Goal: Task Accomplishment & Management: Manage account settings

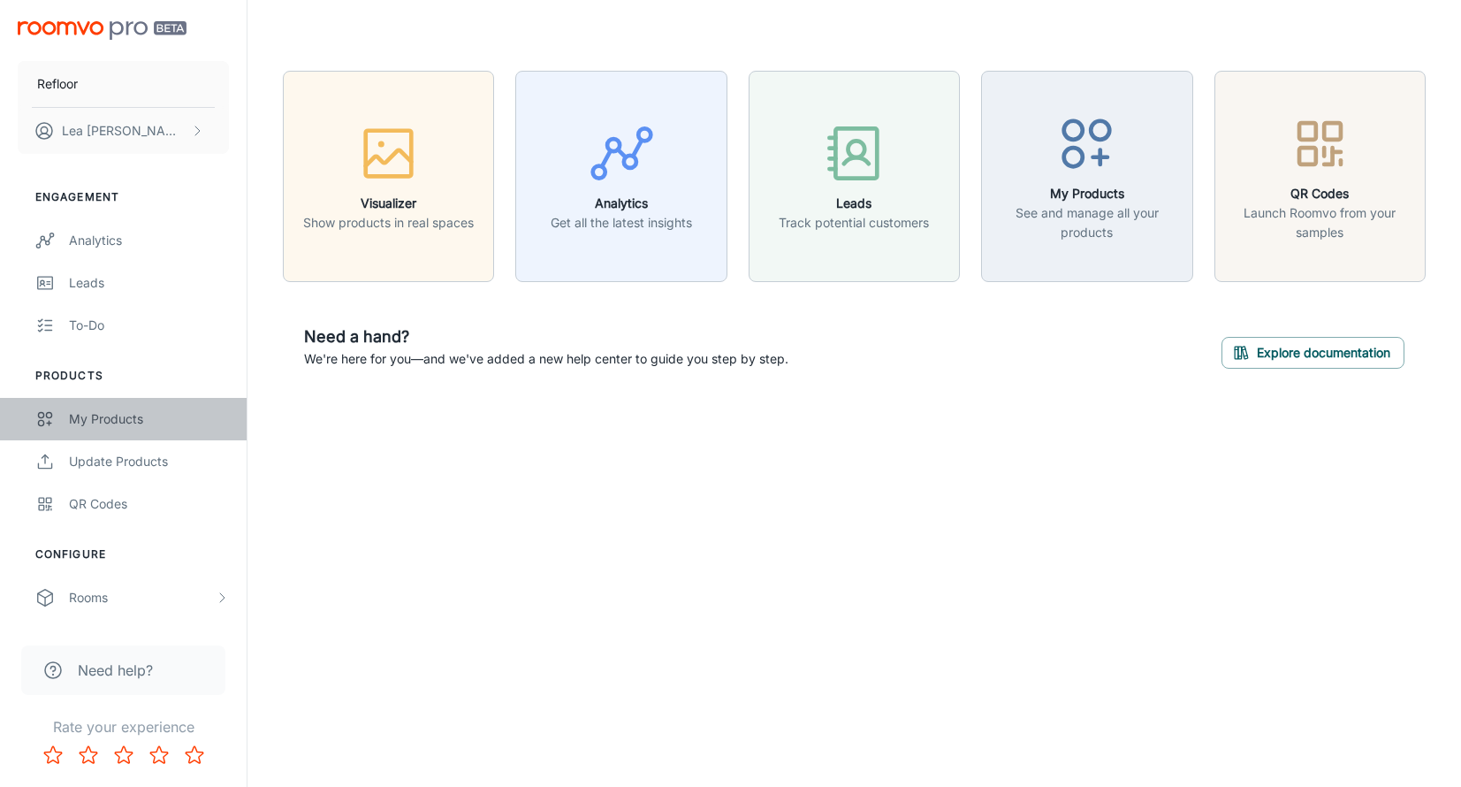
click at [98, 424] on div "My Products" at bounding box center [149, 418] width 160 height 19
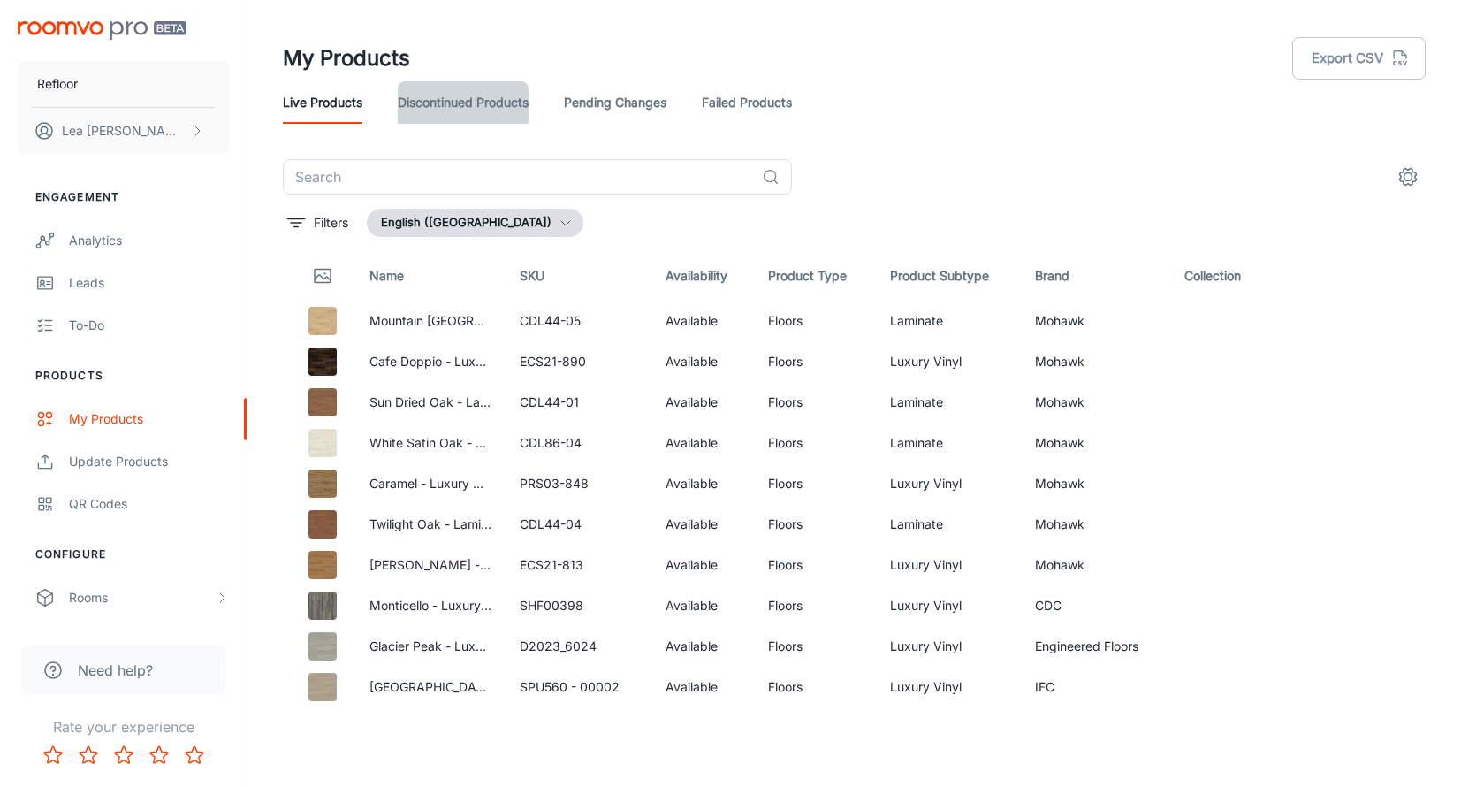
click at [456, 103] on link "Discontinued Products" at bounding box center [463, 102] width 131 height 42
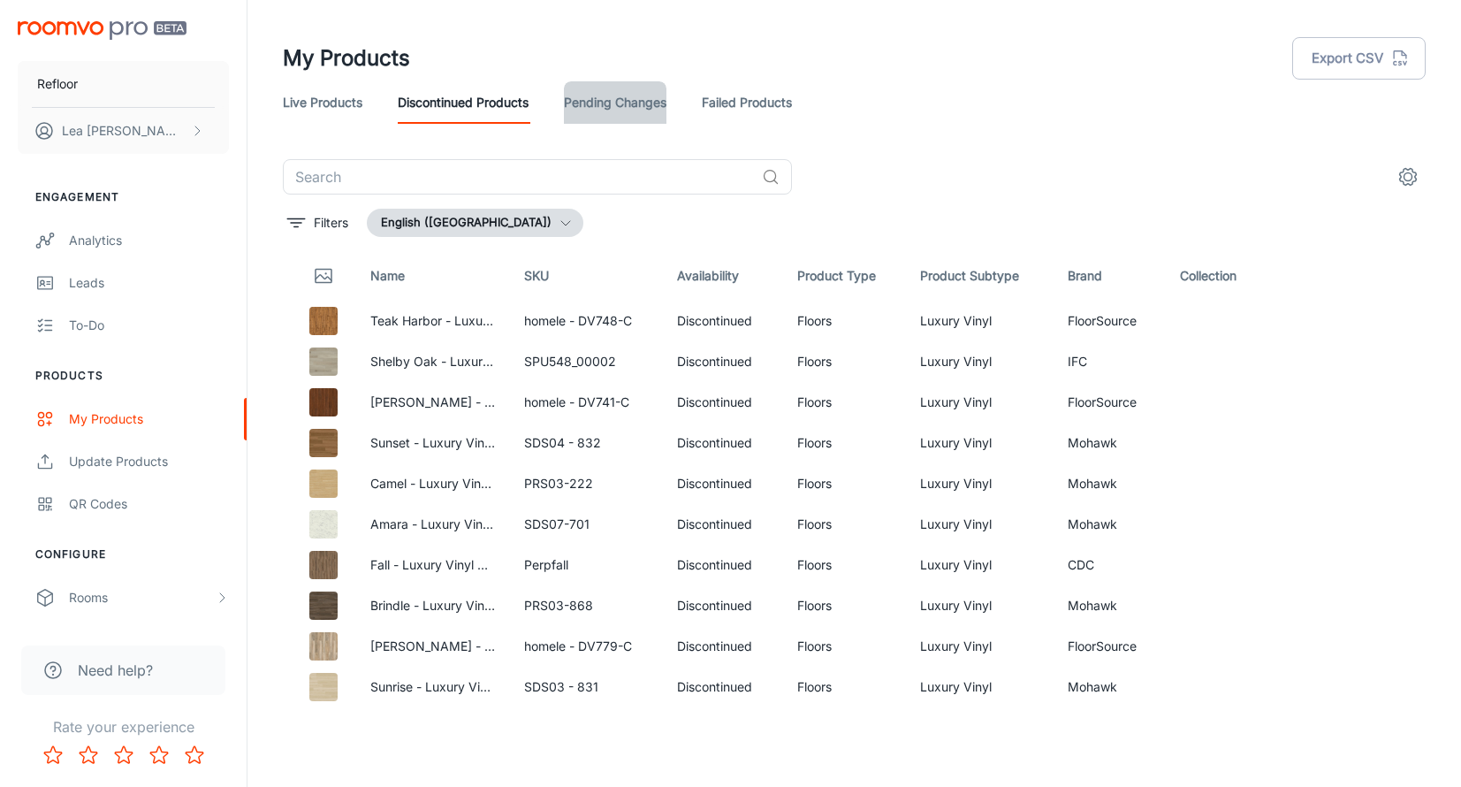
click at [598, 111] on link "Pending Changes" at bounding box center [615, 102] width 103 height 42
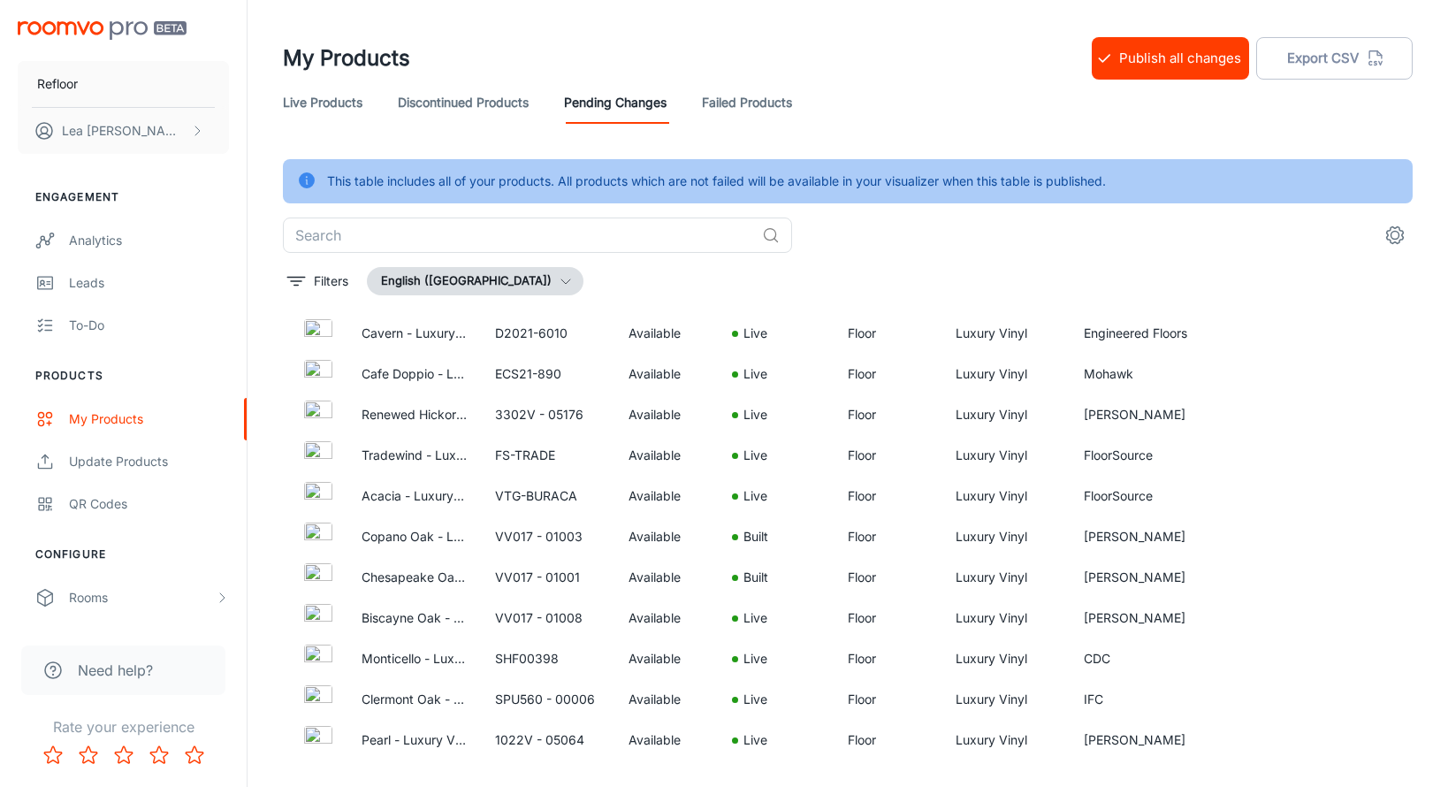
scroll to position [2325, 0]
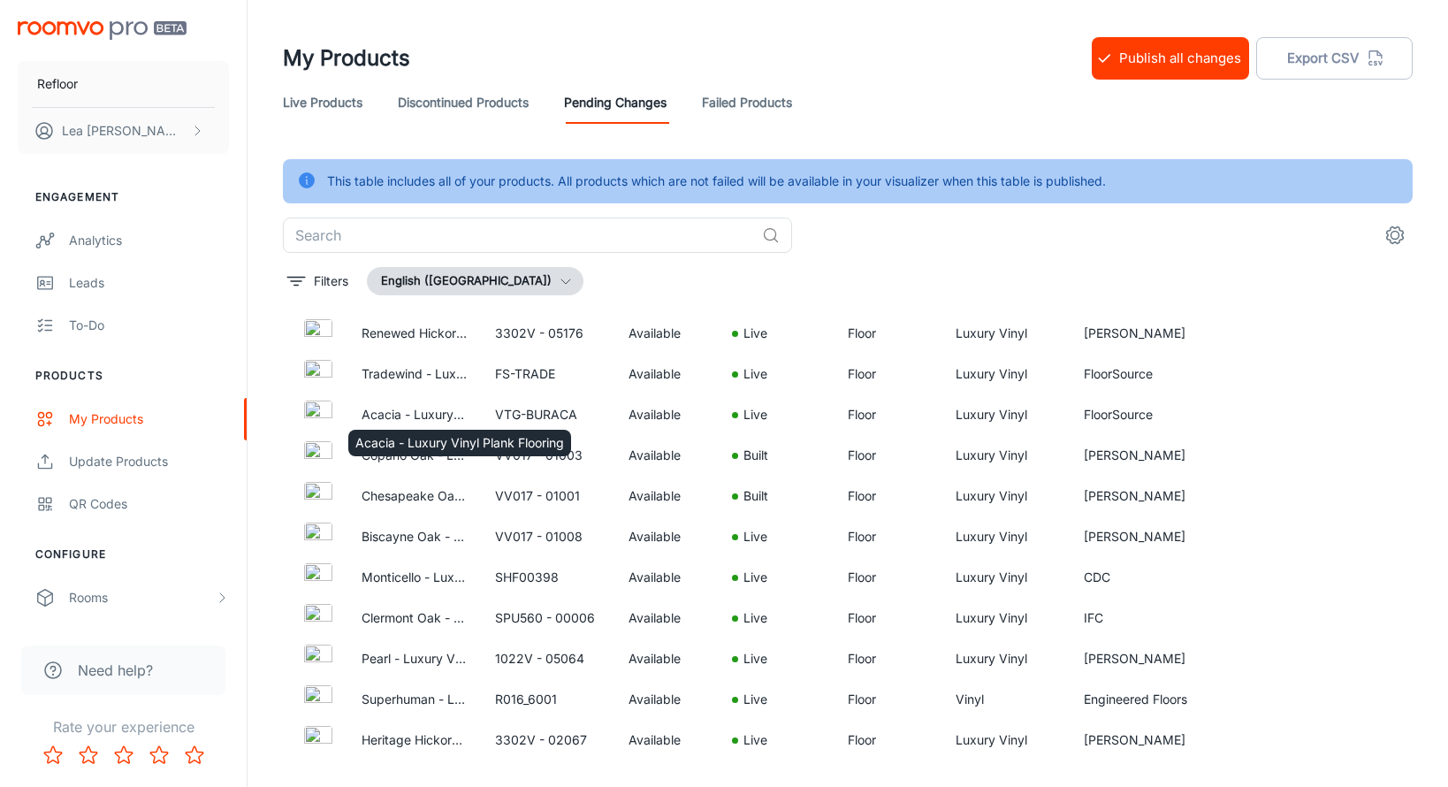
click at [444, 454] on div "Acacia - Luxury Vinyl Plank Flooring" at bounding box center [459, 443] width 223 height 27
click at [645, 448] on td "Available" at bounding box center [666, 455] width 104 height 41
click at [1132, 459] on td "[PERSON_NAME]" at bounding box center [1136, 455] width 133 height 41
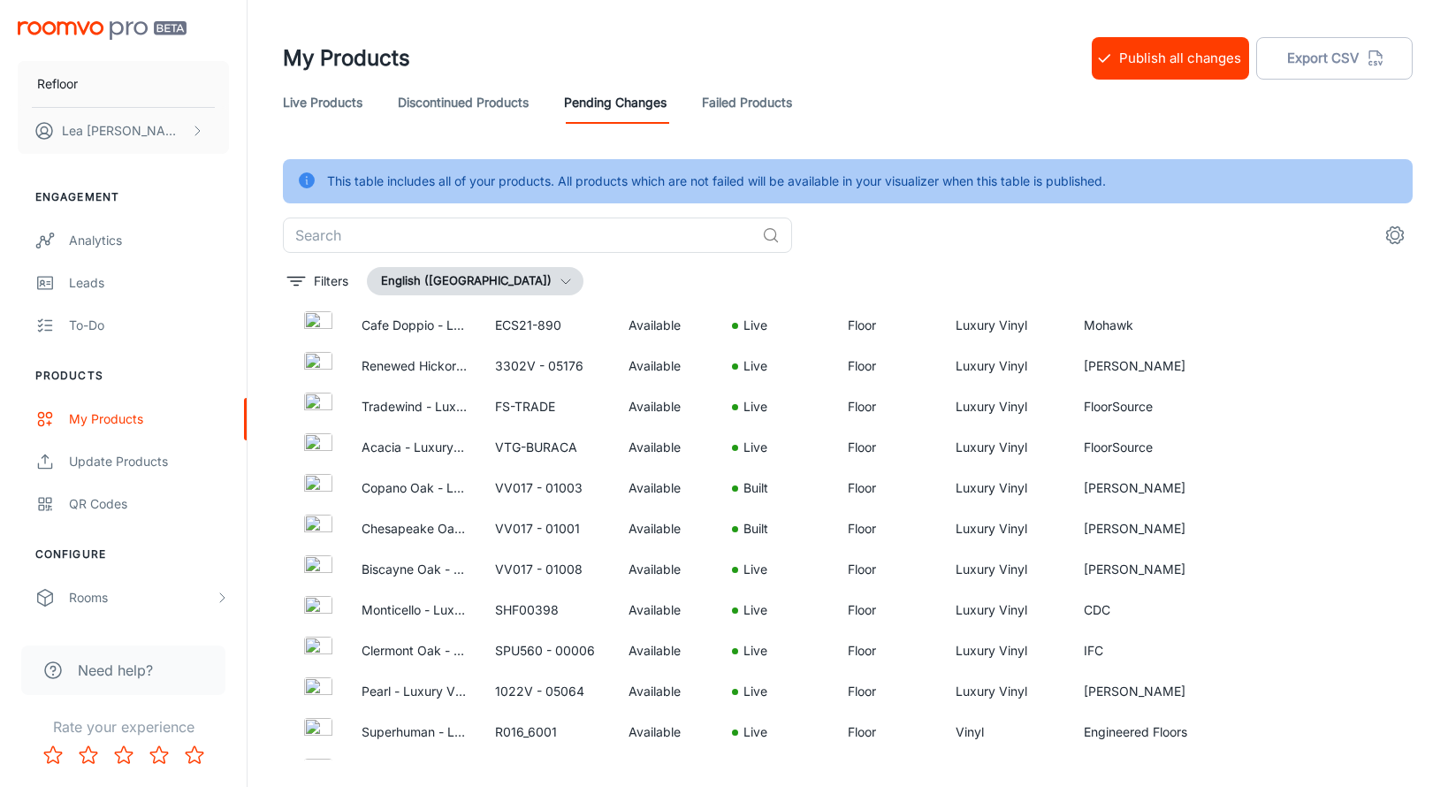
scroll to position [0, 0]
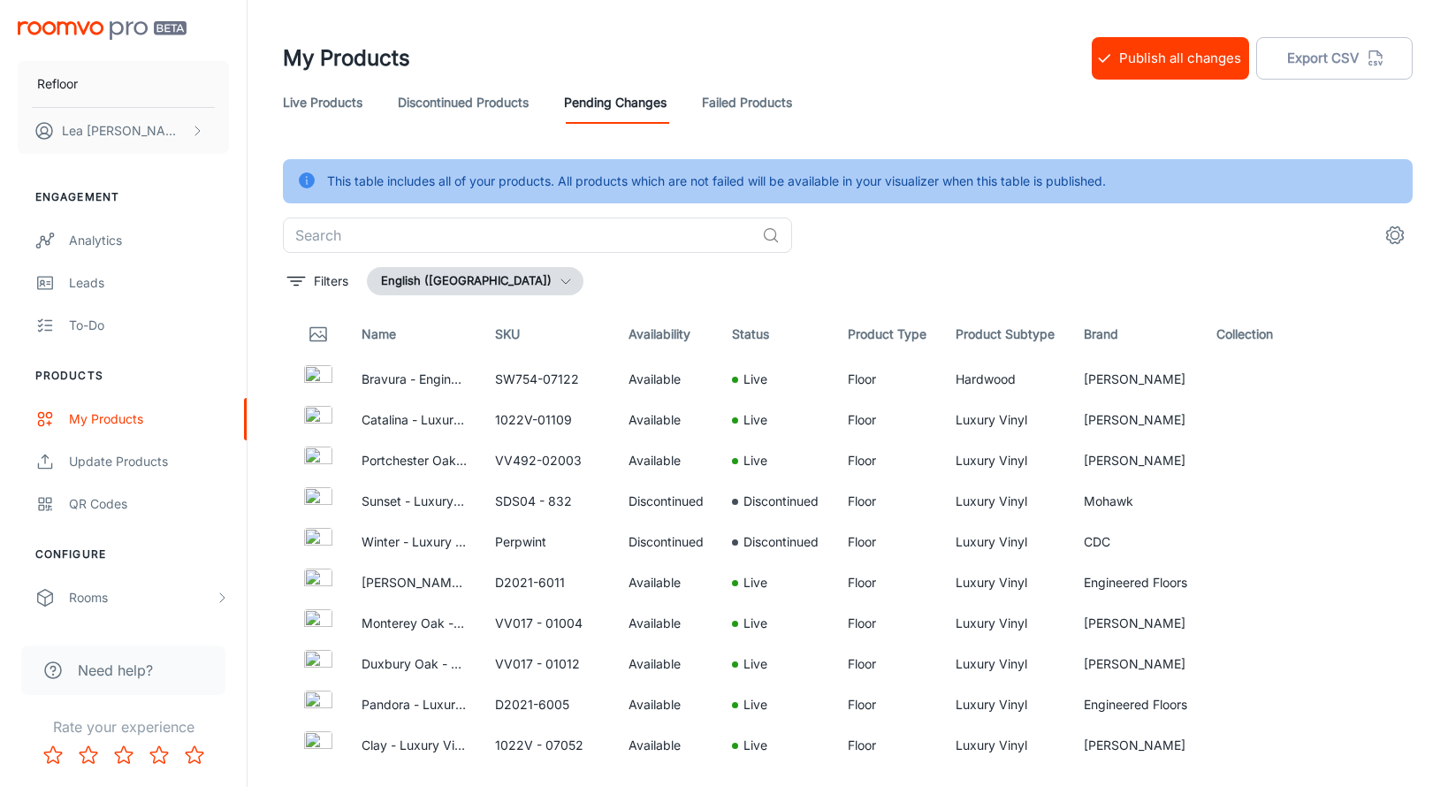
click at [1179, 59] on button "Publish all changes" at bounding box center [1170, 58] width 157 height 42
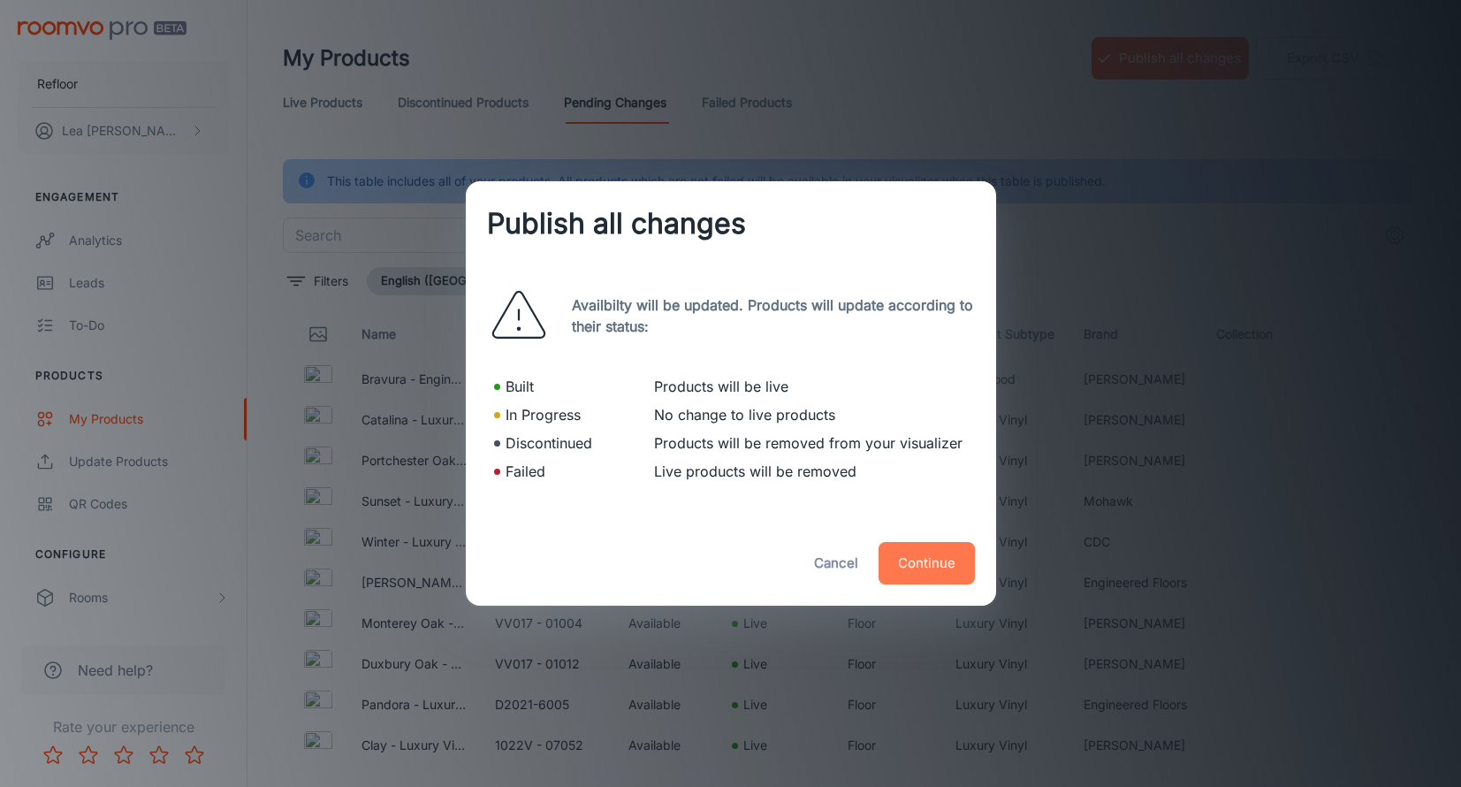
click at [928, 565] on button "Continue" at bounding box center [927, 563] width 96 height 42
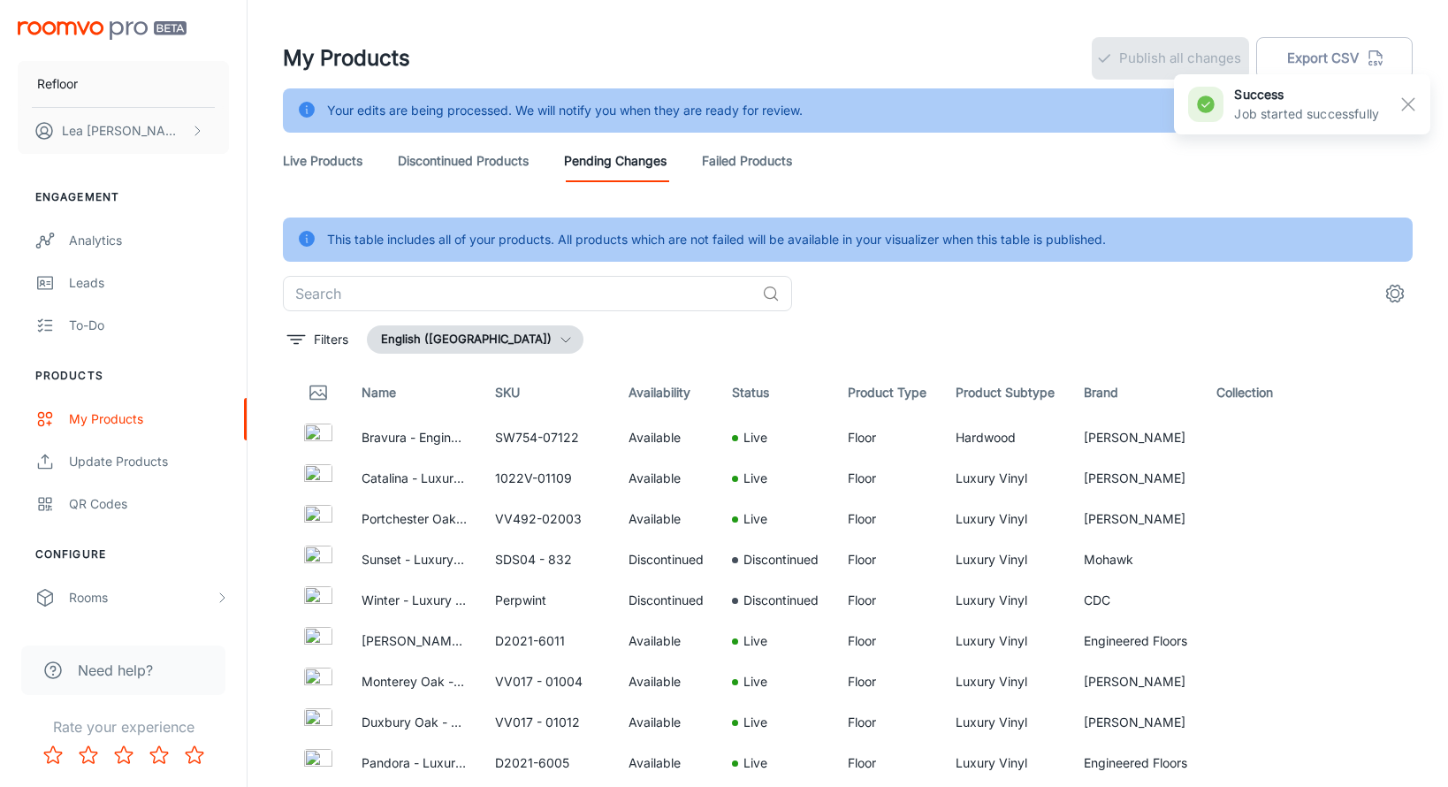
click at [319, 161] on link "Live Products" at bounding box center [323, 161] width 80 height 42
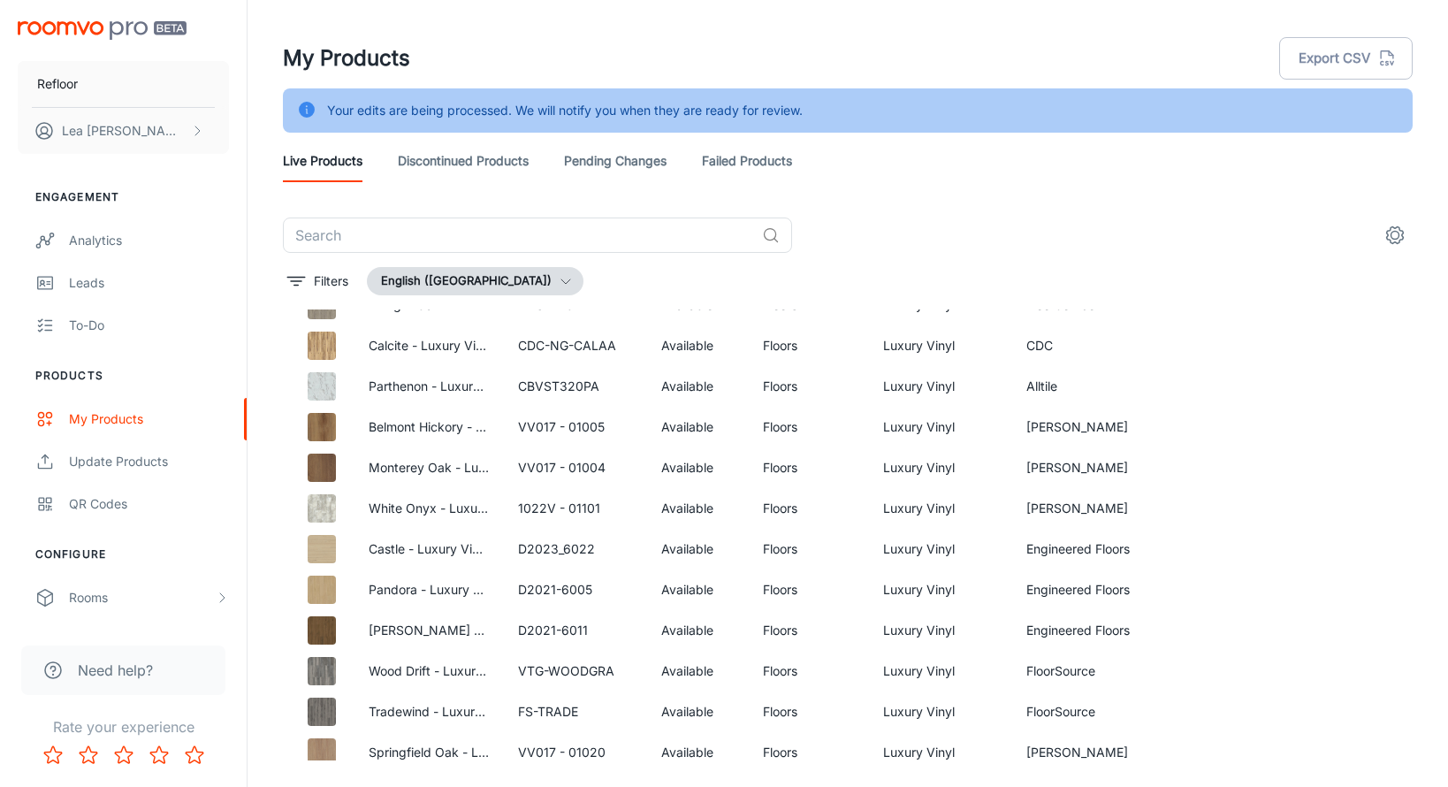
scroll to position [414, 0]
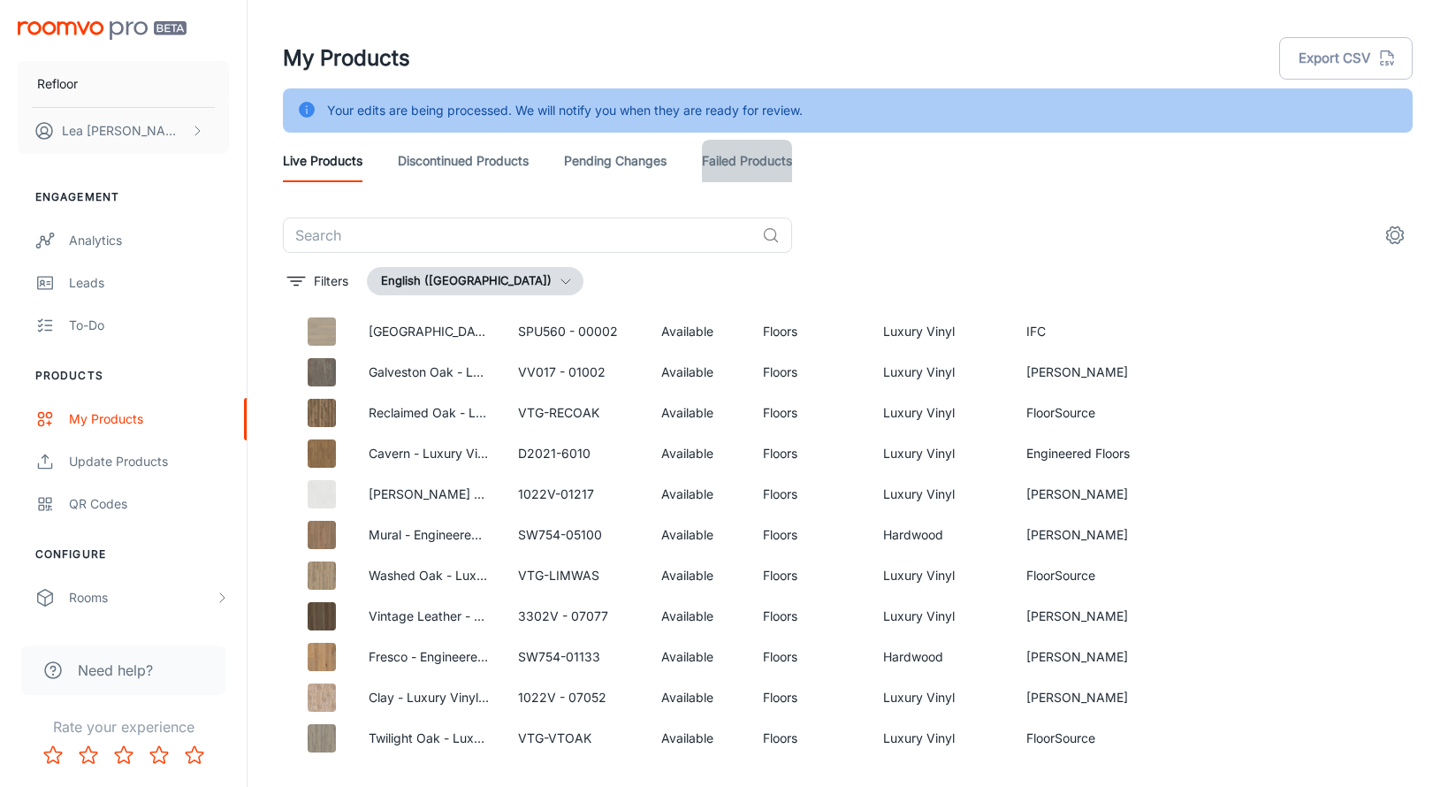
click at [759, 163] on link "Failed Products" at bounding box center [747, 161] width 90 height 42
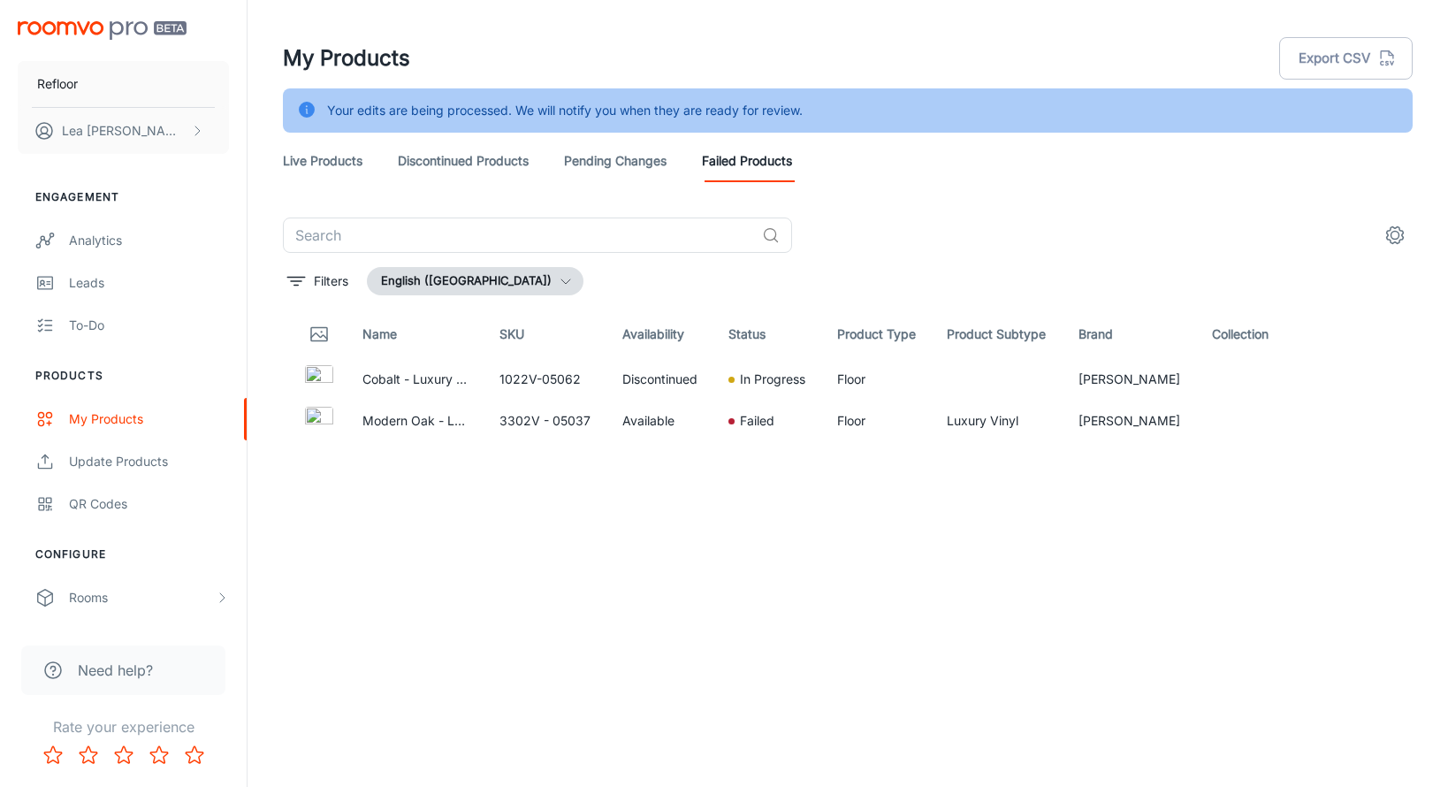
click at [334, 156] on link "Live Products" at bounding box center [323, 161] width 80 height 42
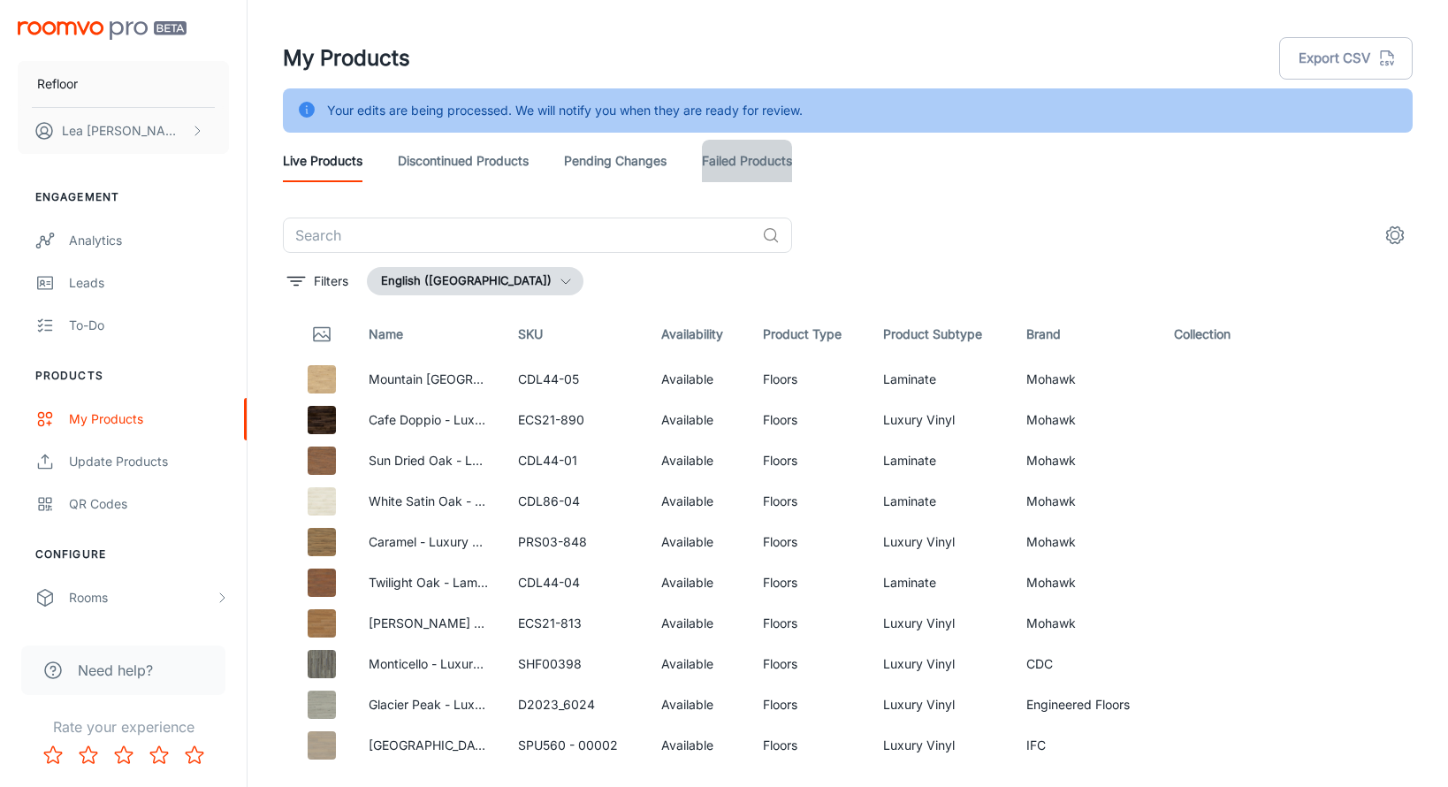
click at [727, 164] on link "Failed Products" at bounding box center [747, 161] width 90 height 42
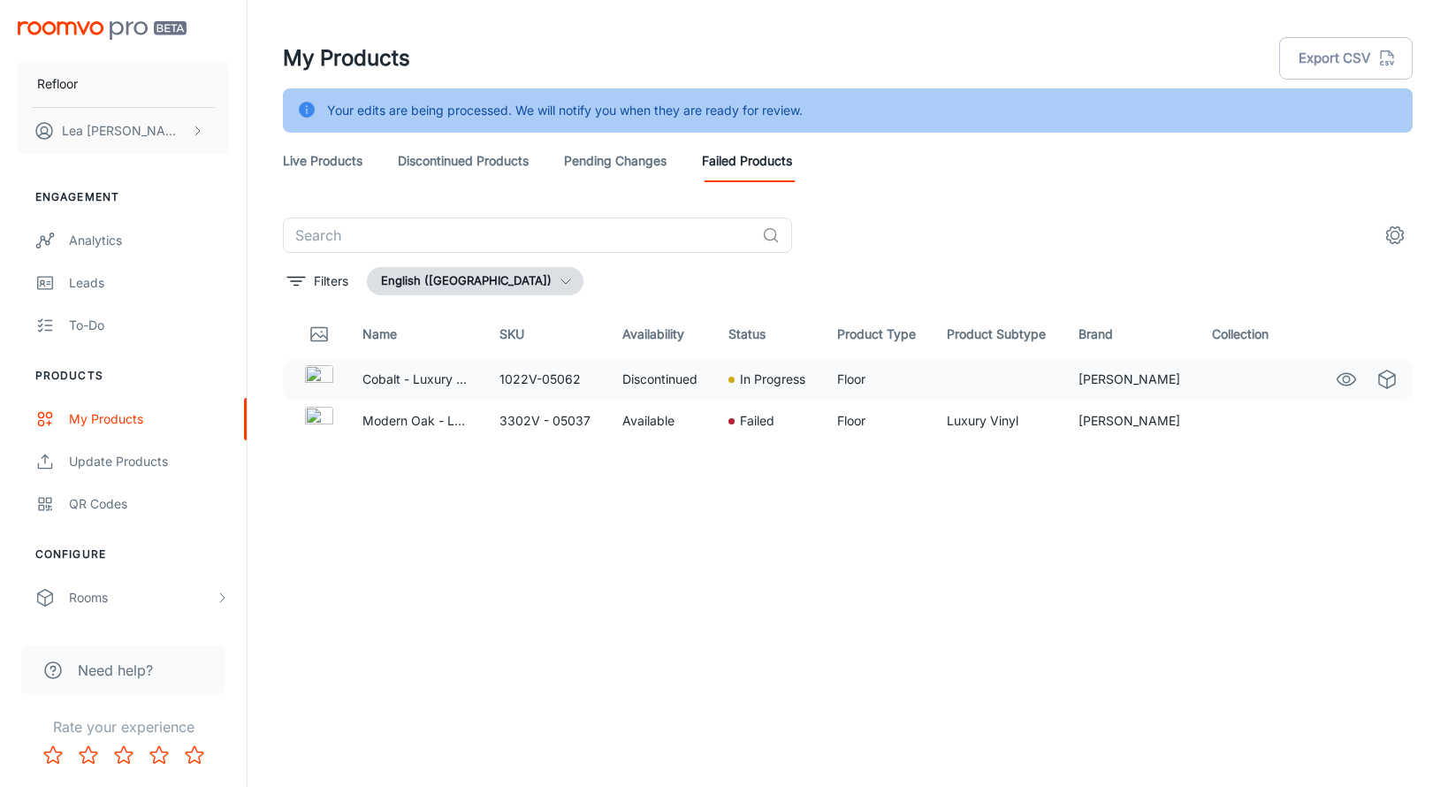
click at [1251, 380] on td at bounding box center [1245, 379] width 95 height 41
click at [1393, 236] on icon "settings" at bounding box center [1394, 235] width 21 height 21
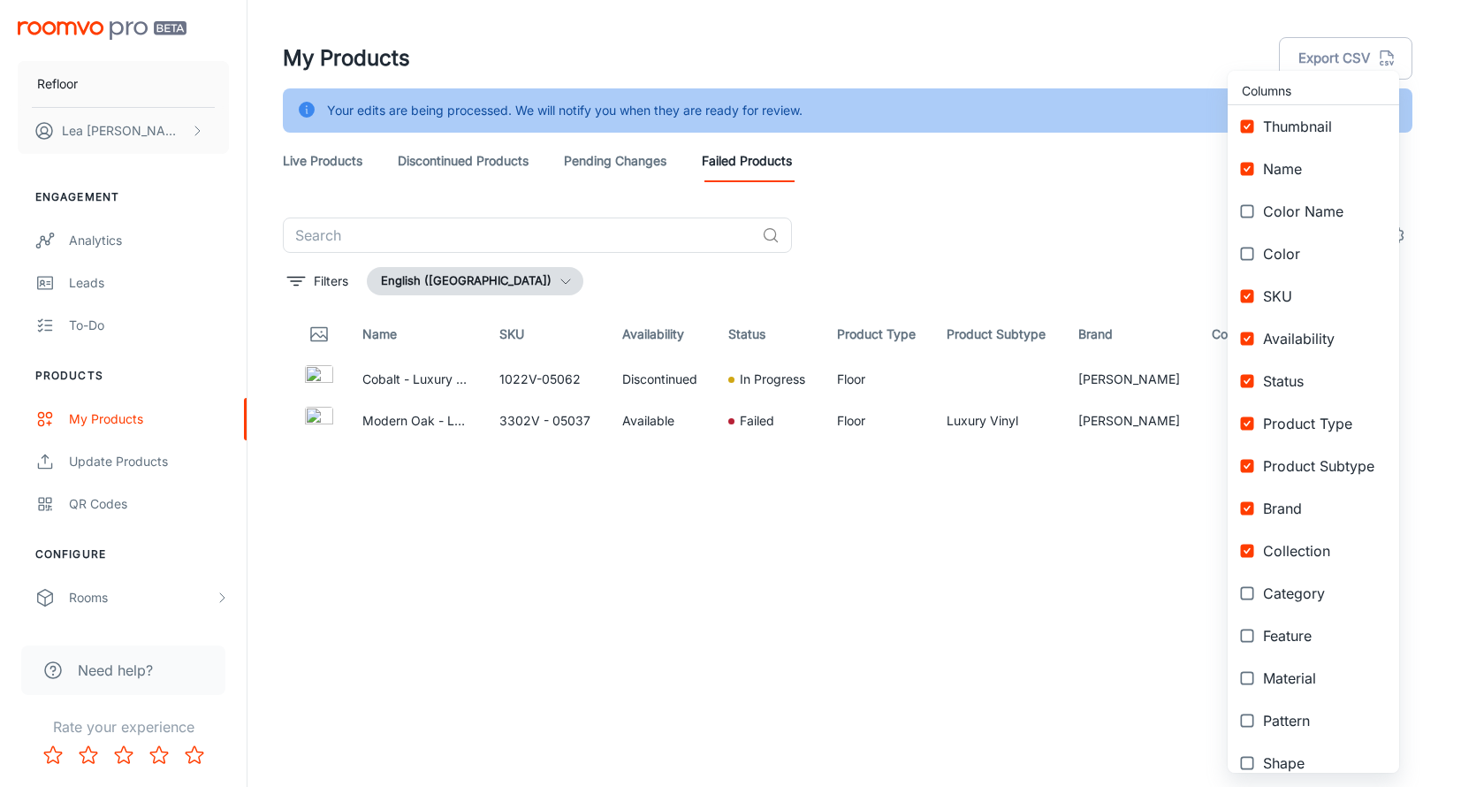
click at [1241, 212] on input "checkbox" at bounding box center [1247, 211] width 32 height 32
checkbox input "true"
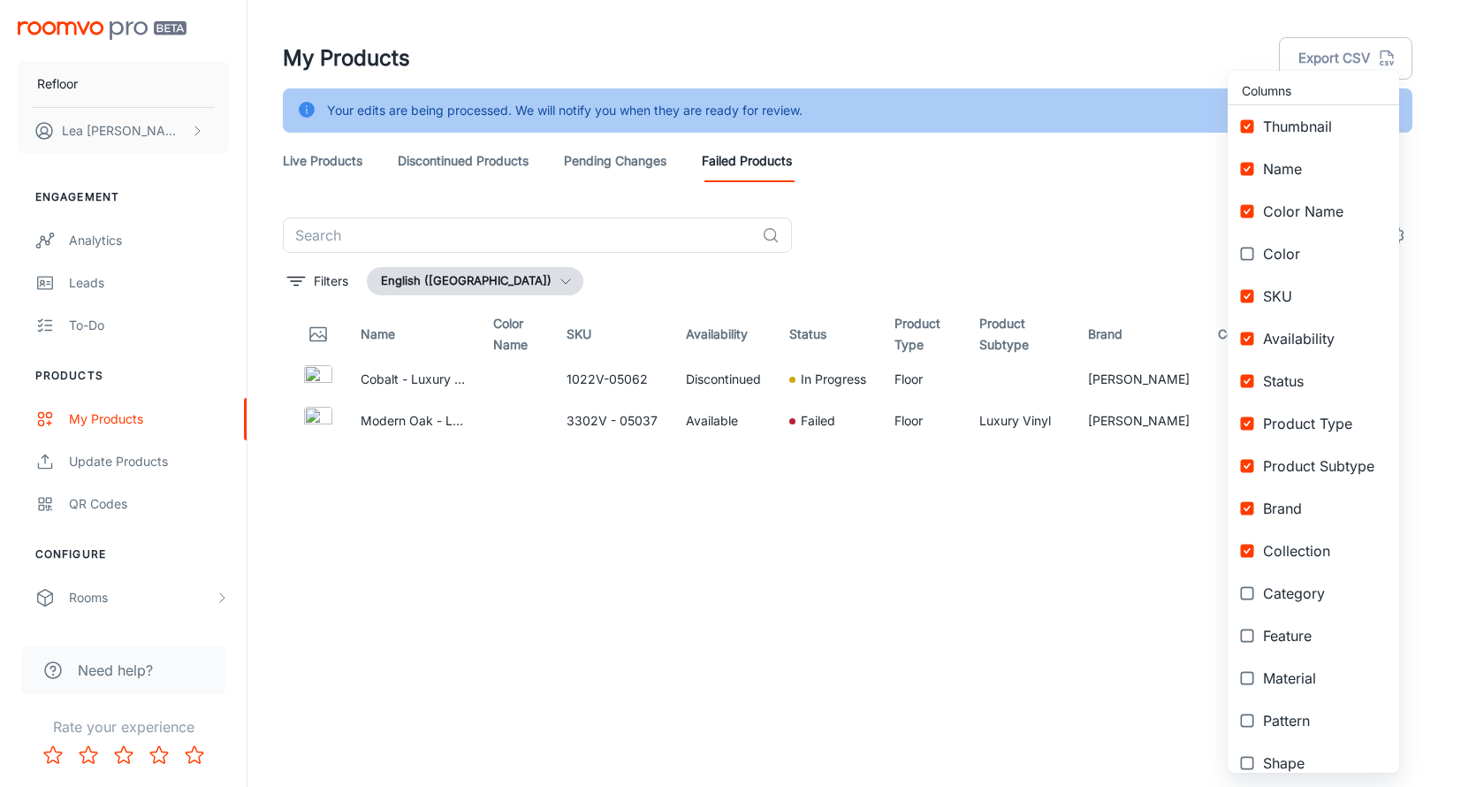
click at [945, 233] on div at bounding box center [730, 393] width 1461 height 787
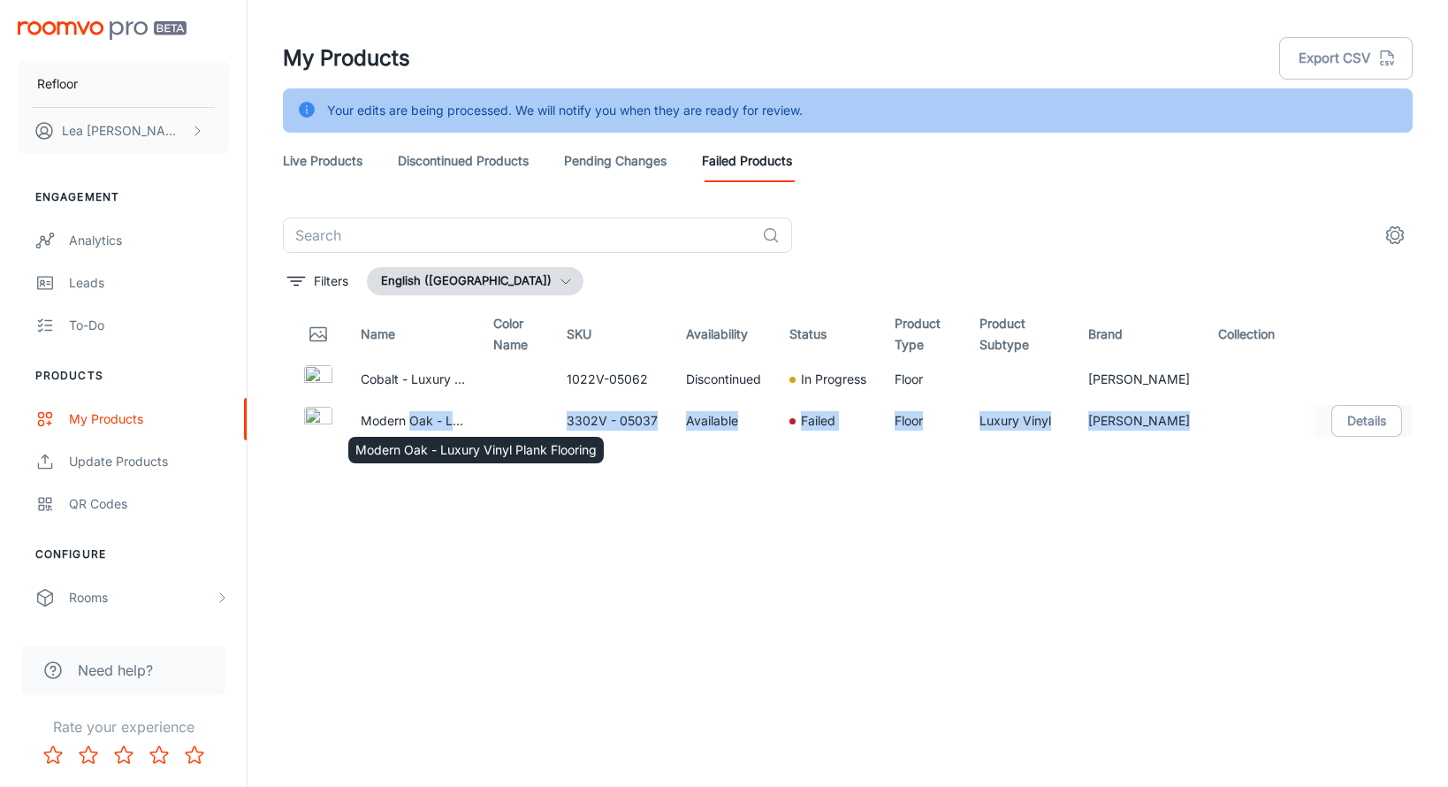
click at [408, 423] on body "Refloor Lea Pretko Engagement Analytics Leads To-do Products My Products Update…" at bounding box center [724, 393] width 1448 height 787
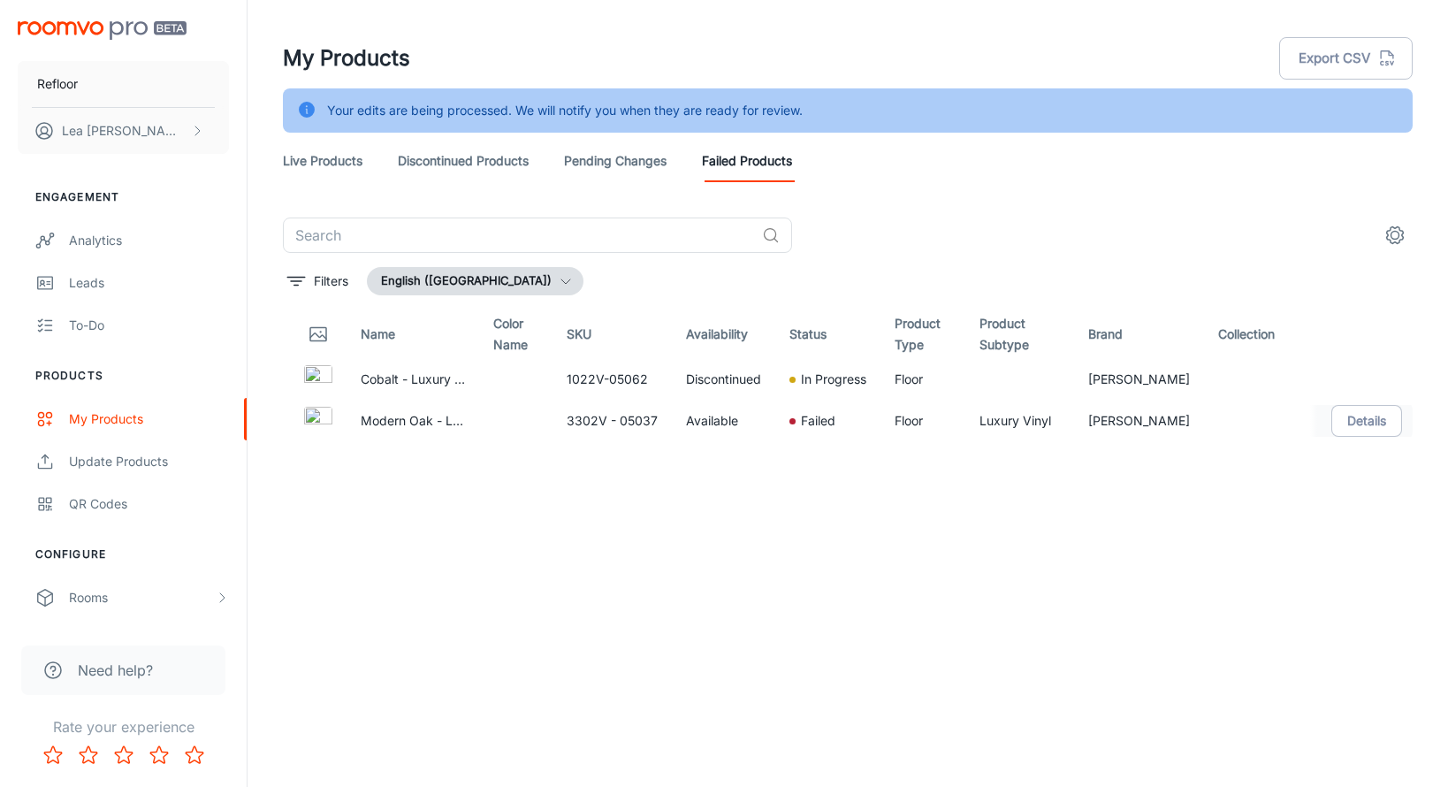
click at [299, 421] on td at bounding box center [315, 421] width 64 height 42
click at [317, 420] on img at bounding box center [318, 421] width 28 height 28
click at [881, 422] on td "Failed" at bounding box center [827, 421] width 105 height 42
drag, startPoint x: 659, startPoint y: 421, endPoint x: 879, endPoint y: 439, distance: 220.9
click at [874, 437] on tr "Modern Oak - Luxury Vinyl Plank Flooring 3302V - 05037 Available Failed Floor L…" at bounding box center [848, 421] width 1130 height 42
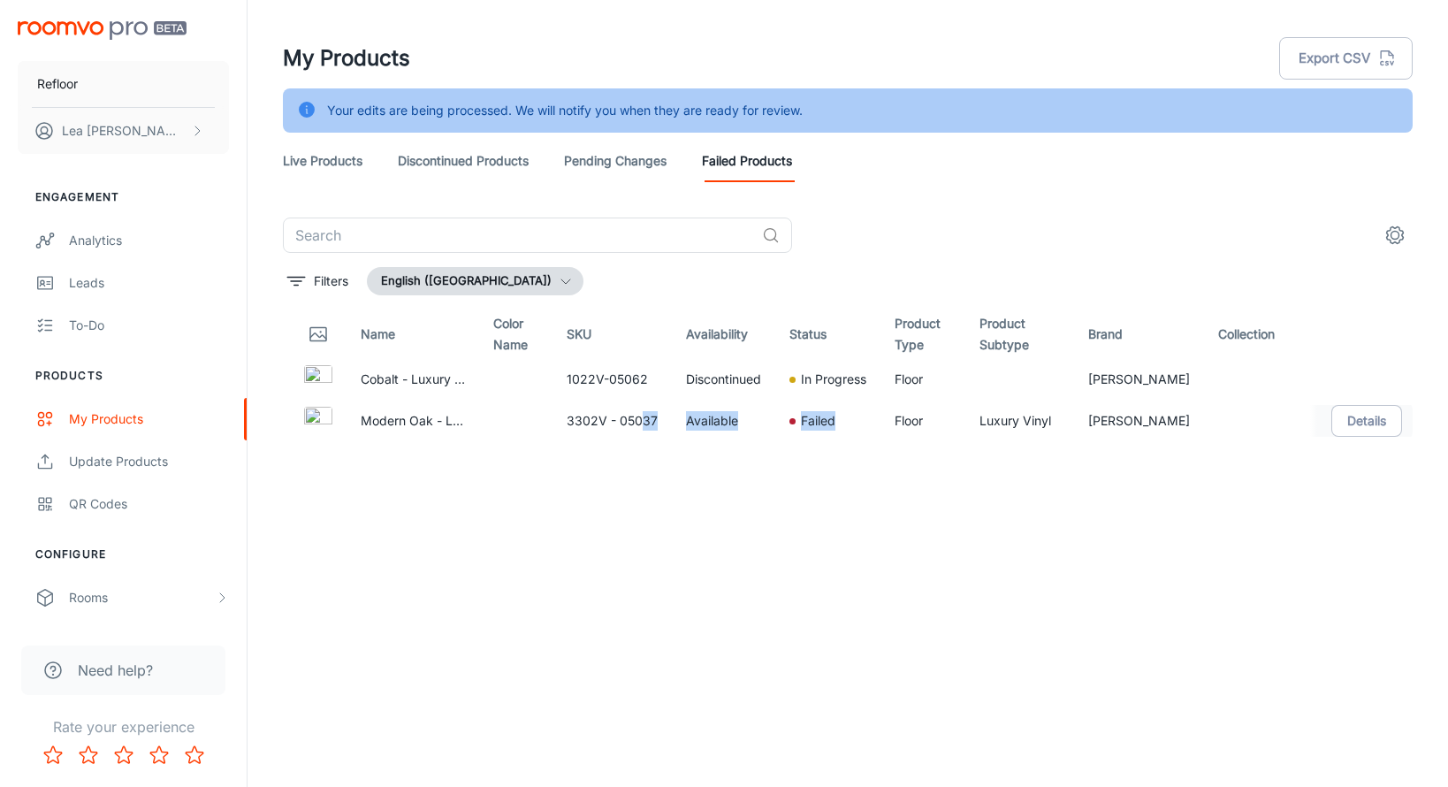
click at [879, 439] on td "Failed" at bounding box center [827, 421] width 105 height 42
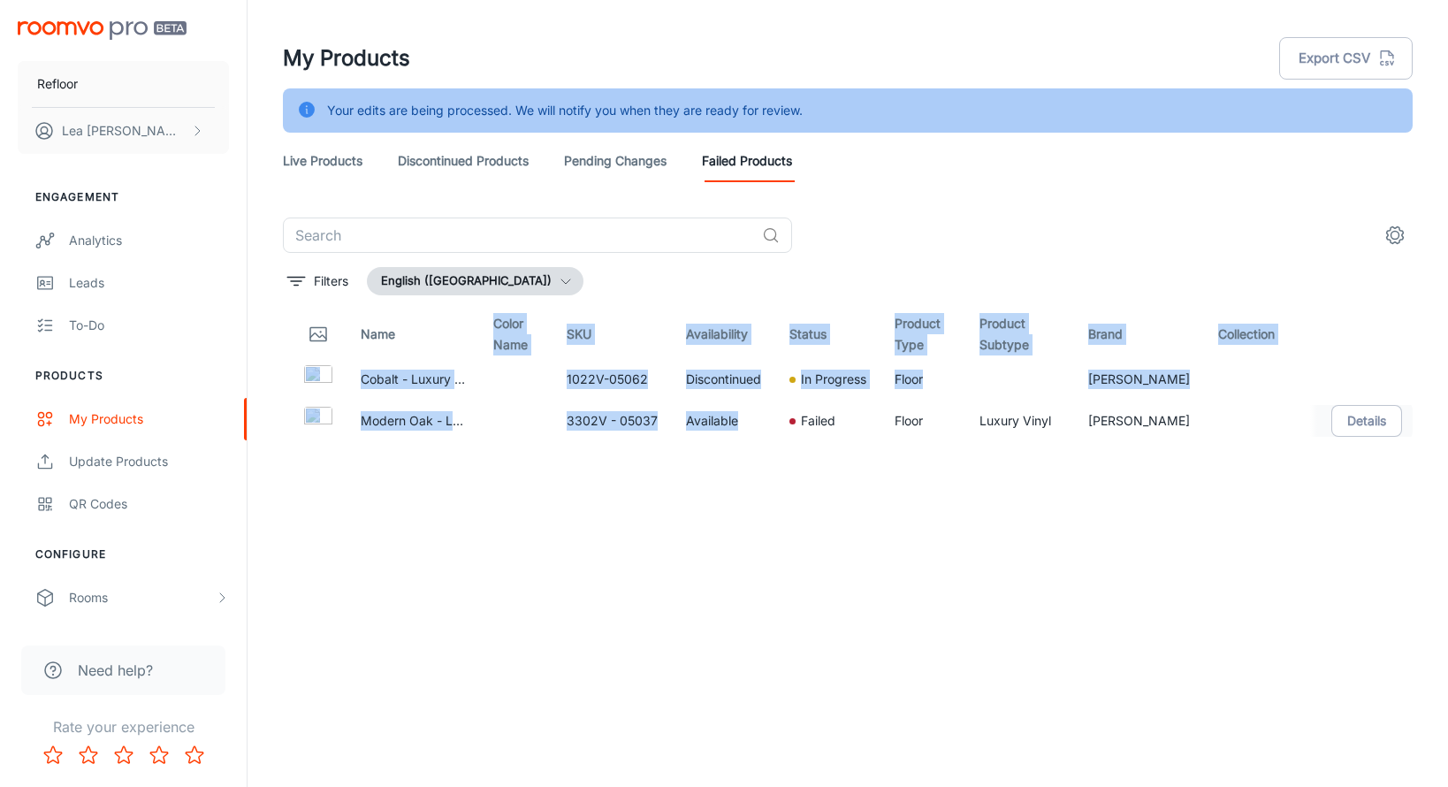
drag, startPoint x: 495, startPoint y: 336, endPoint x: 889, endPoint y: 415, distance: 402.1
click at [873, 401] on table "Name Color Name SKU Availability Status Product Type Product Subtype Brand Coll…" at bounding box center [848, 375] width 1130 height 133
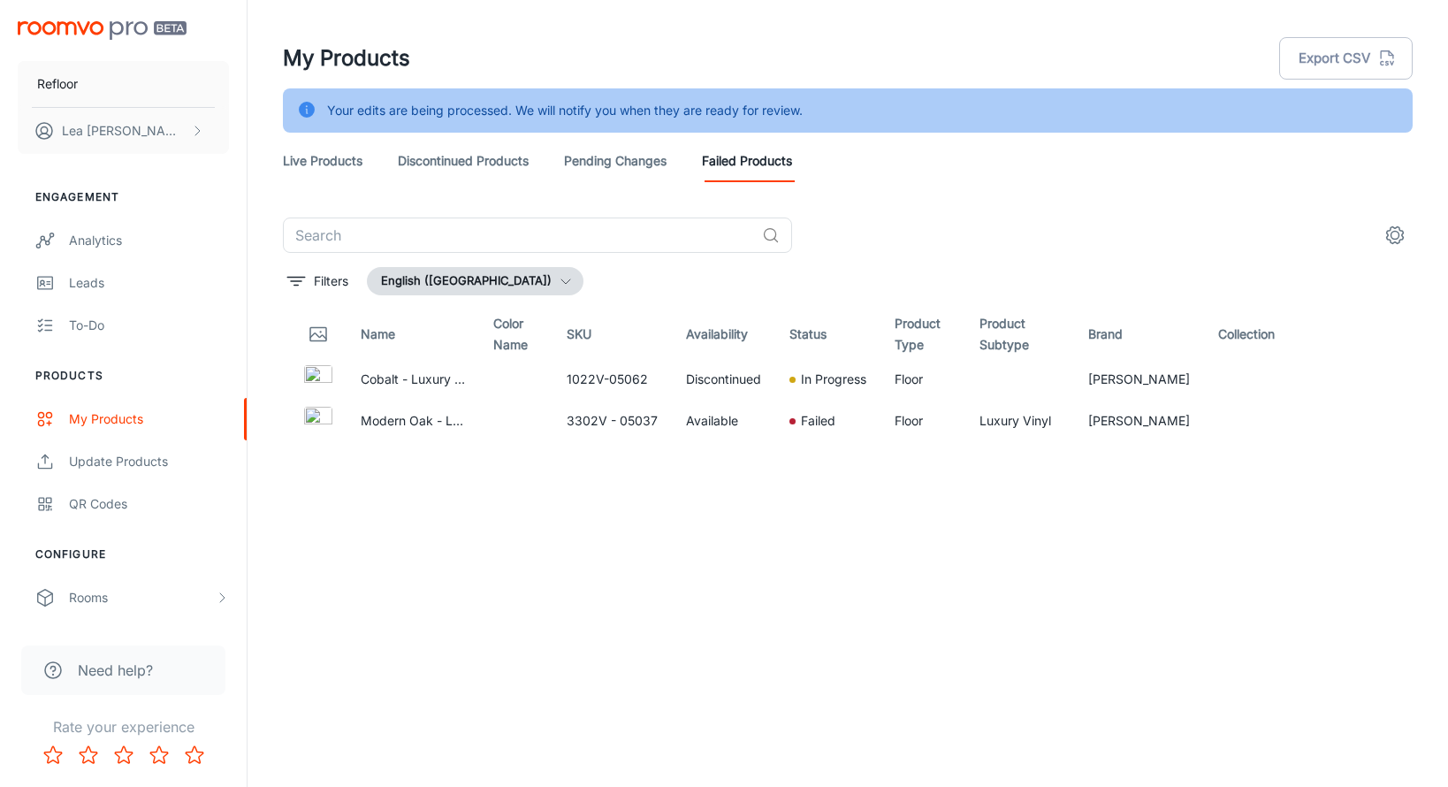
click at [794, 481] on div "Name Color Name SKU Availability Status Product Type Product Subtype Brand Coll…" at bounding box center [848, 534] width 1130 height 451
drag, startPoint x: 357, startPoint y: 423, endPoint x: 568, endPoint y: 435, distance: 211.6
click at [568, 436] on div "Modern Oak - Luxury Vinyl Plank Flooring" at bounding box center [476, 444] width 259 height 41
click at [652, 416] on td "3302V - 05037" at bounding box center [612, 421] width 119 height 42
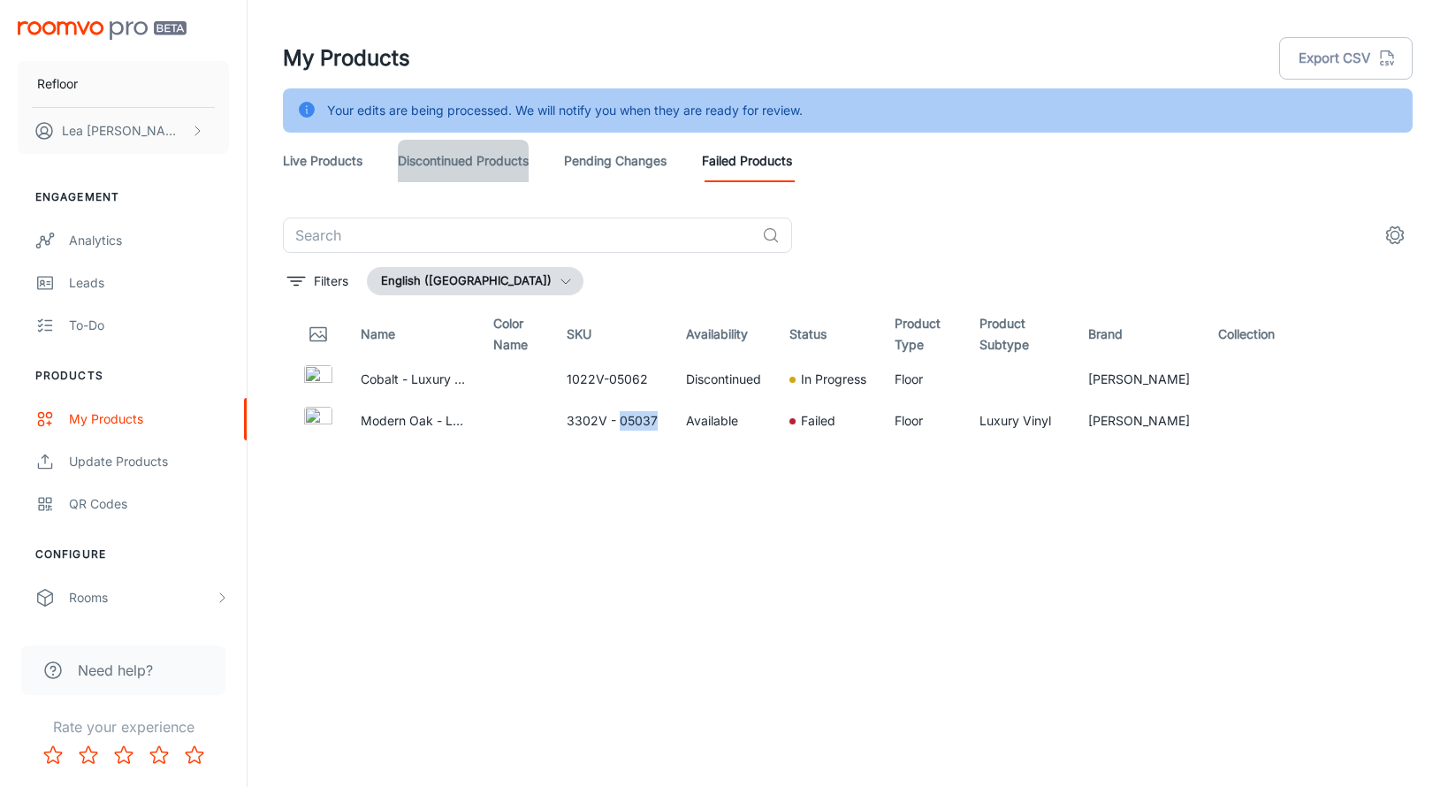
click at [471, 160] on link "Discontinued Products" at bounding box center [463, 161] width 131 height 42
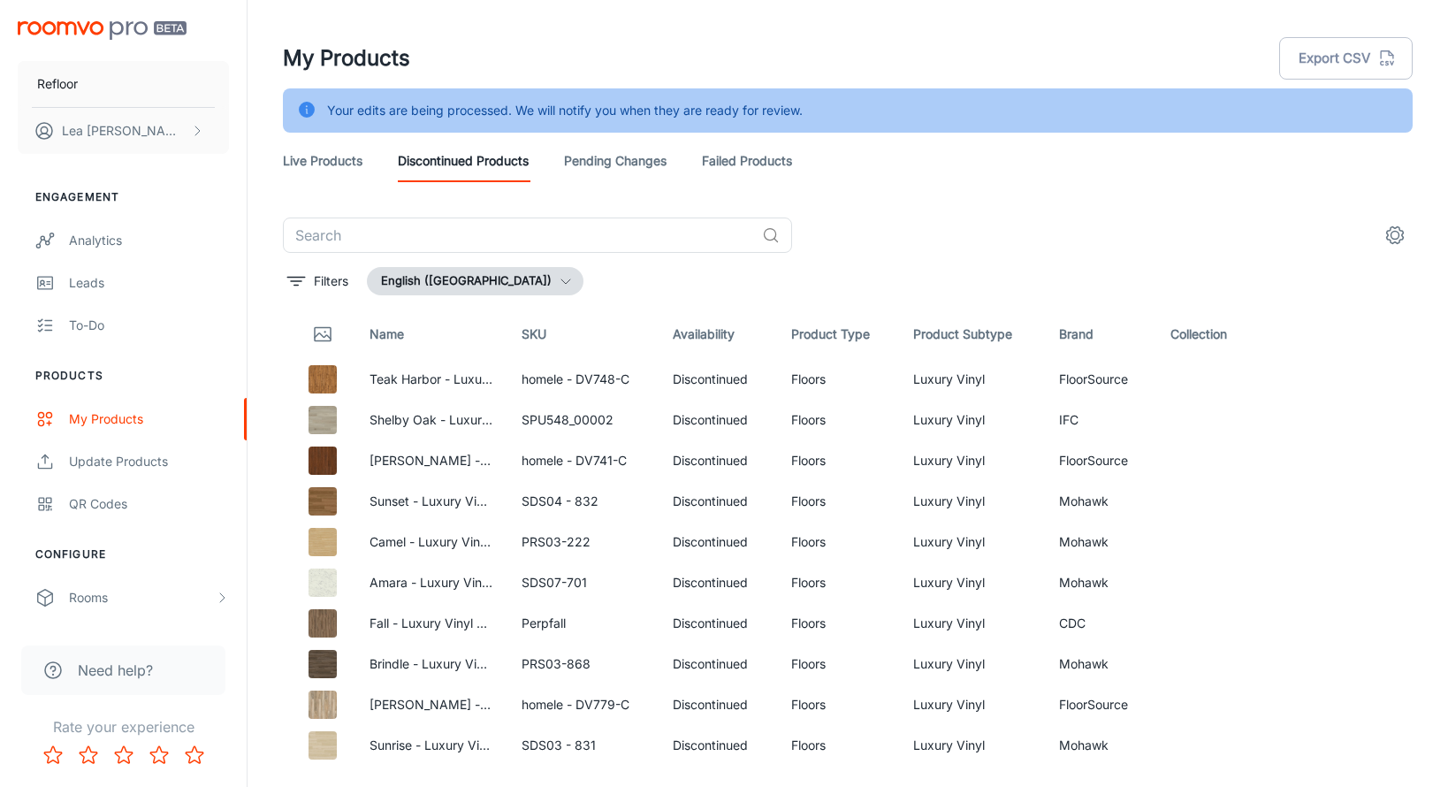
click at [615, 163] on link "Pending Changes" at bounding box center [615, 161] width 103 height 42
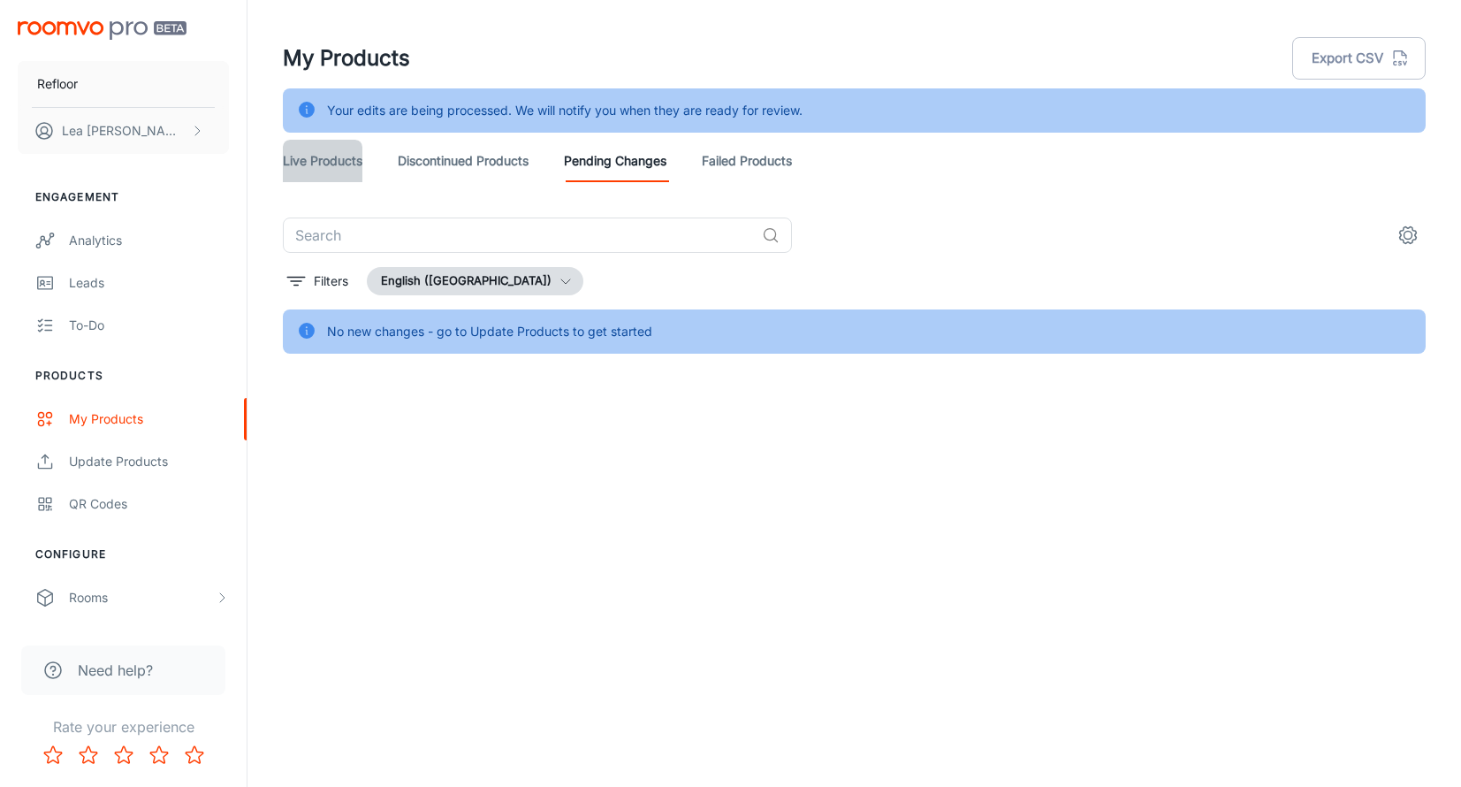
click at [320, 155] on link "Live Products" at bounding box center [323, 161] width 80 height 42
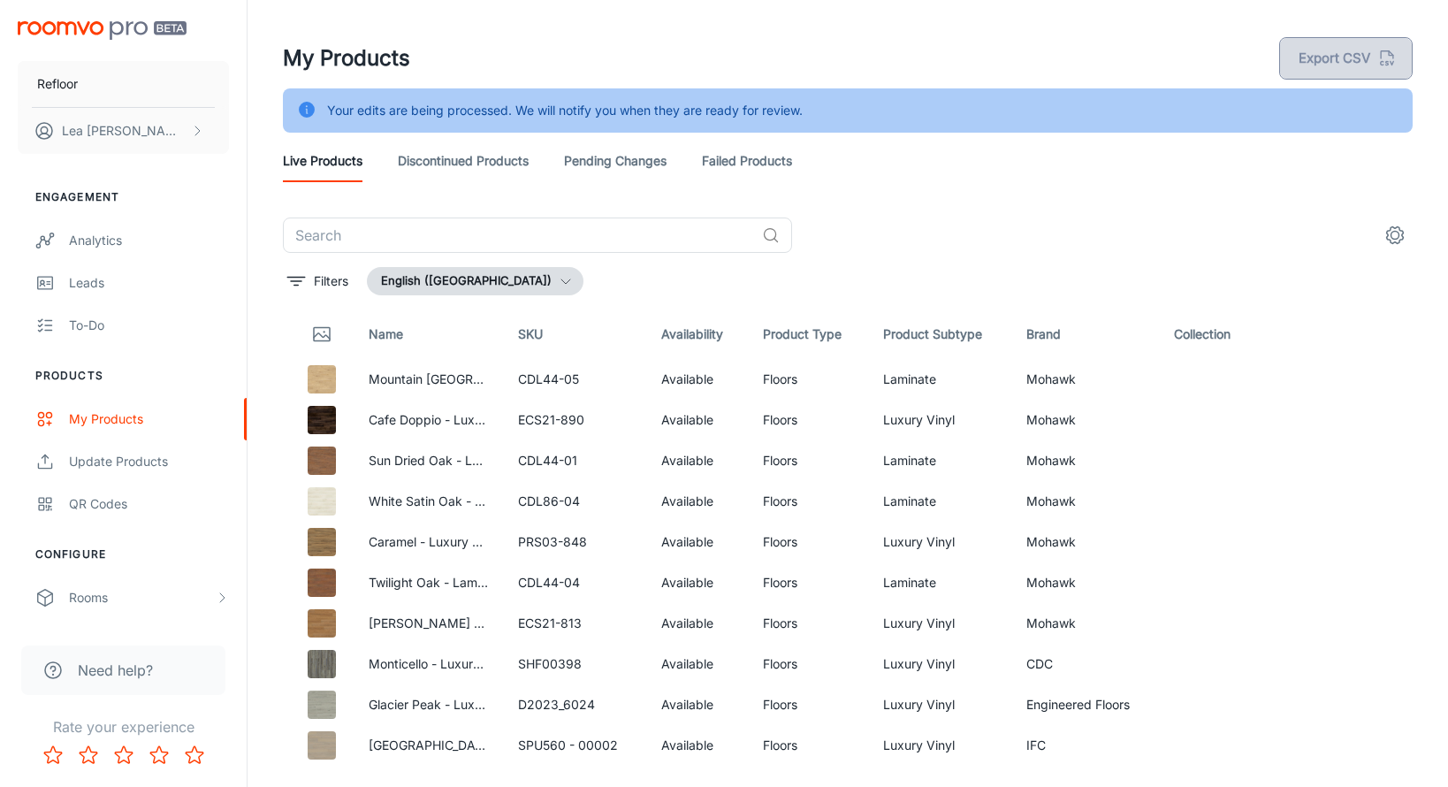
click at [1355, 60] on button "Export CSV" at bounding box center [1345, 58] width 133 height 42
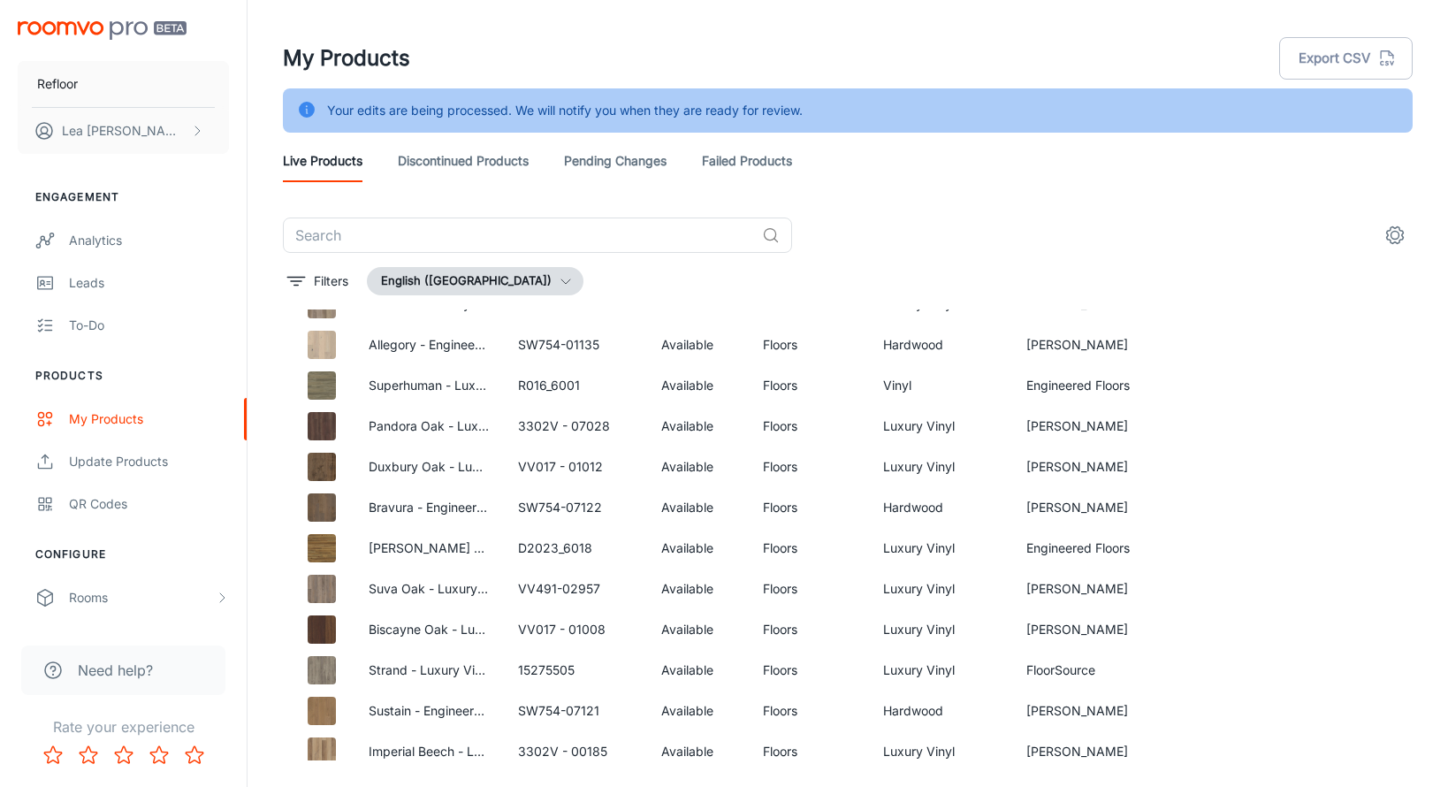
scroll to position [1706, 0]
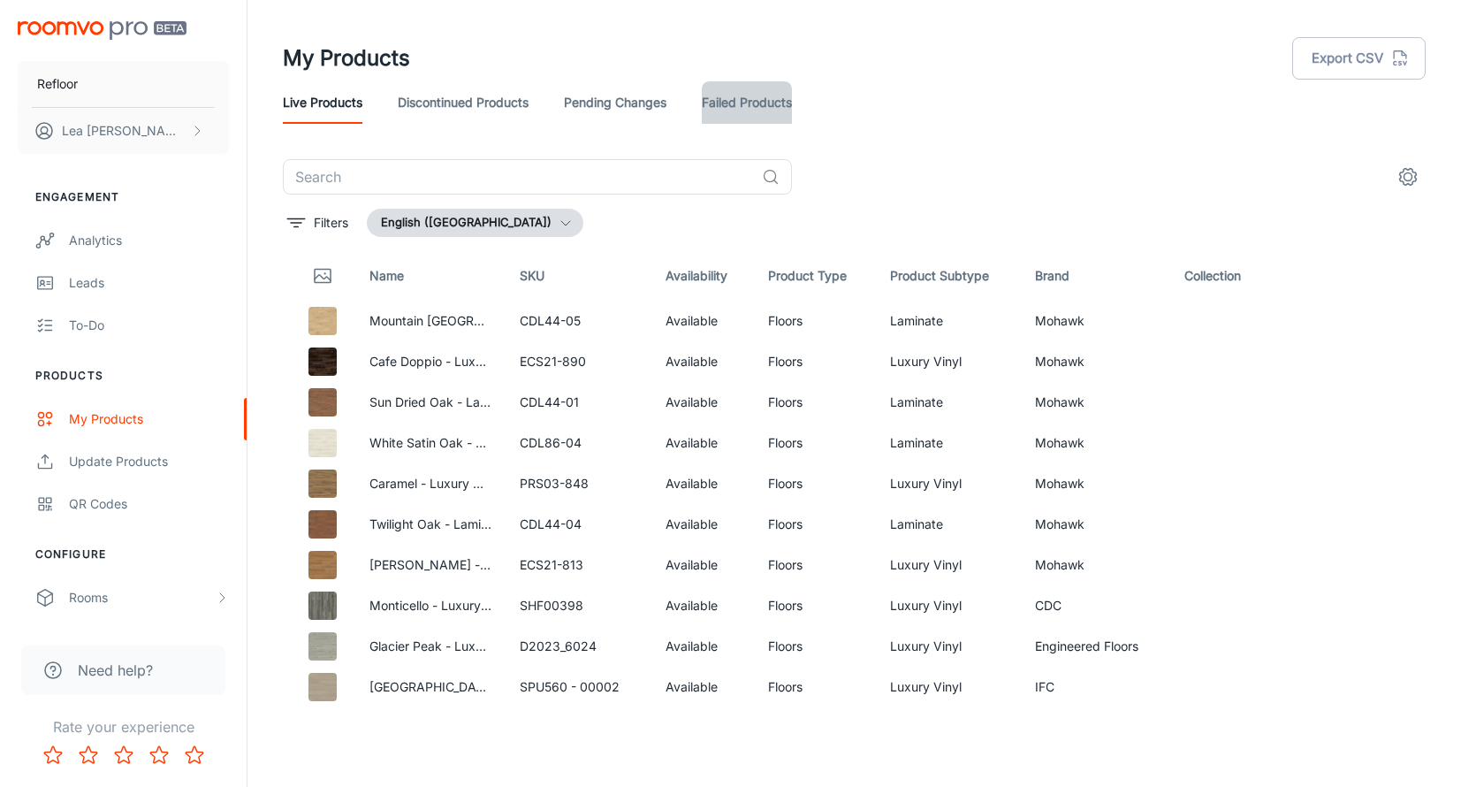
click at [745, 98] on link "Failed Products" at bounding box center [747, 102] width 90 height 42
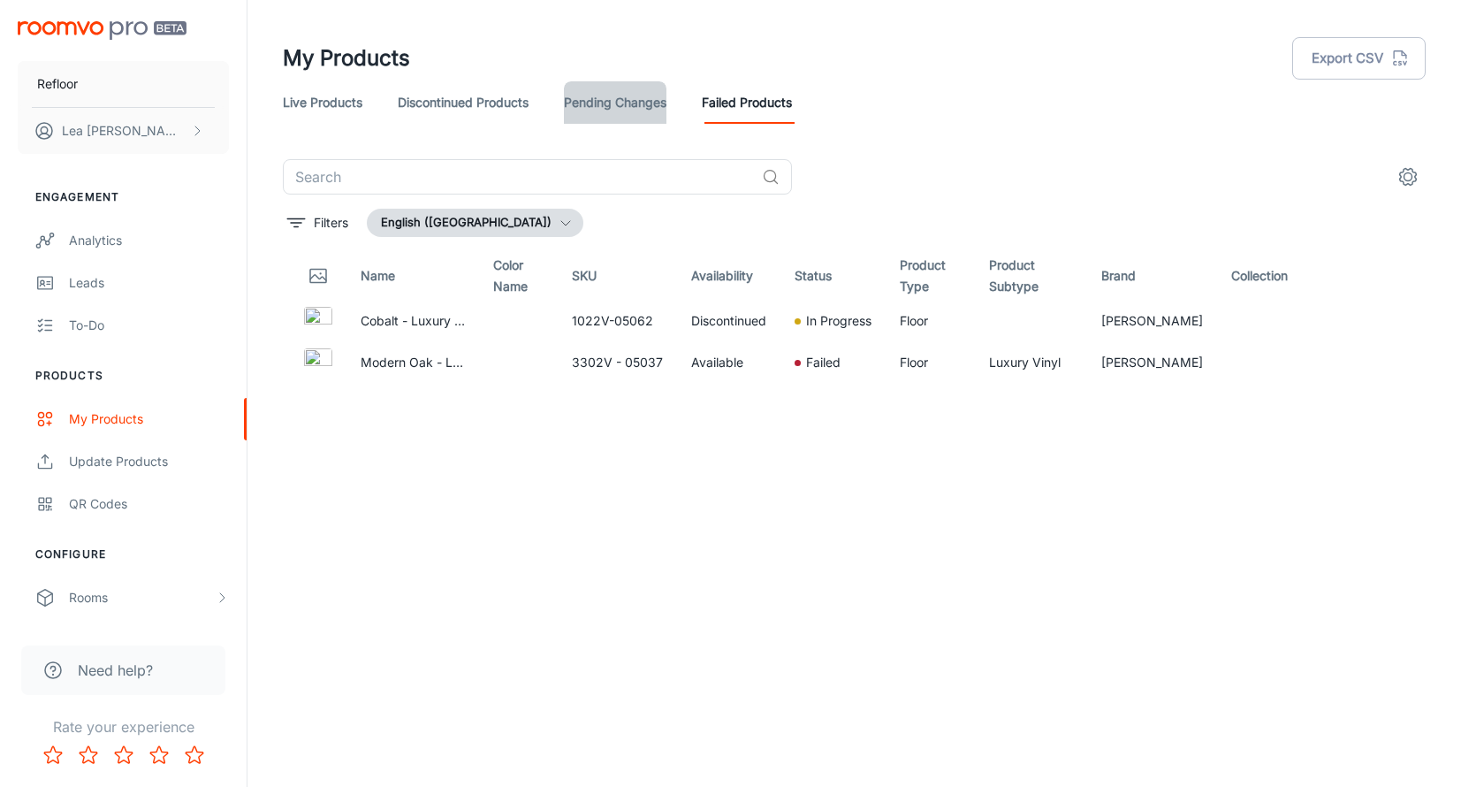
click at [630, 100] on link "Pending Changes" at bounding box center [615, 102] width 103 height 42
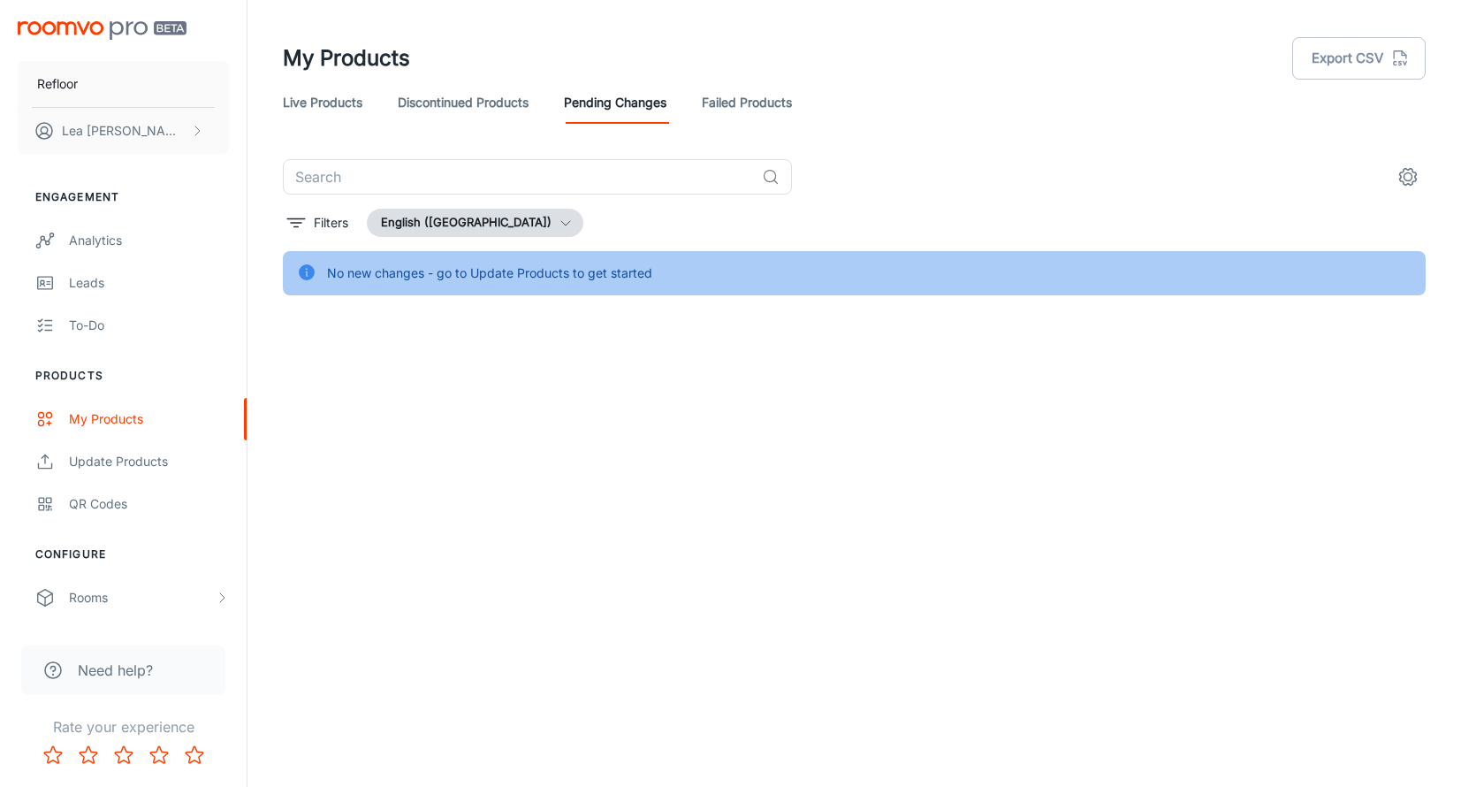
click at [442, 105] on link "Discontinued Products" at bounding box center [463, 102] width 131 height 42
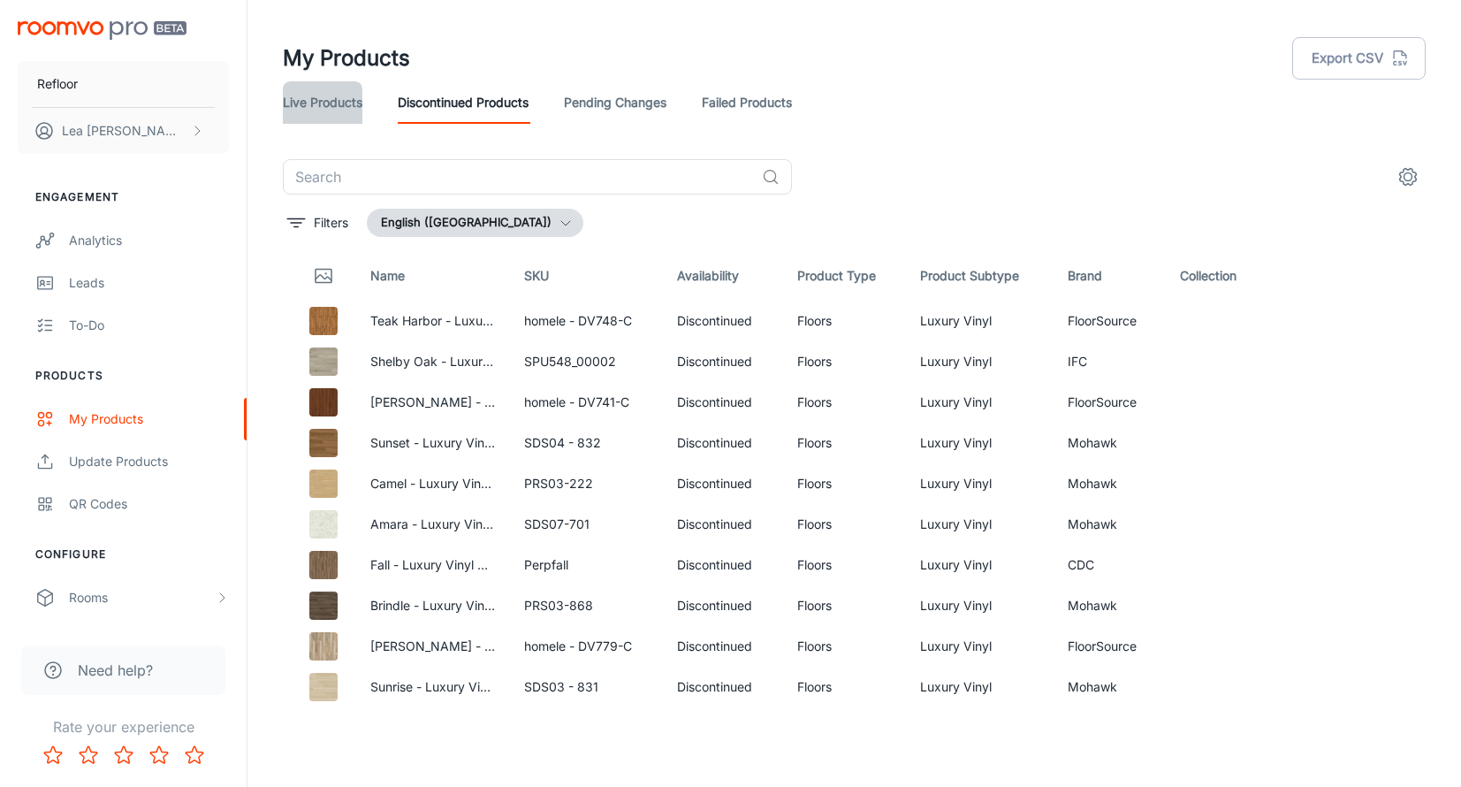
click at [320, 104] on link "Live Products" at bounding box center [323, 102] width 80 height 42
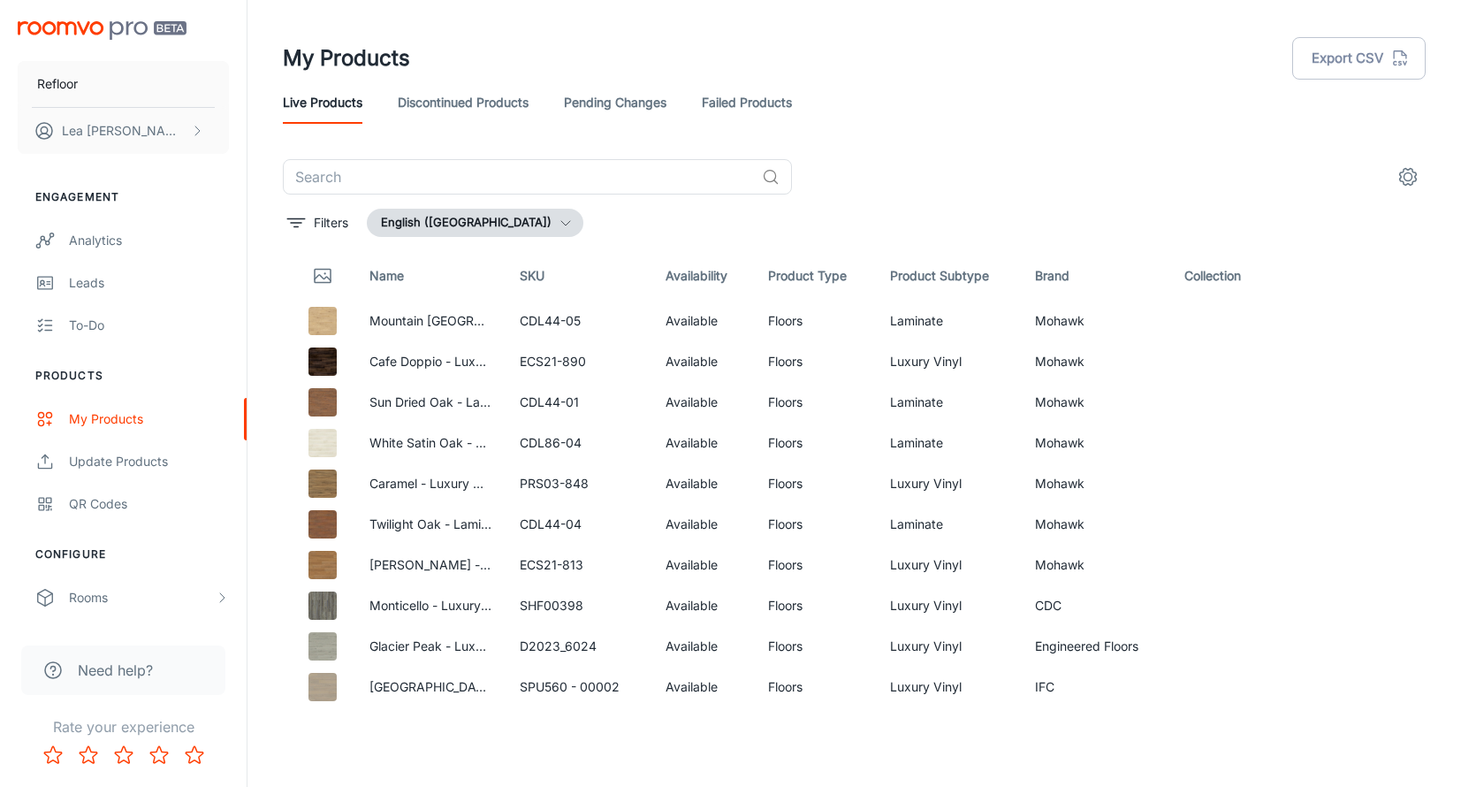
click at [698, 194] on div "​ Filters English (United States) Name SKU Availability Product Type Product Su…" at bounding box center [854, 430] width 1143 height 543
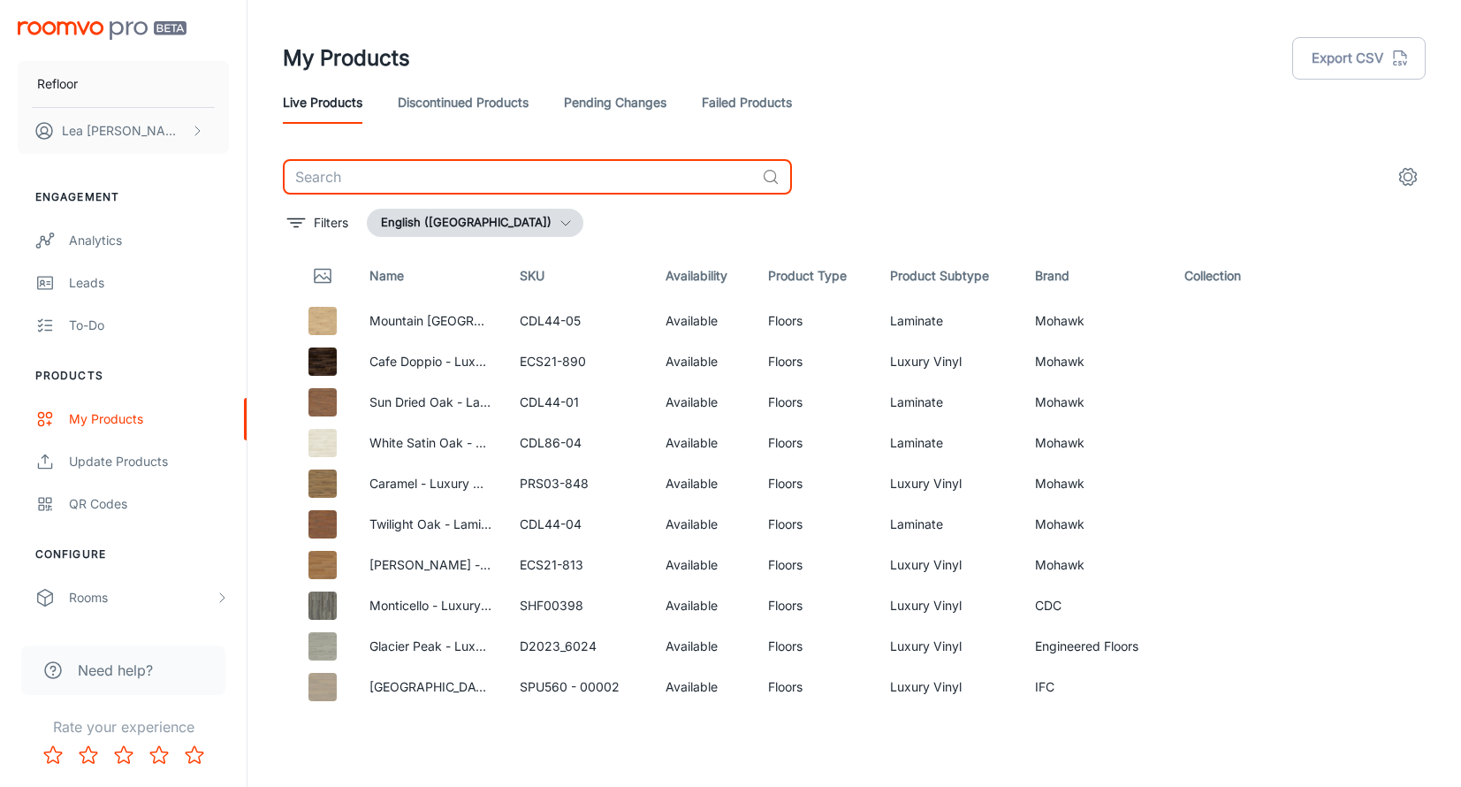
click at [690, 170] on input "text" at bounding box center [519, 176] width 472 height 35
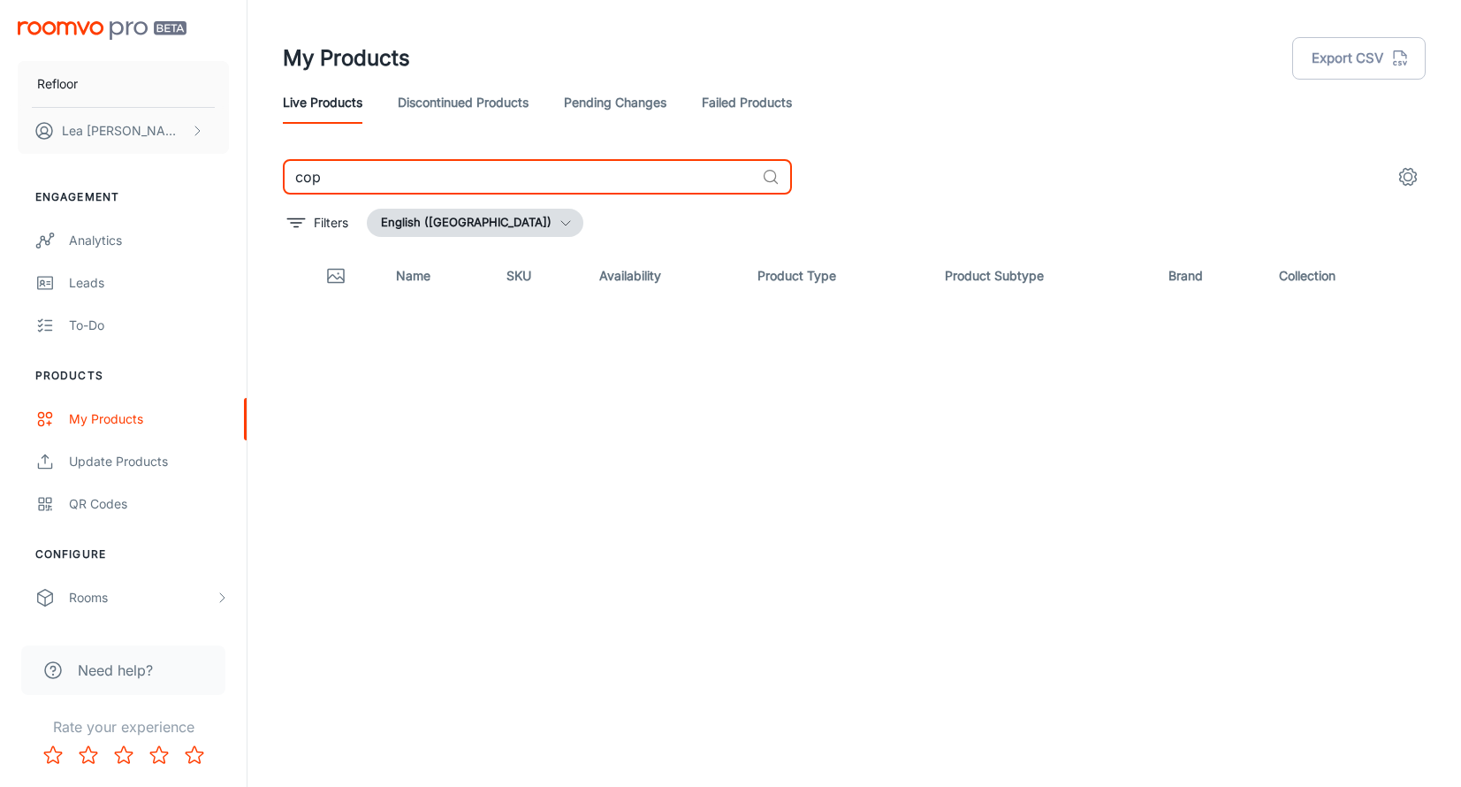
type input "cop"
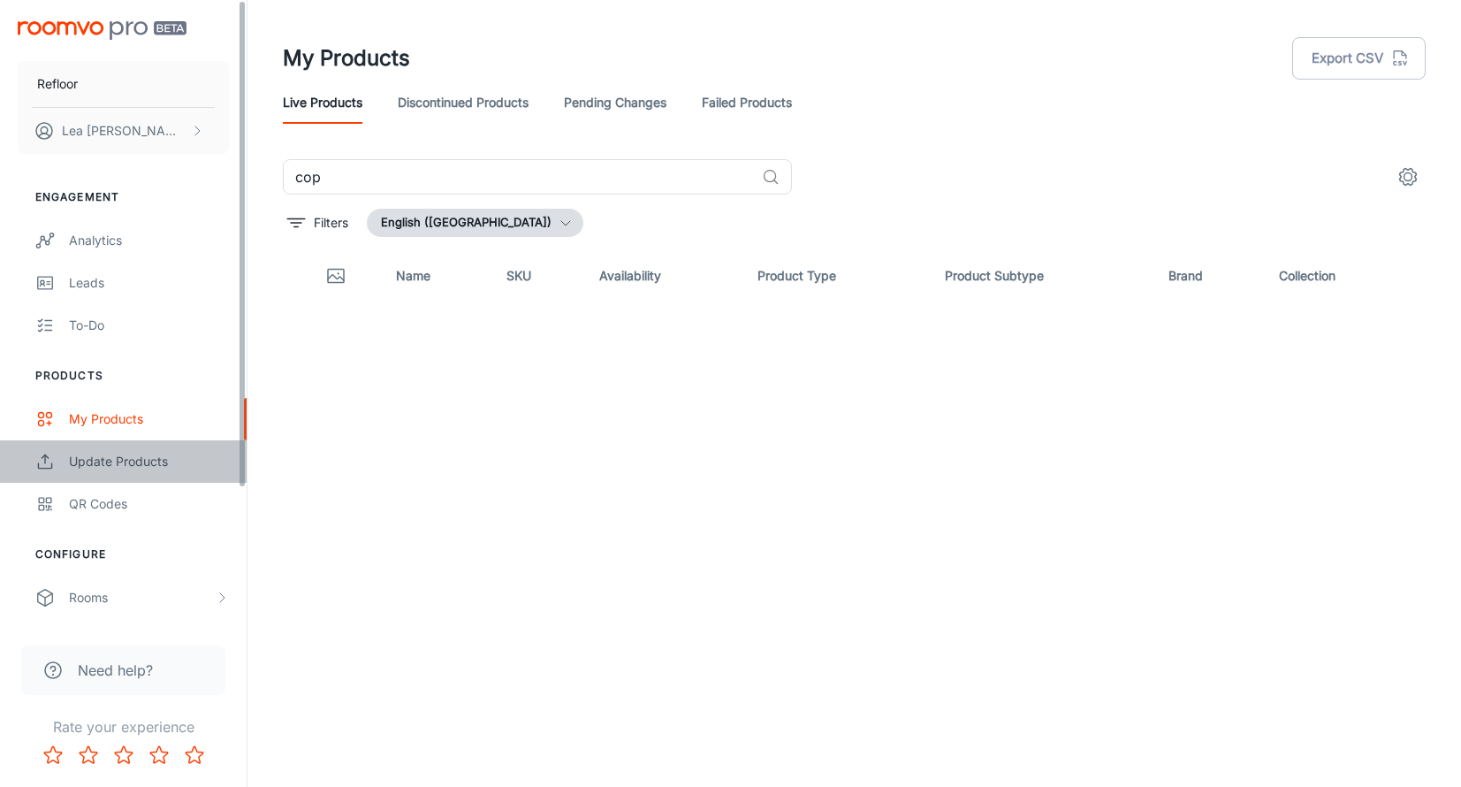
click at [94, 463] on div "Update Products" at bounding box center [149, 461] width 160 height 19
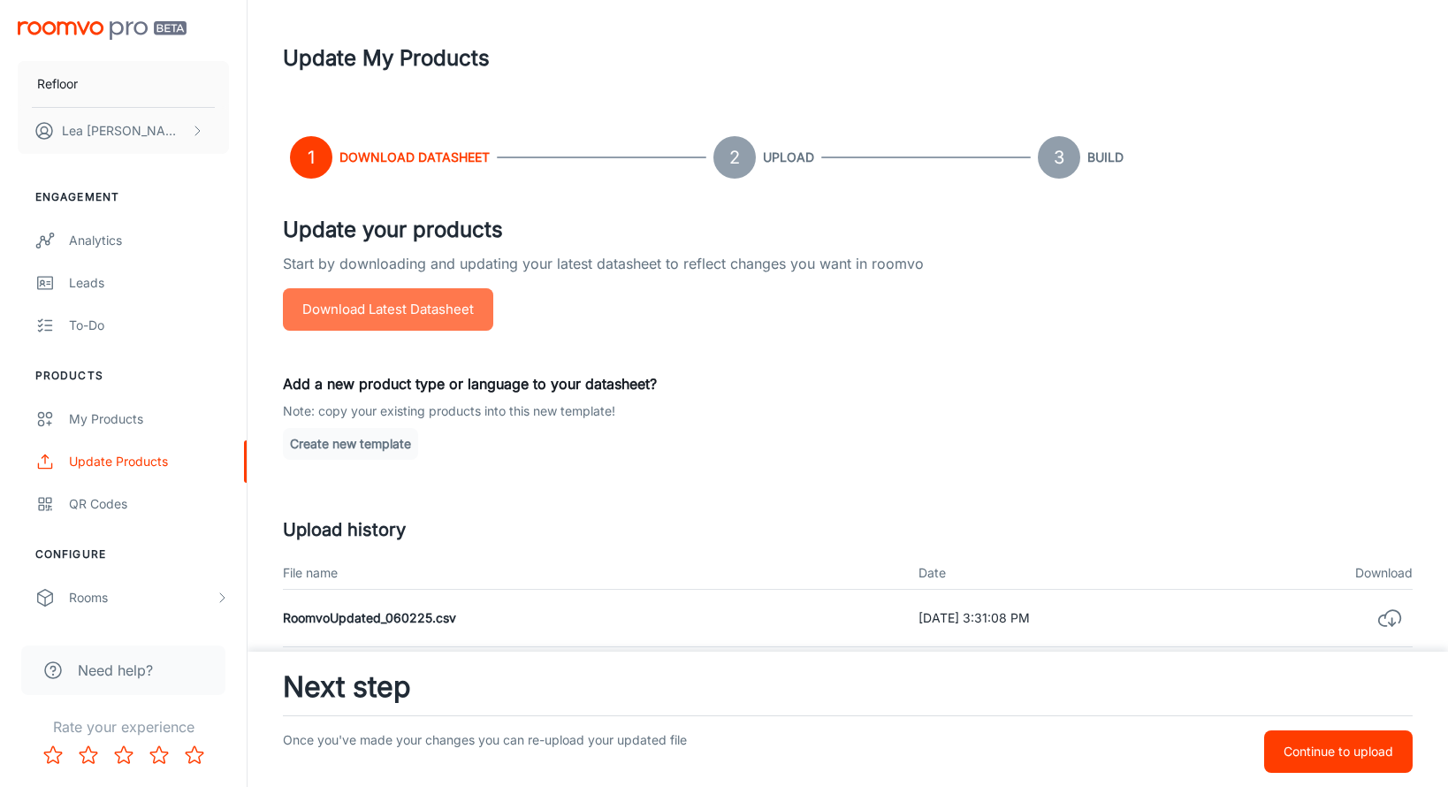
click at [433, 303] on button "Download Latest Datasheet" at bounding box center [388, 309] width 210 height 42
click at [113, 419] on div "My Products" at bounding box center [149, 418] width 160 height 19
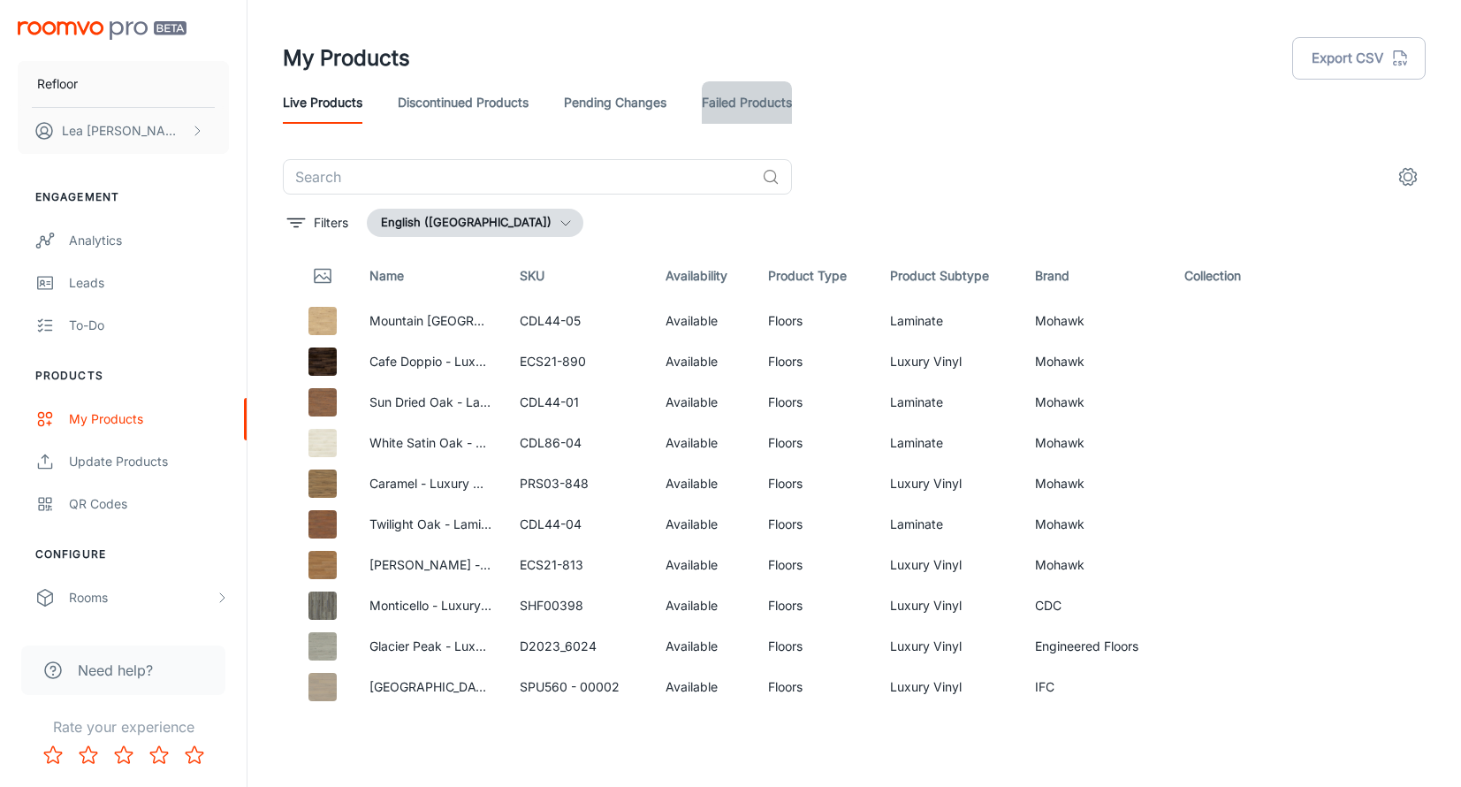
click at [727, 108] on link "Failed Products" at bounding box center [747, 102] width 90 height 42
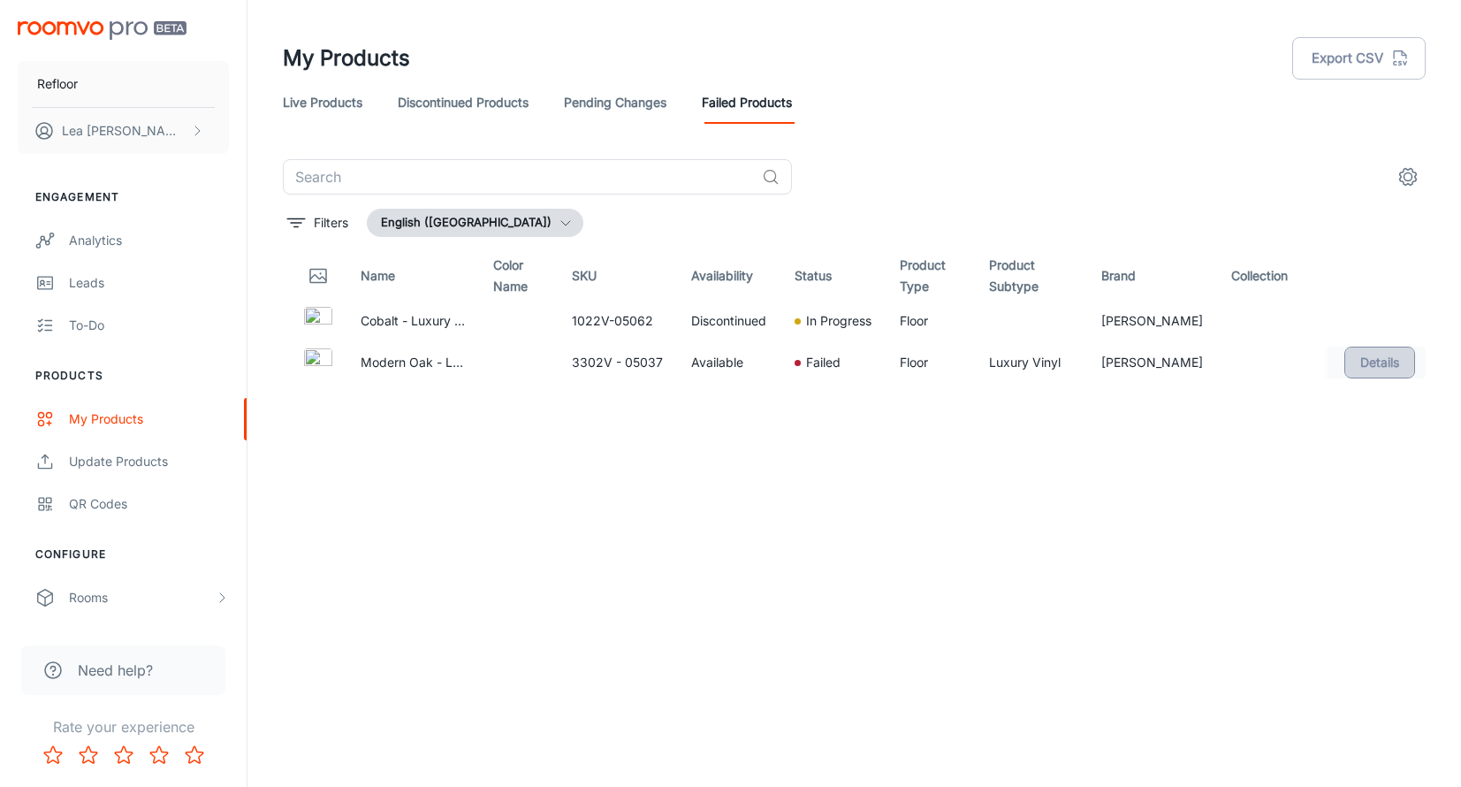
click at [1380, 363] on button "Details" at bounding box center [1380, 363] width 71 height 32
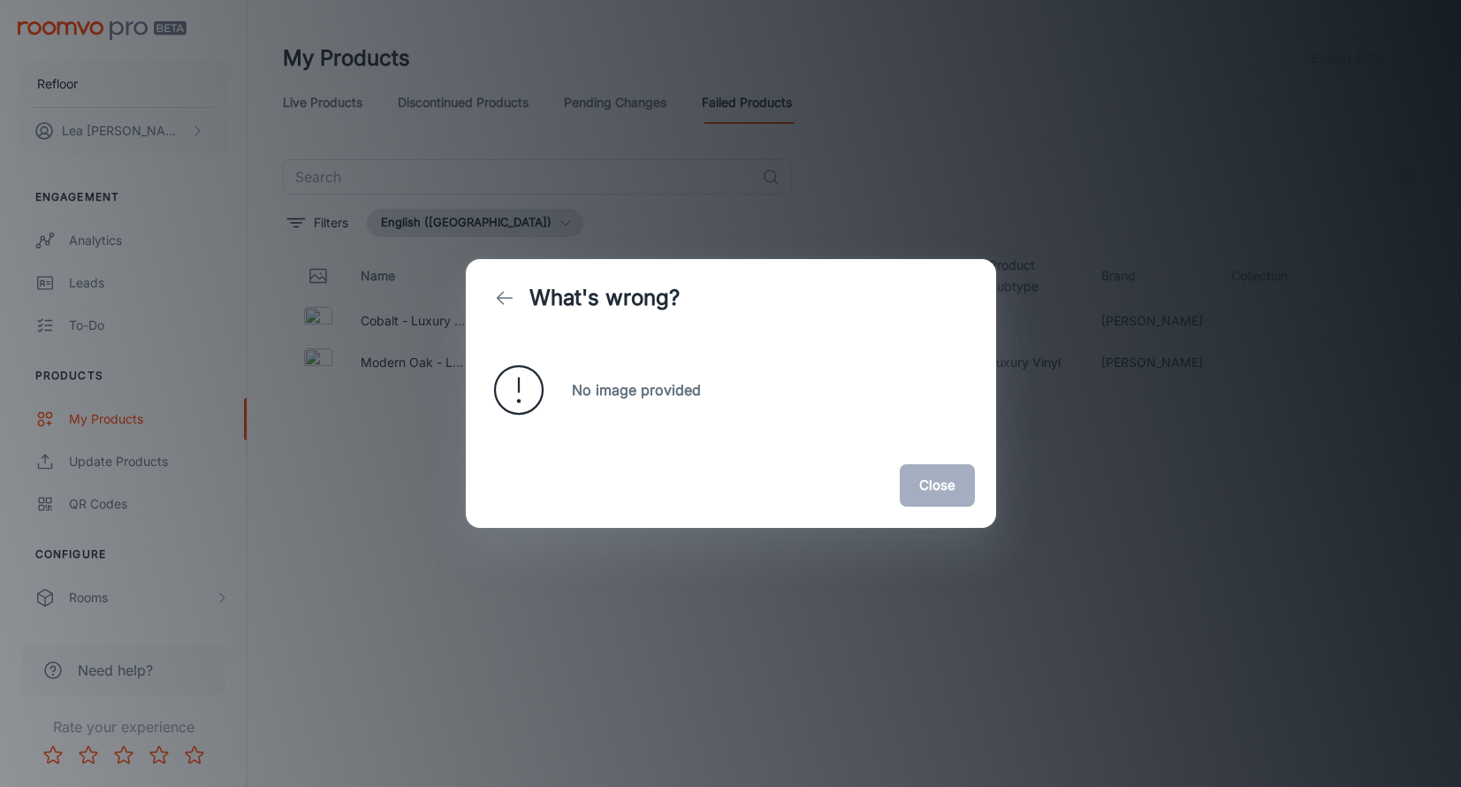
click at [945, 489] on button "Close" at bounding box center [937, 485] width 75 height 42
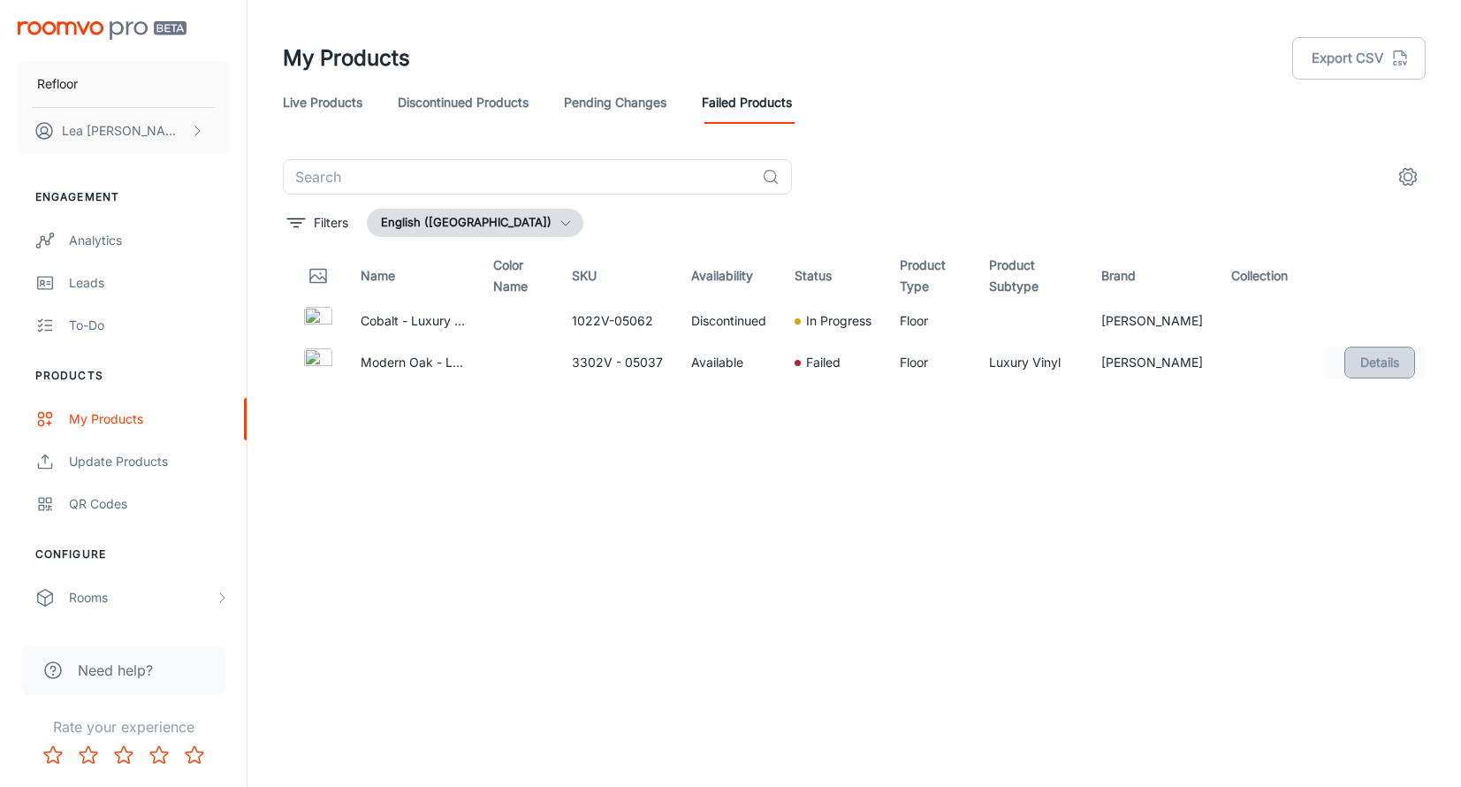
click at [1377, 369] on button "Details" at bounding box center [1380, 363] width 71 height 32
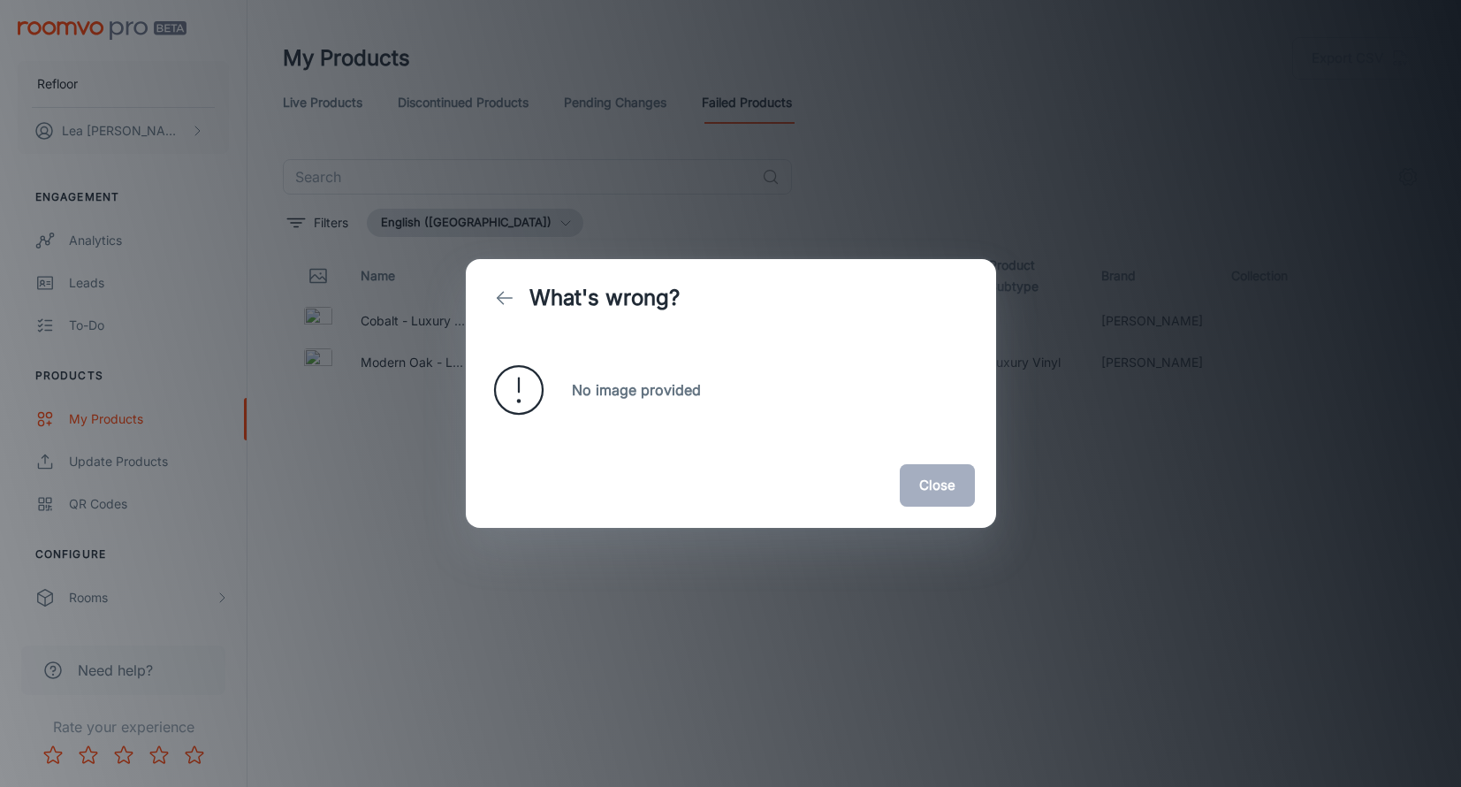
click at [924, 497] on button "Close" at bounding box center [937, 485] width 75 height 42
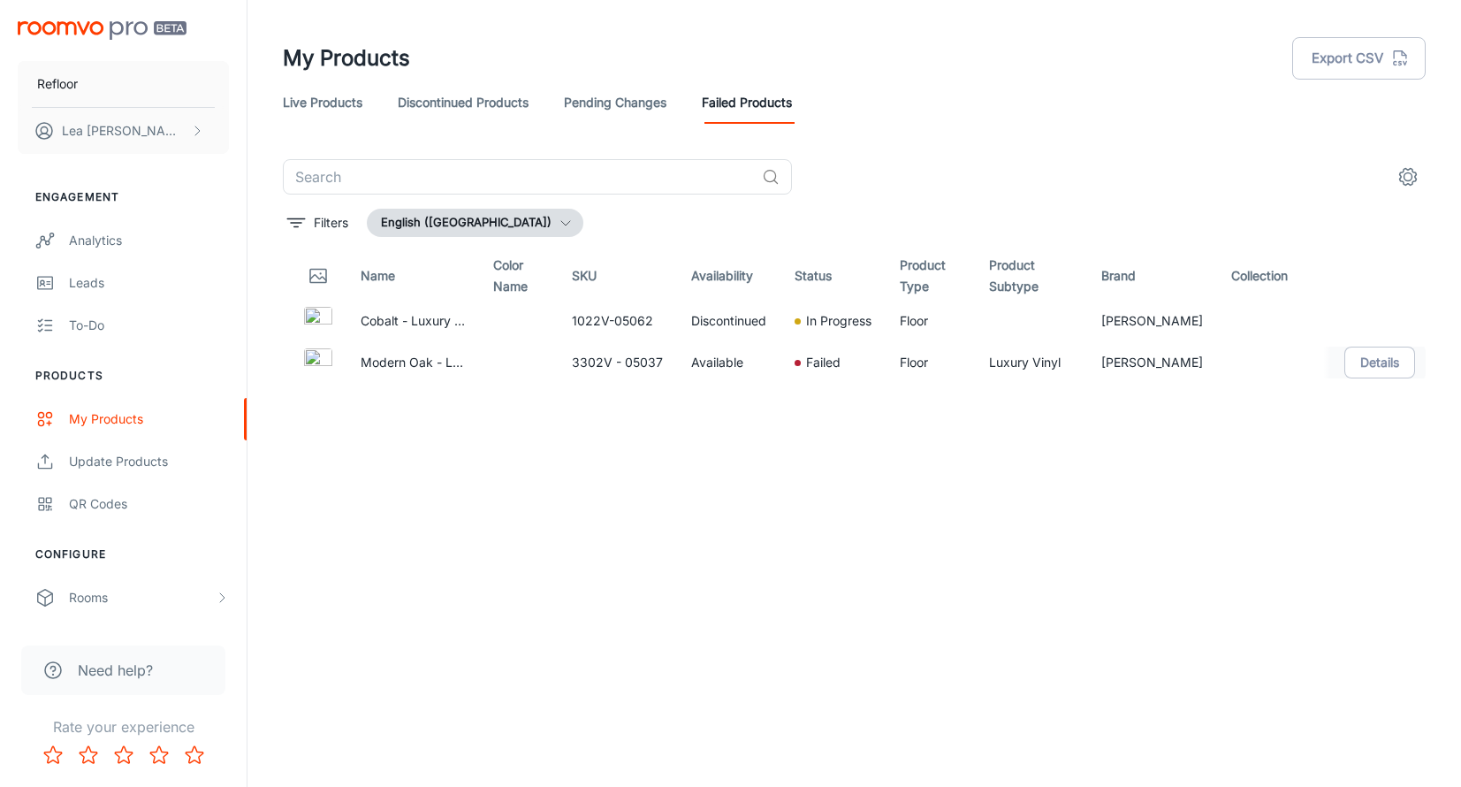
click at [329, 348] on img at bounding box center [318, 362] width 28 height 28
click at [395, 355] on p "Modern Oak - Luxury Vinyl Plank Flooring" at bounding box center [413, 362] width 104 height 19
drag, startPoint x: 869, startPoint y: 356, endPoint x: 623, endPoint y: 356, distance: 245.8
click at [623, 356] on tr "Modern Oak - Luxury Vinyl Plank Flooring 3302V - 05037 Available Failed Floor L…" at bounding box center [854, 362] width 1143 height 42
click at [611, 356] on td "3302V - 05037" at bounding box center [617, 362] width 119 height 42
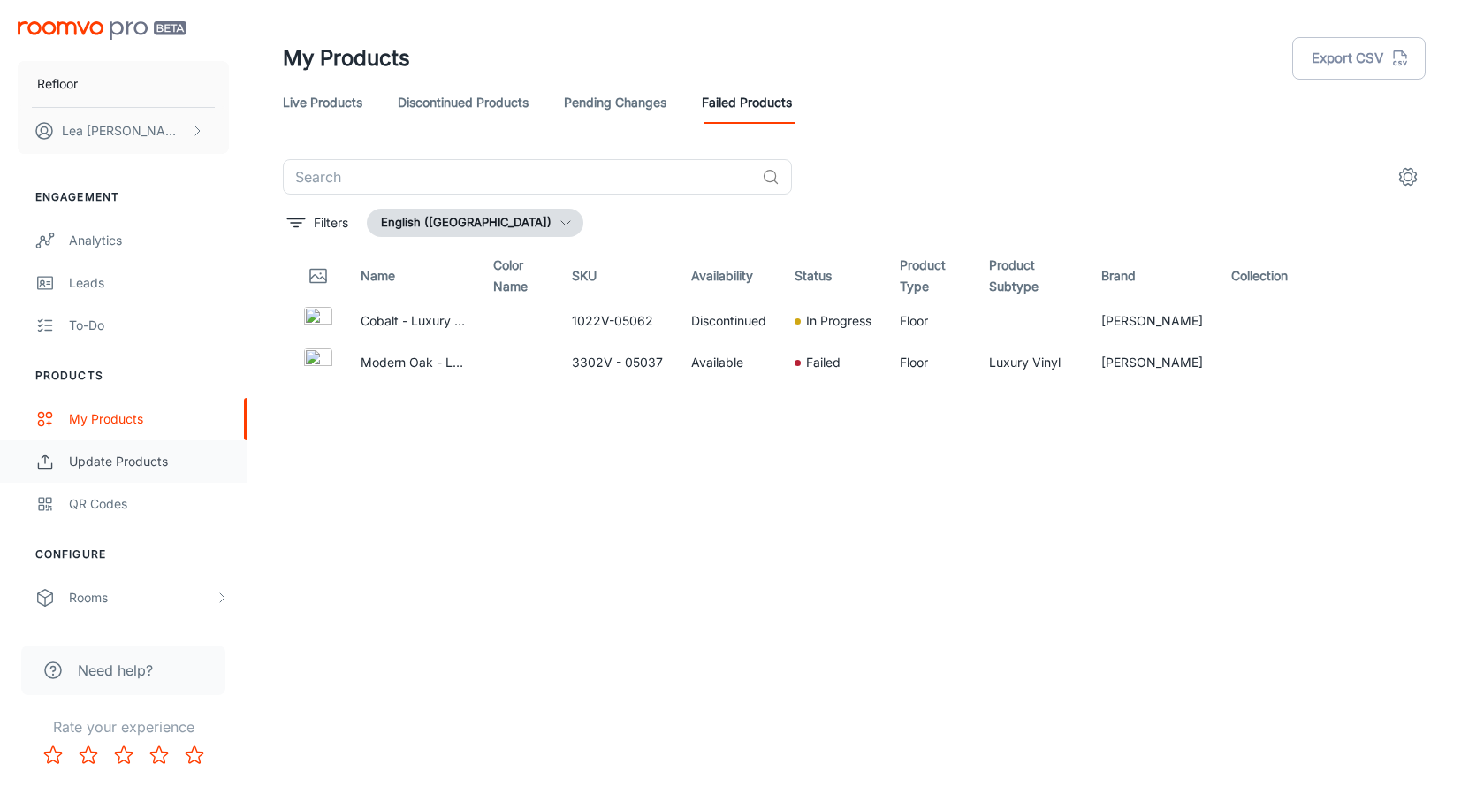
click at [113, 469] on div "Update Products" at bounding box center [149, 461] width 160 height 19
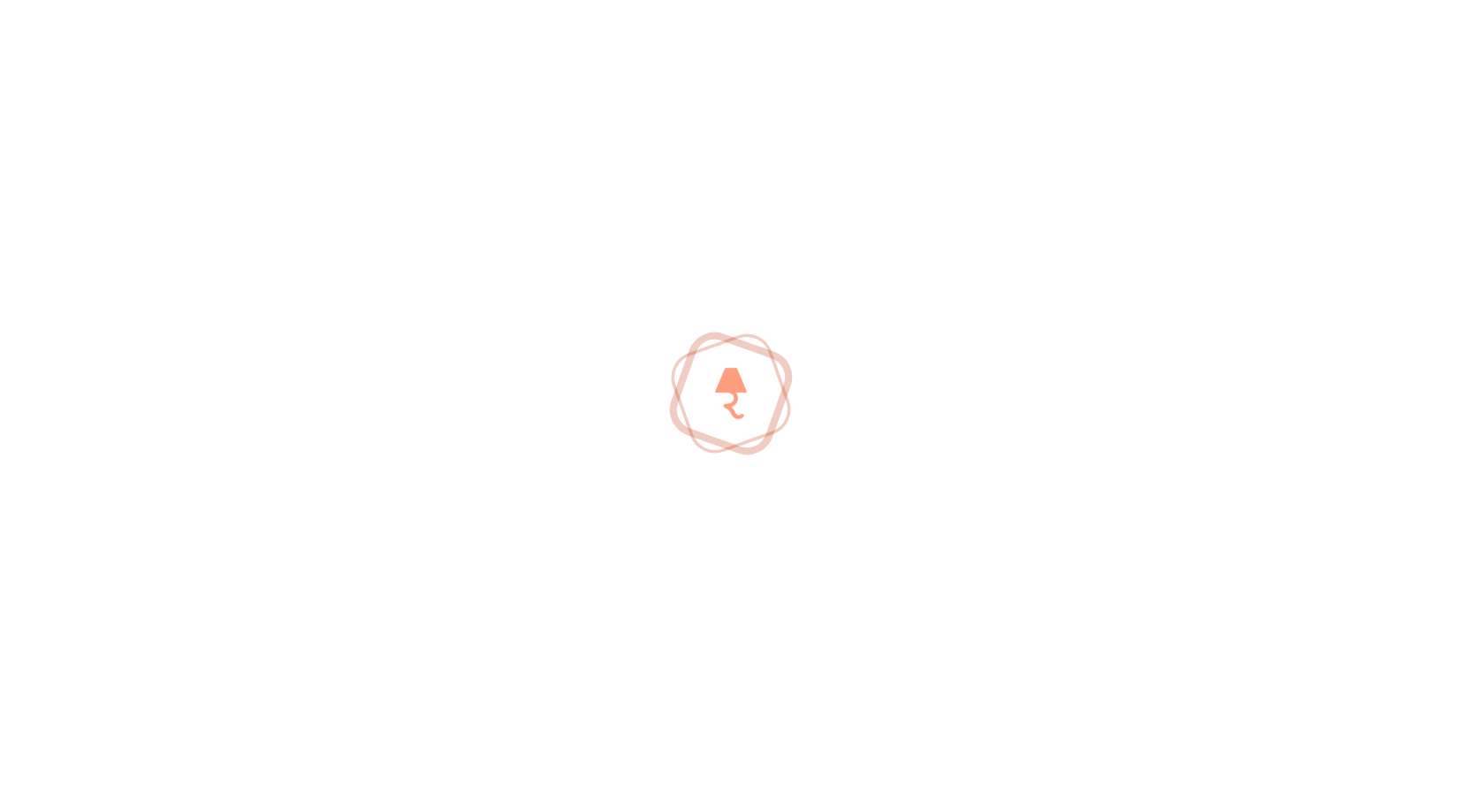
click at [113, 469] on div at bounding box center [730, 393] width 1461 height 787
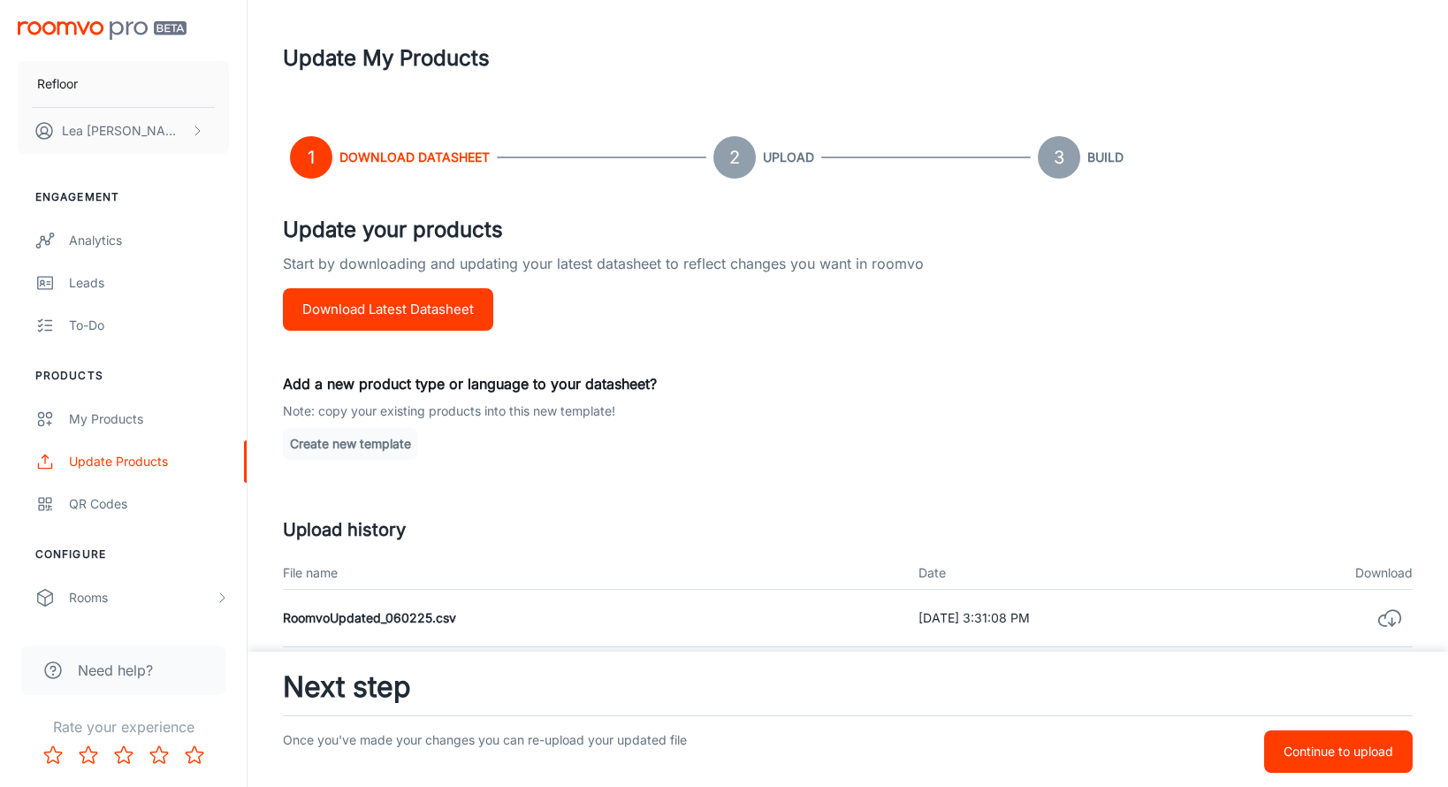
click at [411, 301] on button "Download Latest Datasheet" at bounding box center [388, 309] width 210 height 42
click at [1021, 428] on div "Create new template" at bounding box center [848, 444] width 1130 height 32
click at [1362, 753] on p "Continue to upload" at bounding box center [1339, 751] width 110 height 19
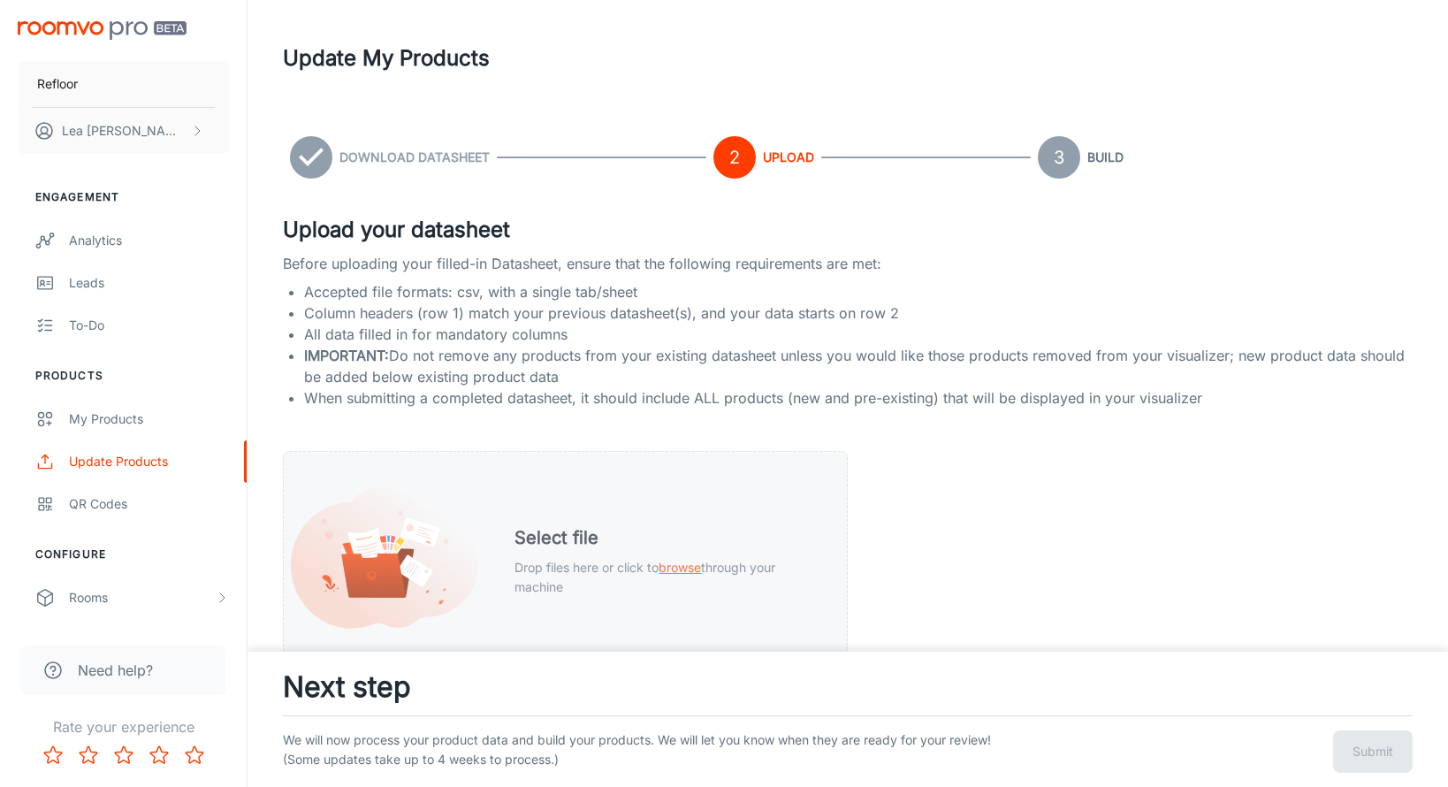
click at [685, 565] on span "browse" at bounding box center [680, 567] width 42 height 15
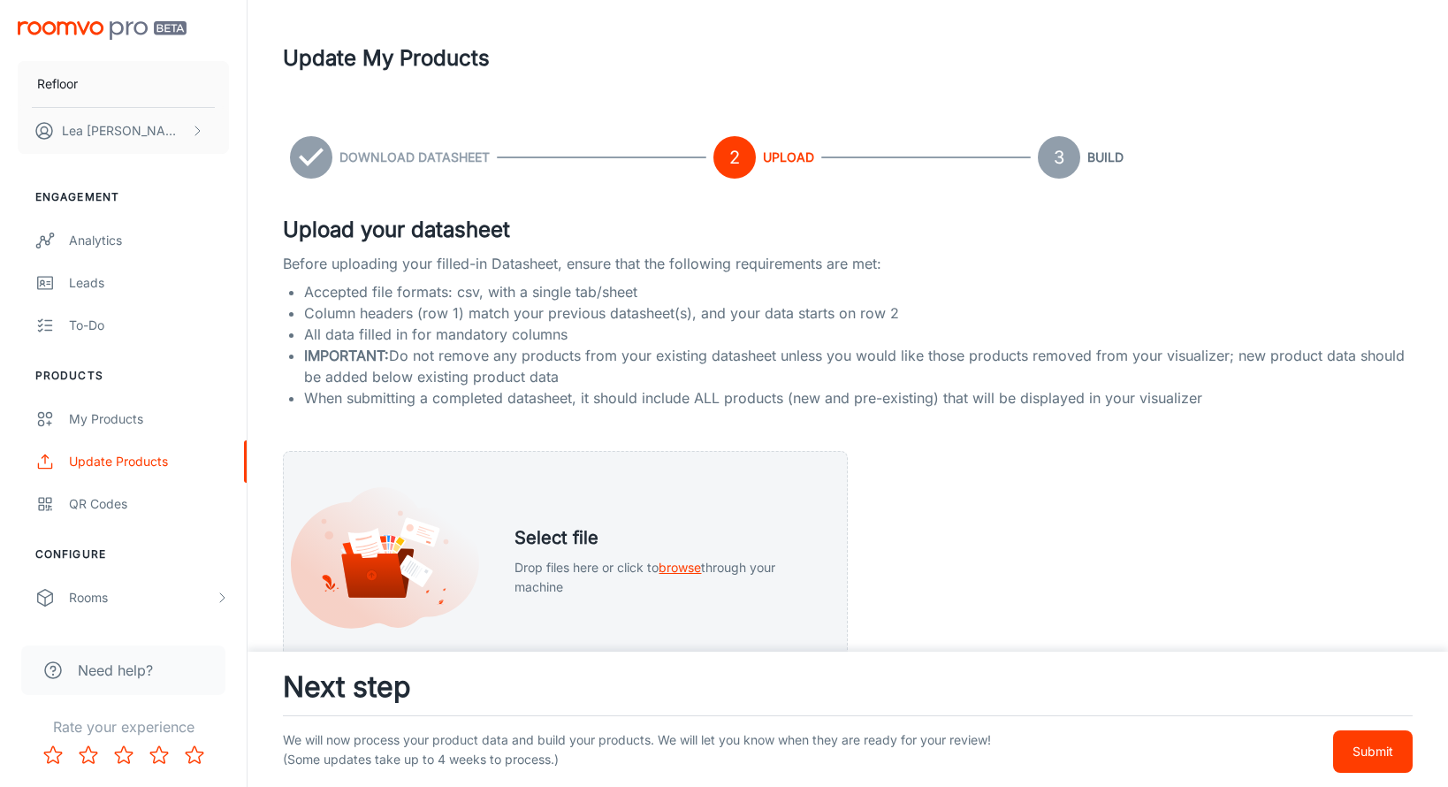
click at [1366, 744] on p "Submit" at bounding box center [1373, 751] width 41 height 19
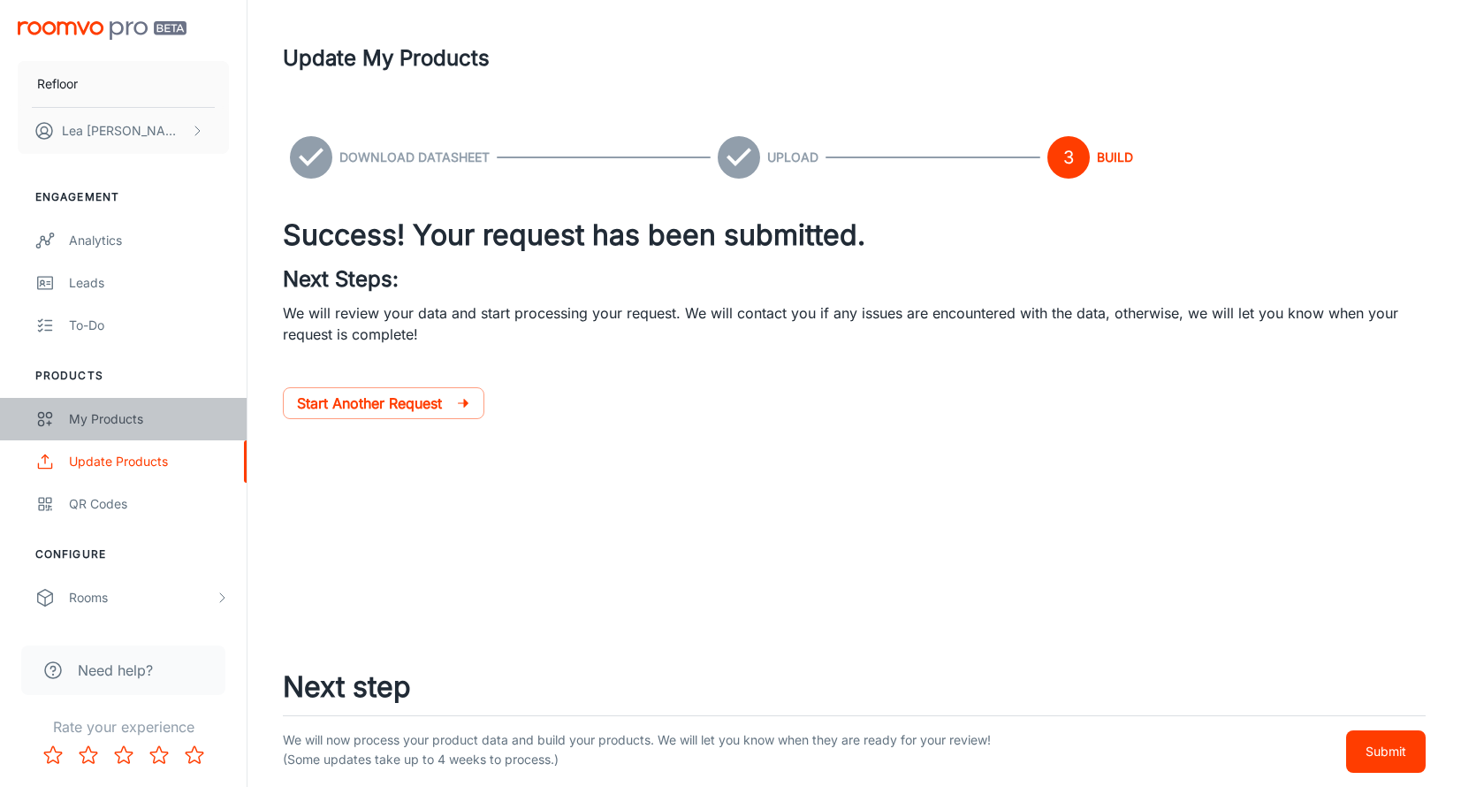
click at [95, 423] on div "My Products" at bounding box center [149, 418] width 160 height 19
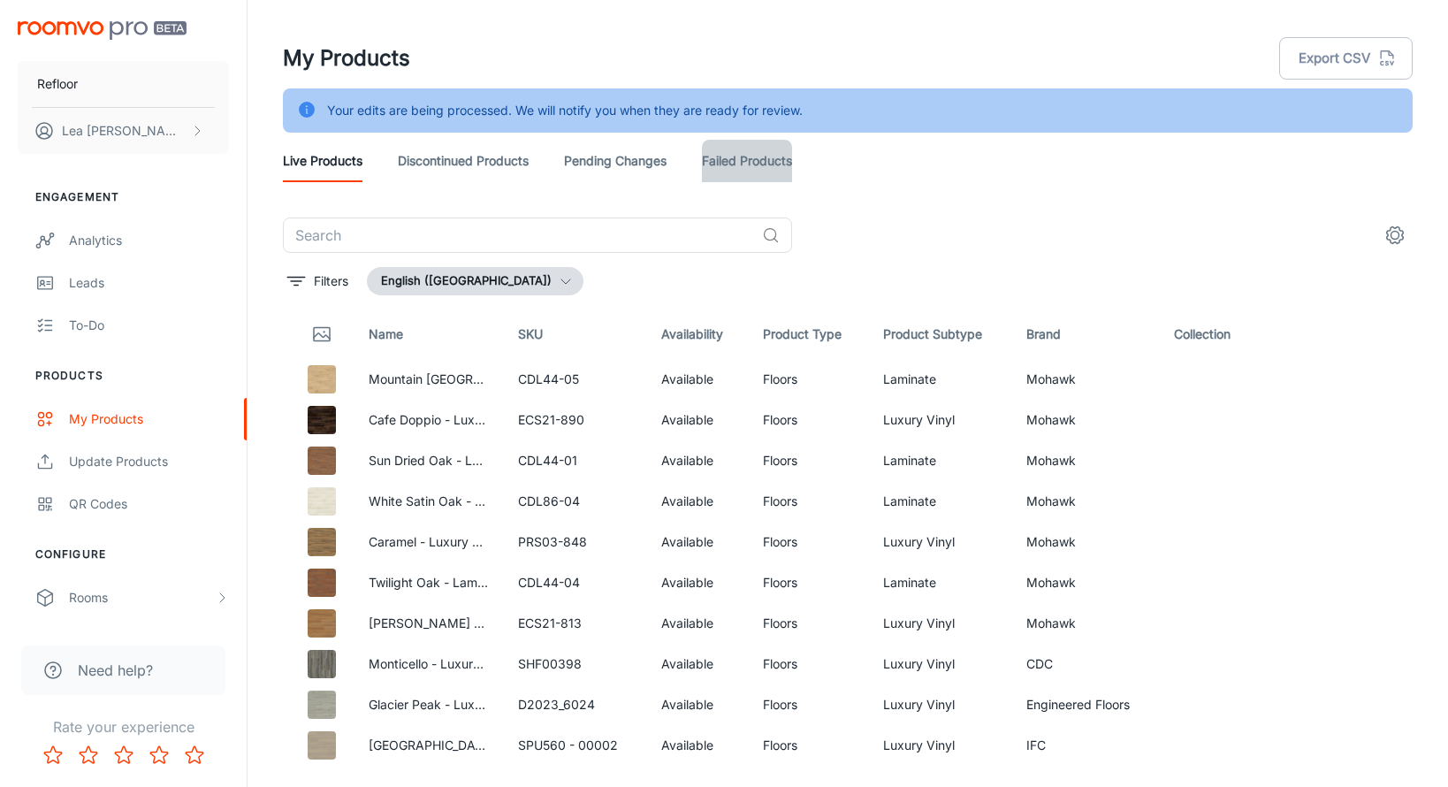
click at [755, 164] on link "Failed Products" at bounding box center [747, 161] width 90 height 42
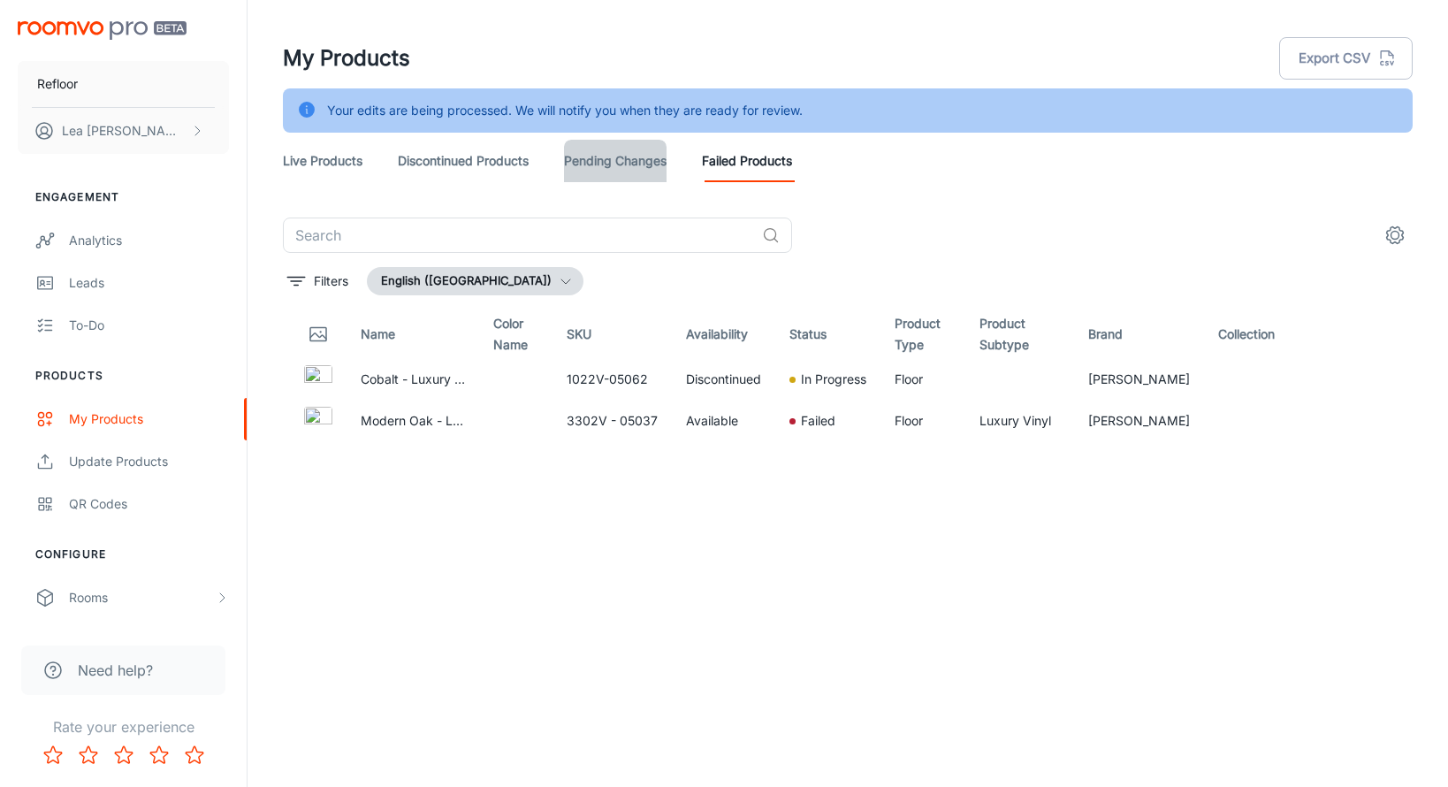
click at [626, 154] on link "Pending Changes" at bounding box center [615, 161] width 103 height 42
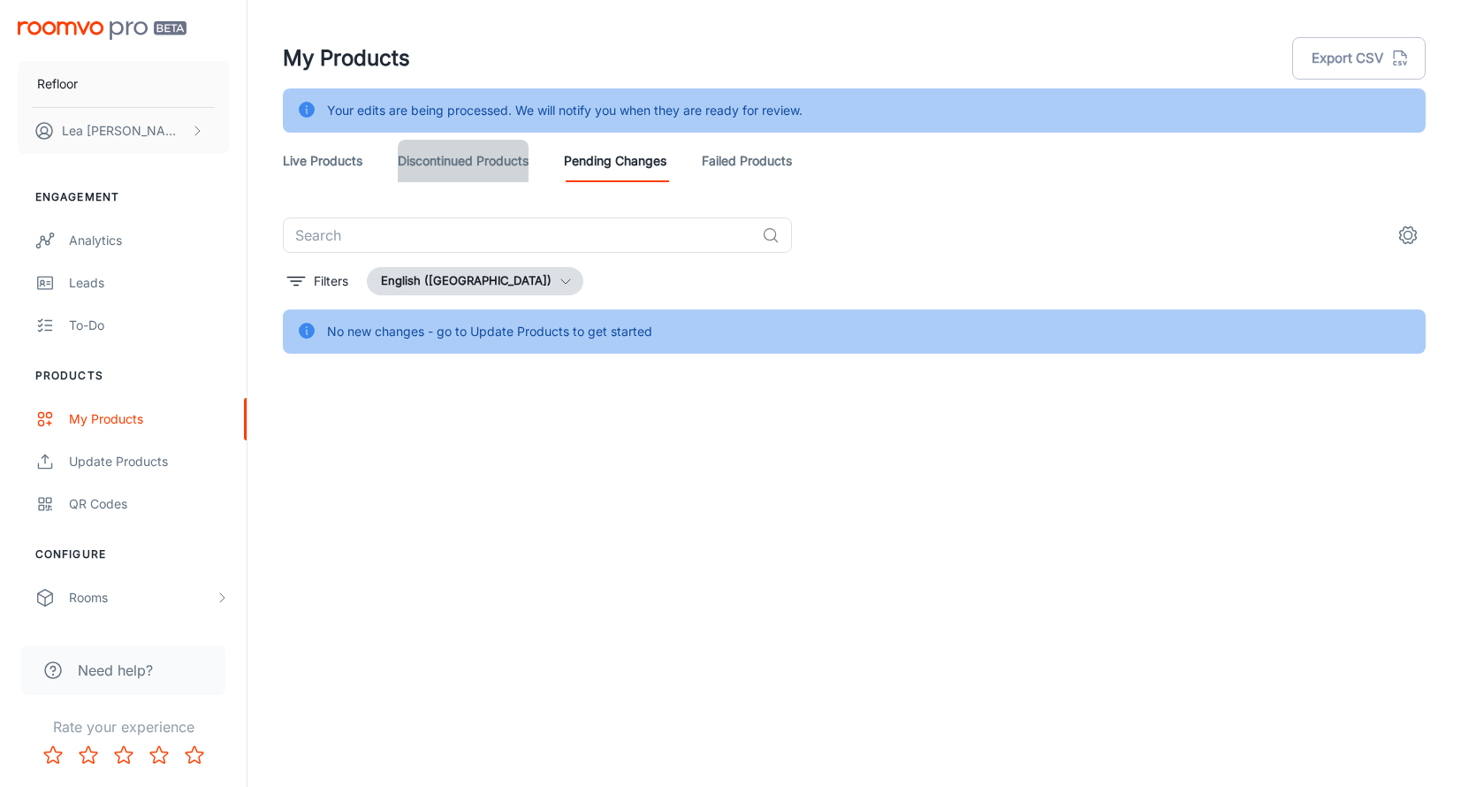
click at [502, 164] on link "Discontinued Products" at bounding box center [463, 161] width 131 height 42
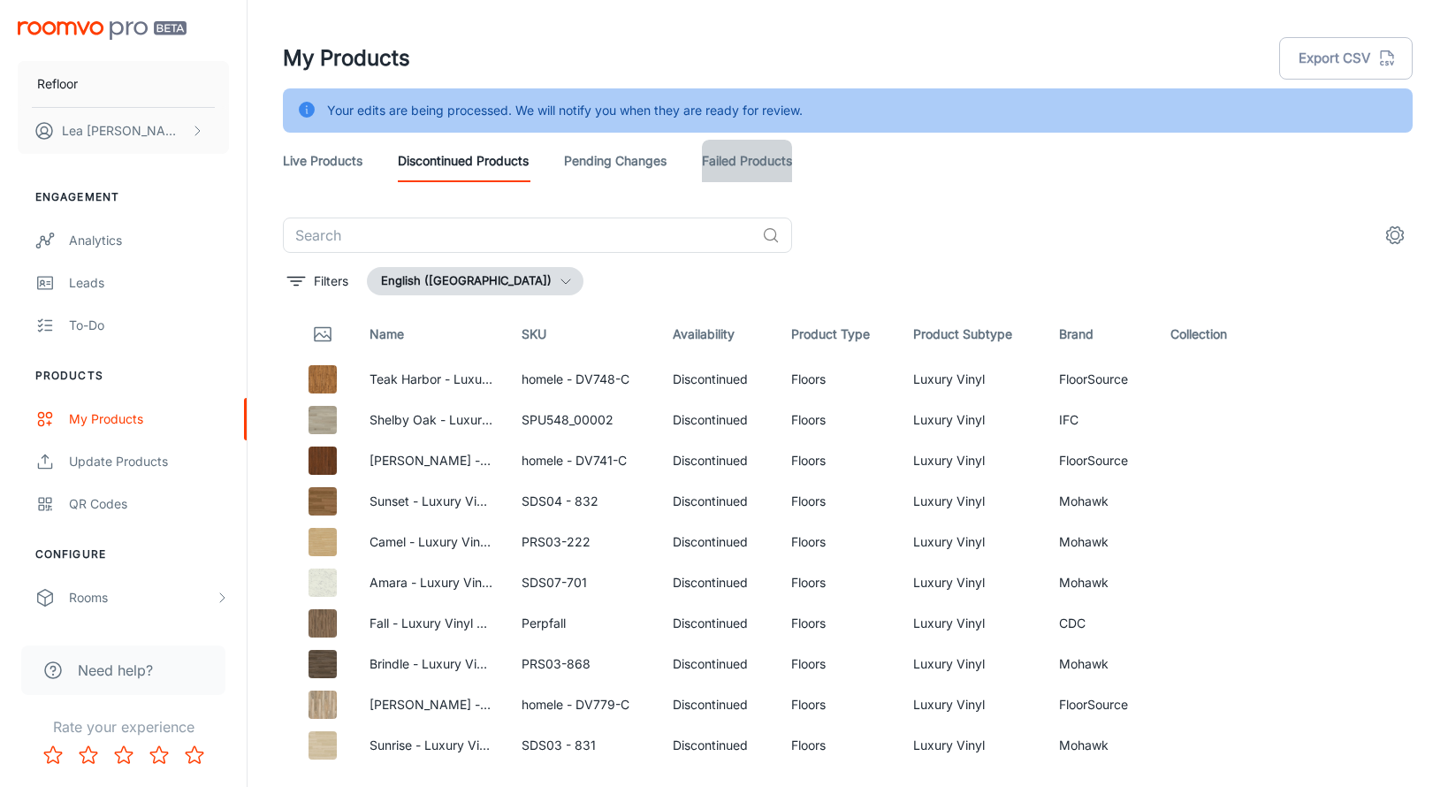
click at [718, 168] on link "Failed Products" at bounding box center [747, 161] width 90 height 42
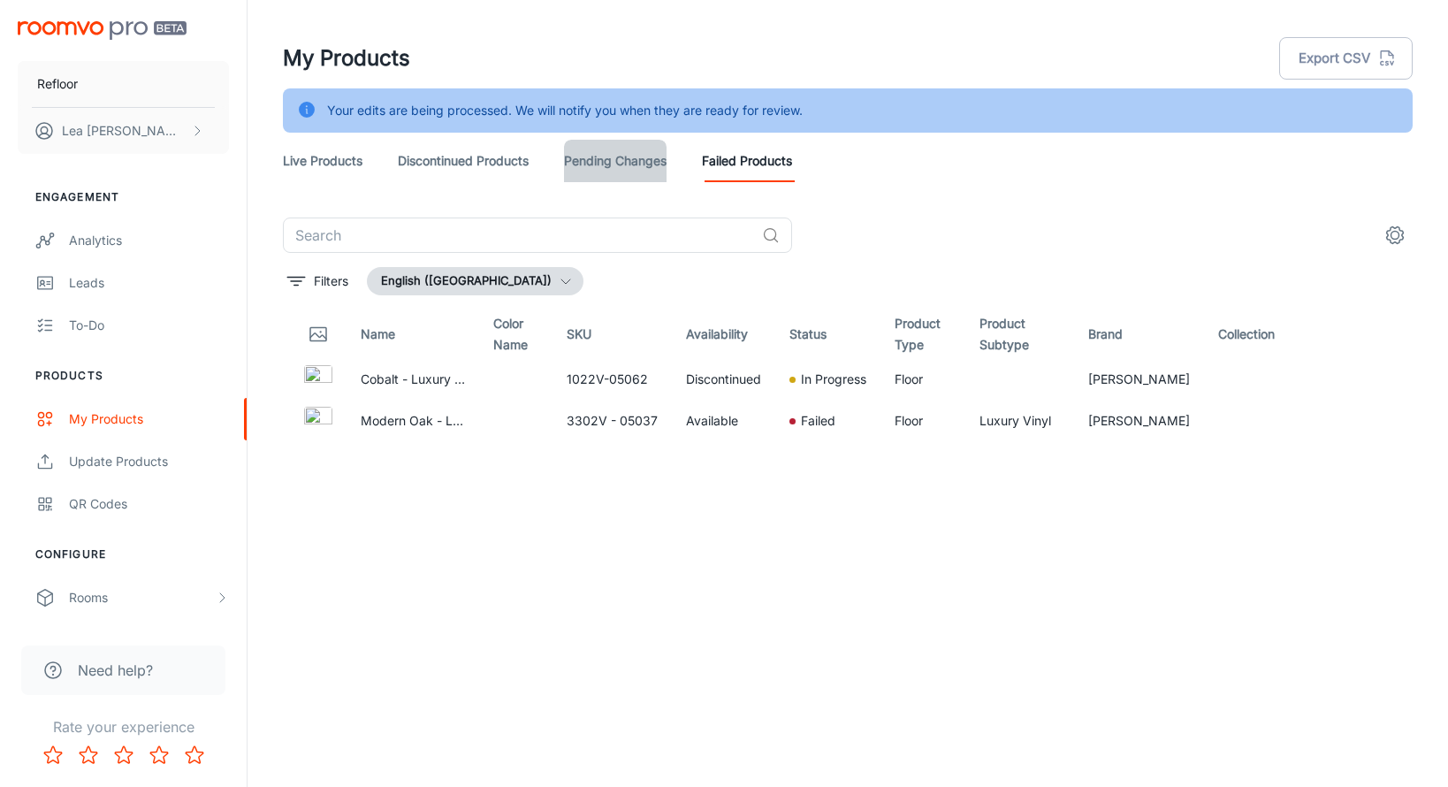
click at [645, 162] on link "Pending Changes" at bounding box center [615, 161] width 103 height 42
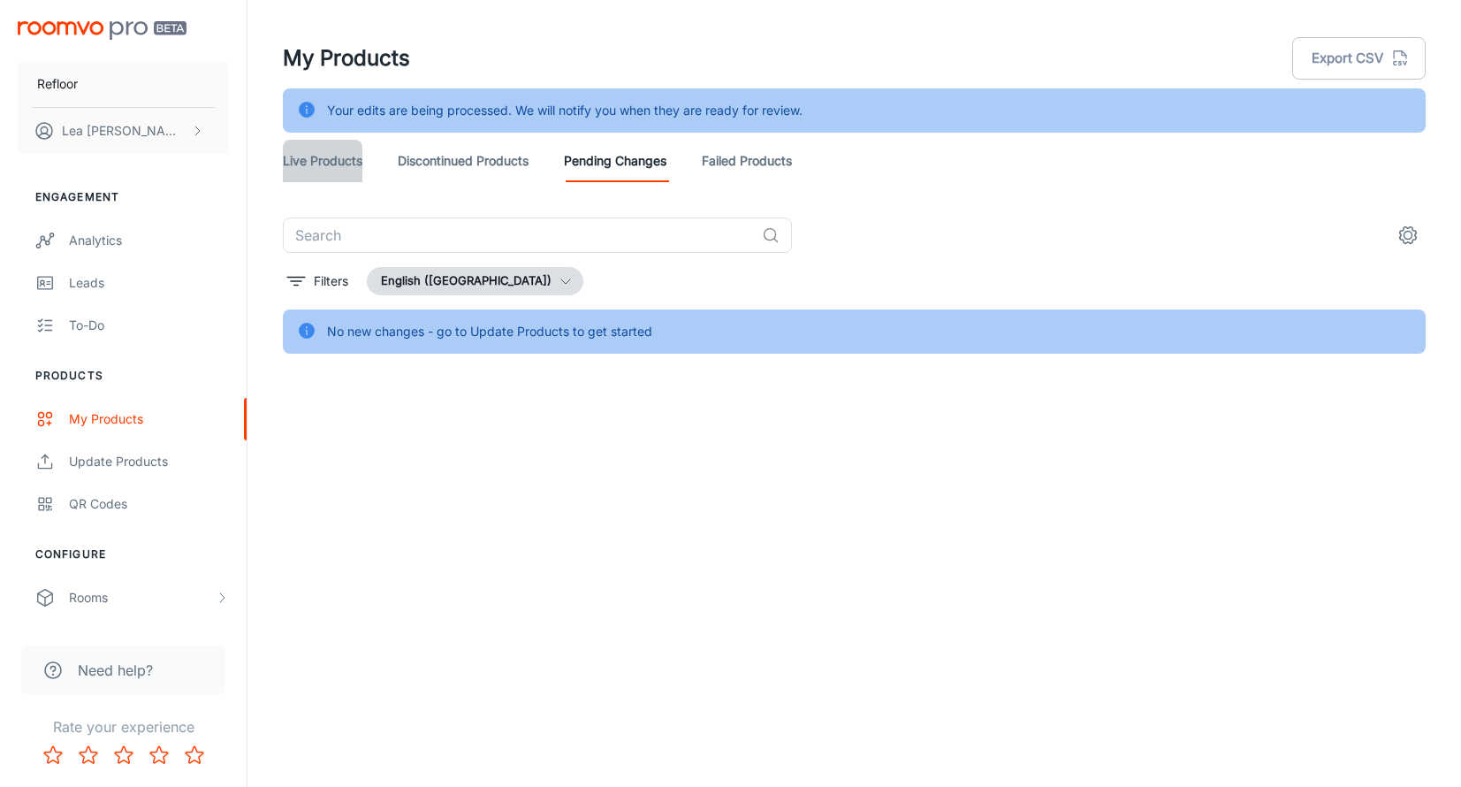
click at [342, 164] on link "Live Products" at bounding box center [323, 161] width 80 height 42
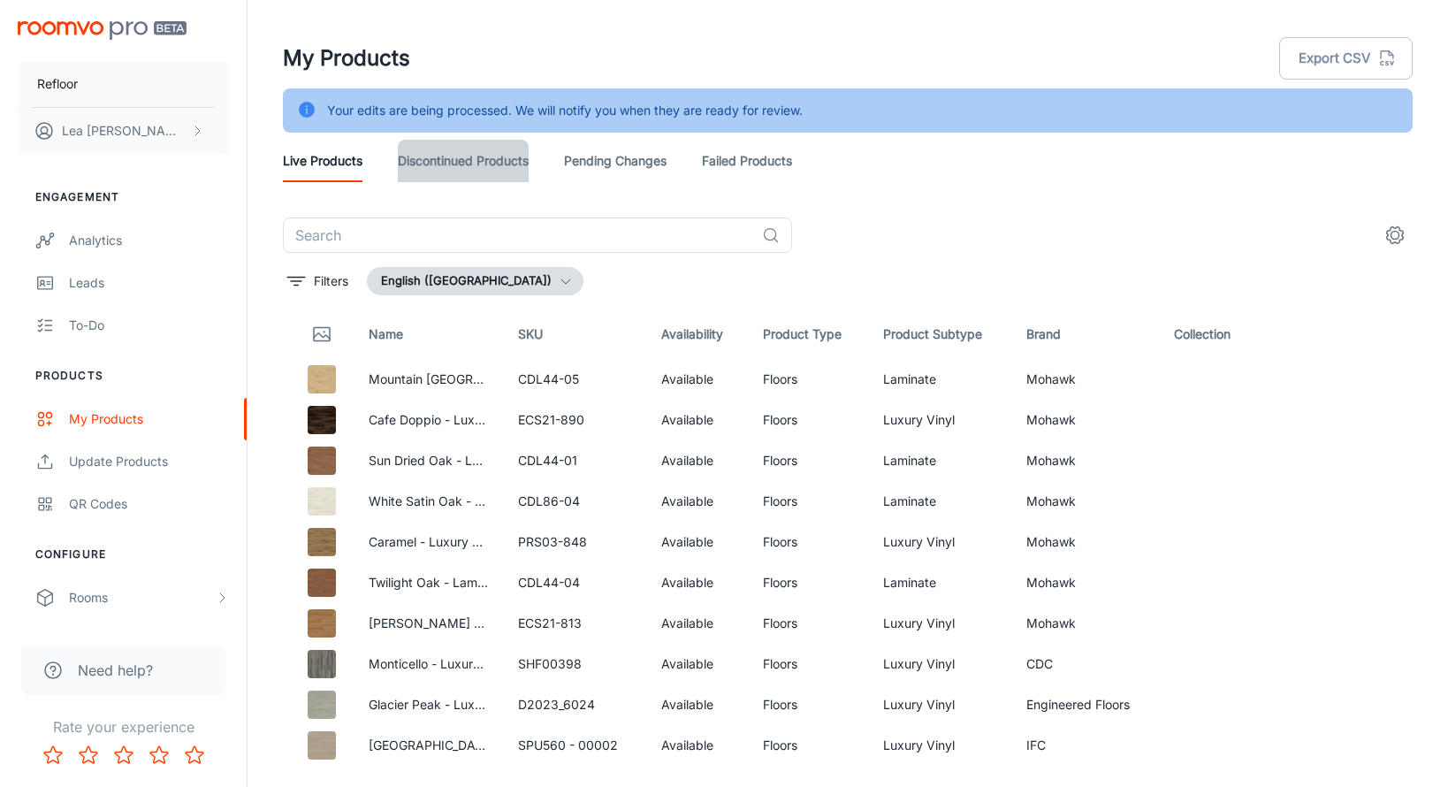
click at [454, 150] on link "Discontinued Products" at bounding box center [463, 161] width 131 height 42
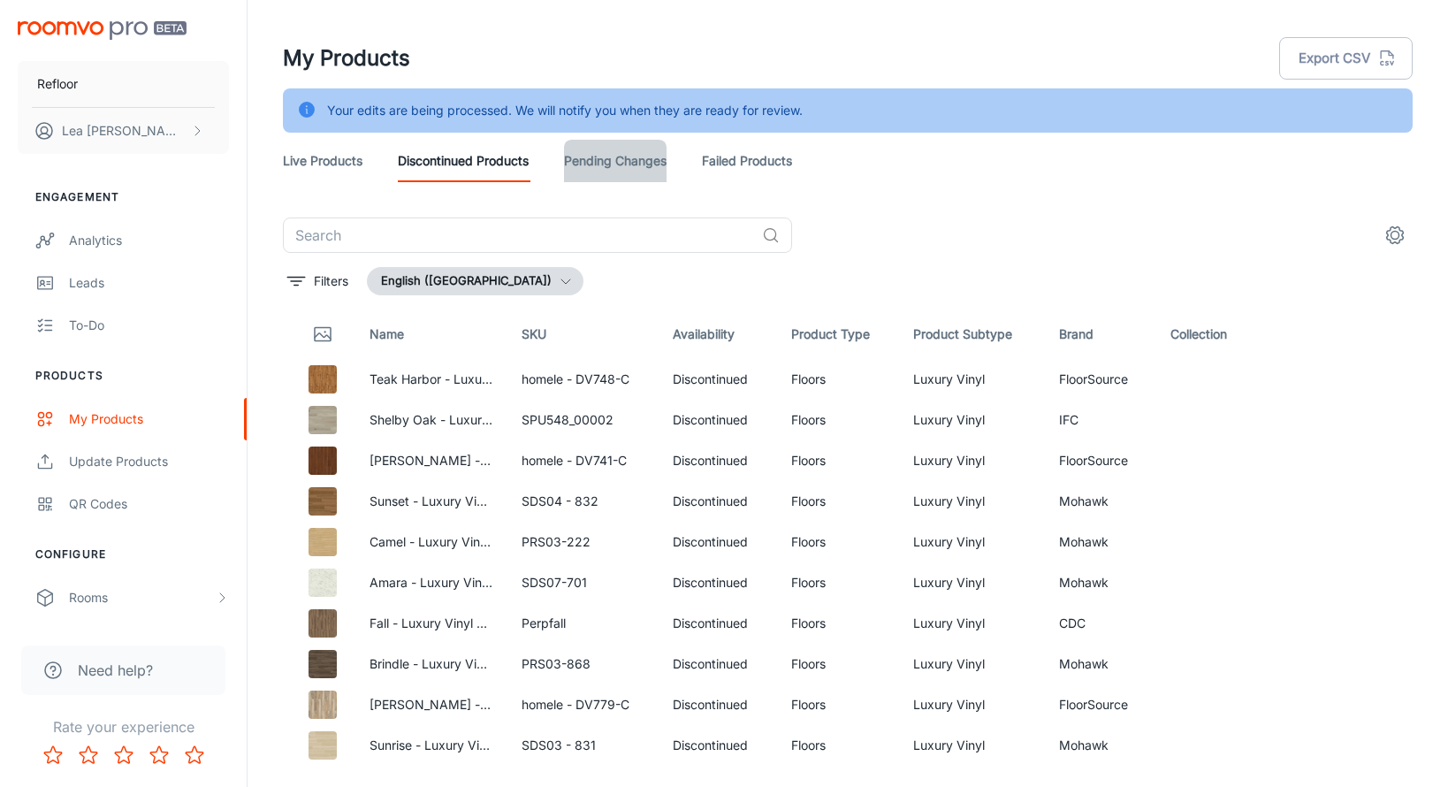
click at [642, 176] on link "Pending Changes" at bounding box center [615, 161] width 103 height 42
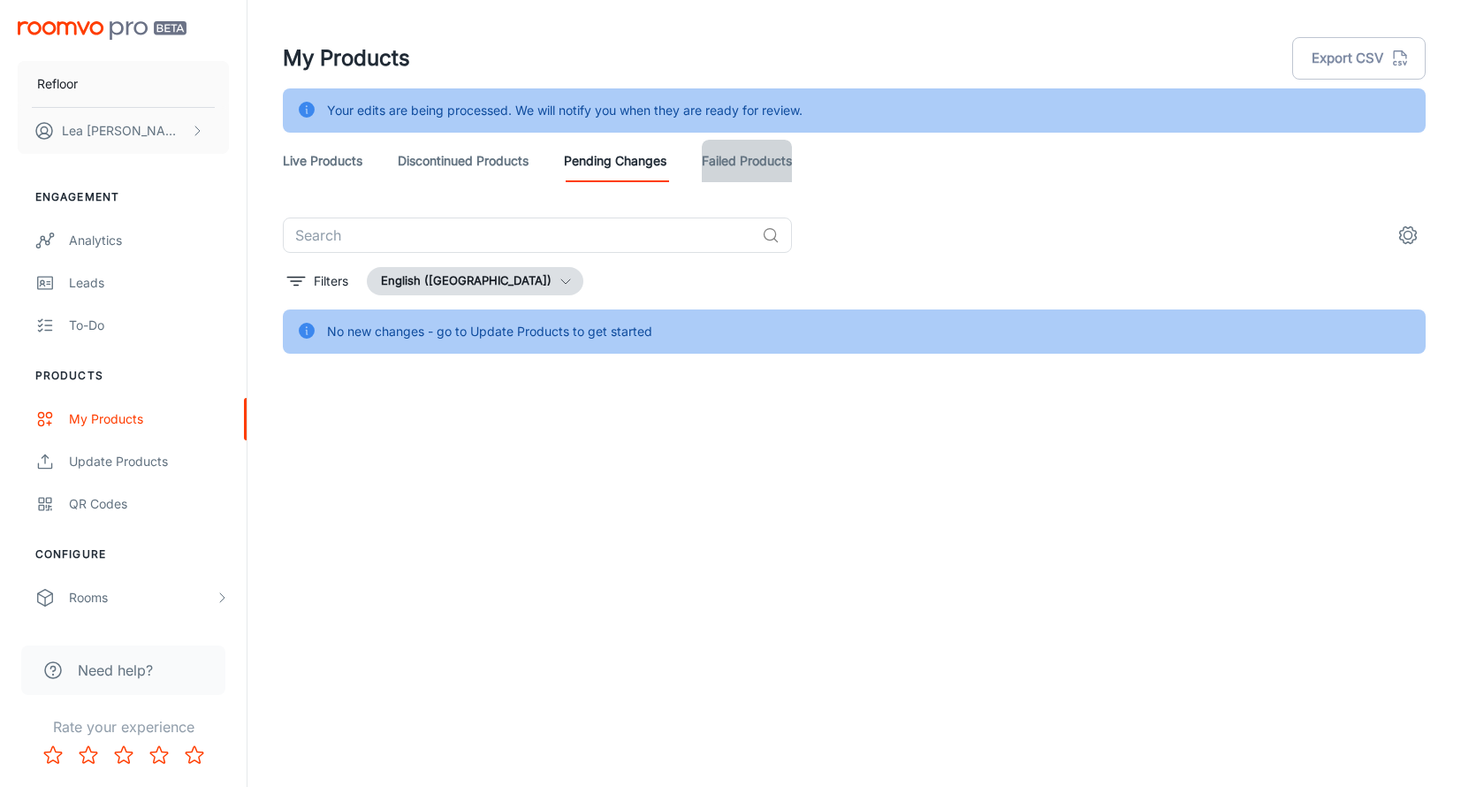
click at [740, 164] on link "Failed Products" at bounding box center [747, 161] width 90 height 42
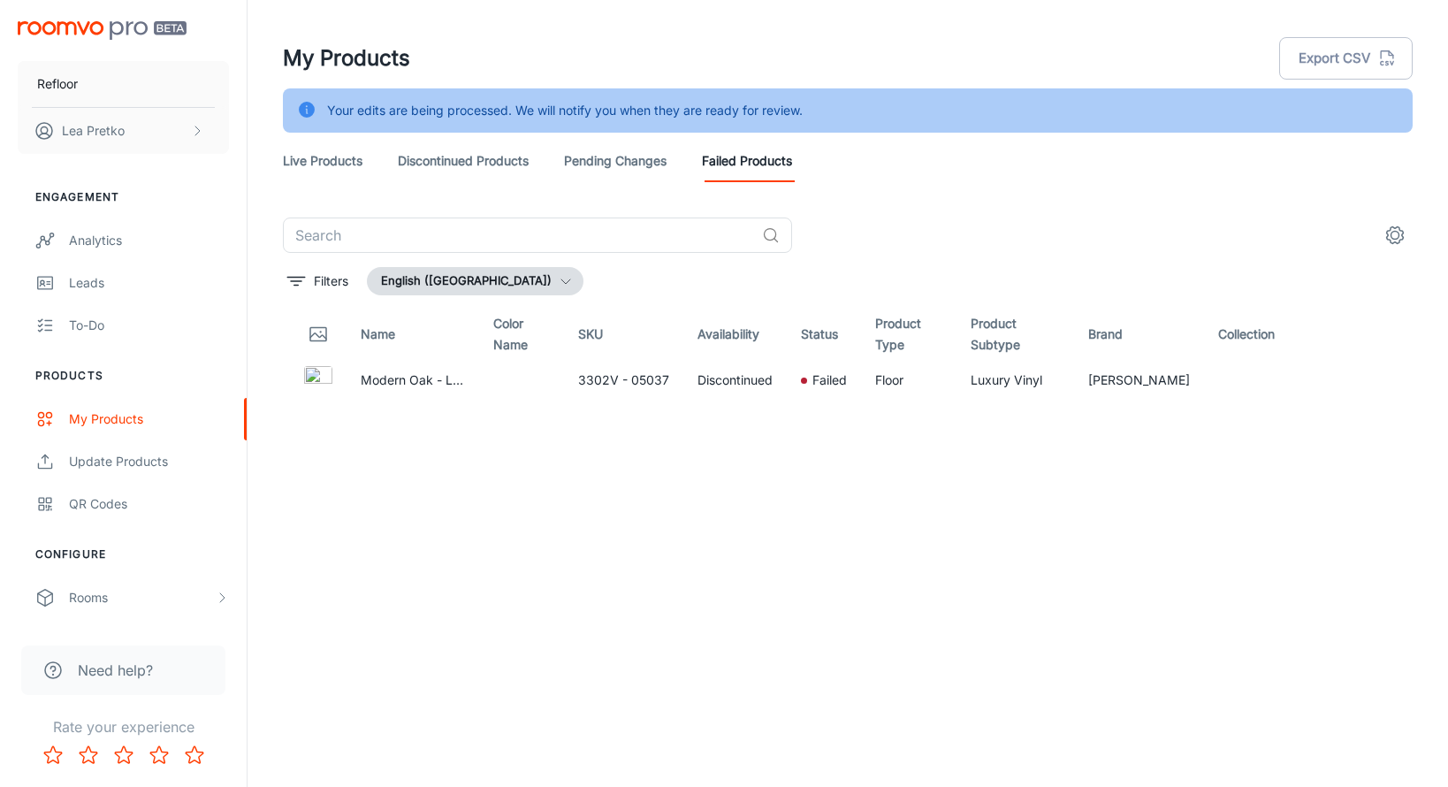
click at [452, 152] on link "Discontinued Products" at bounding box center [463, 161] width 131 height 42
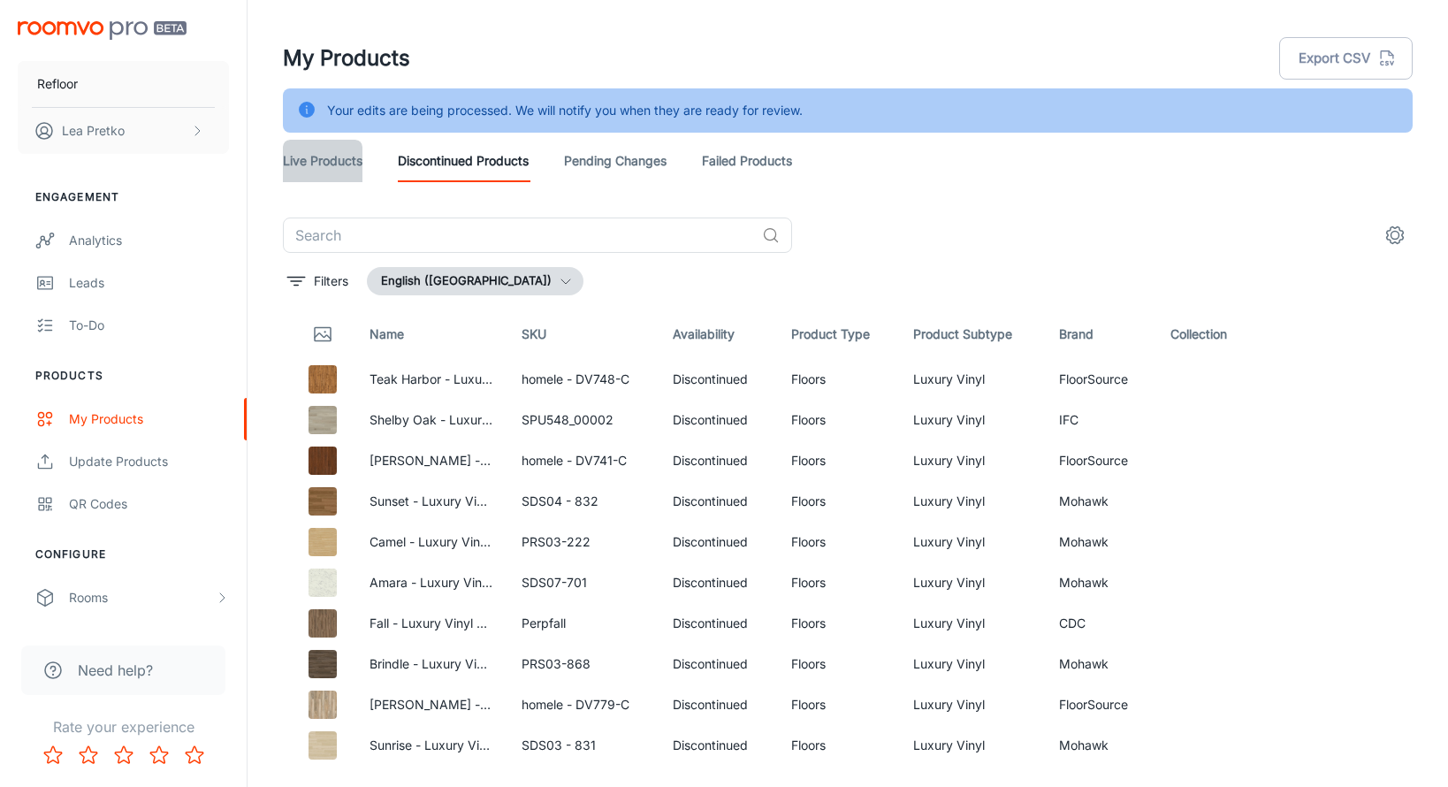
click at [324, 163] on link "Live Products" at bounding box center [323, 161] width 80 height 42
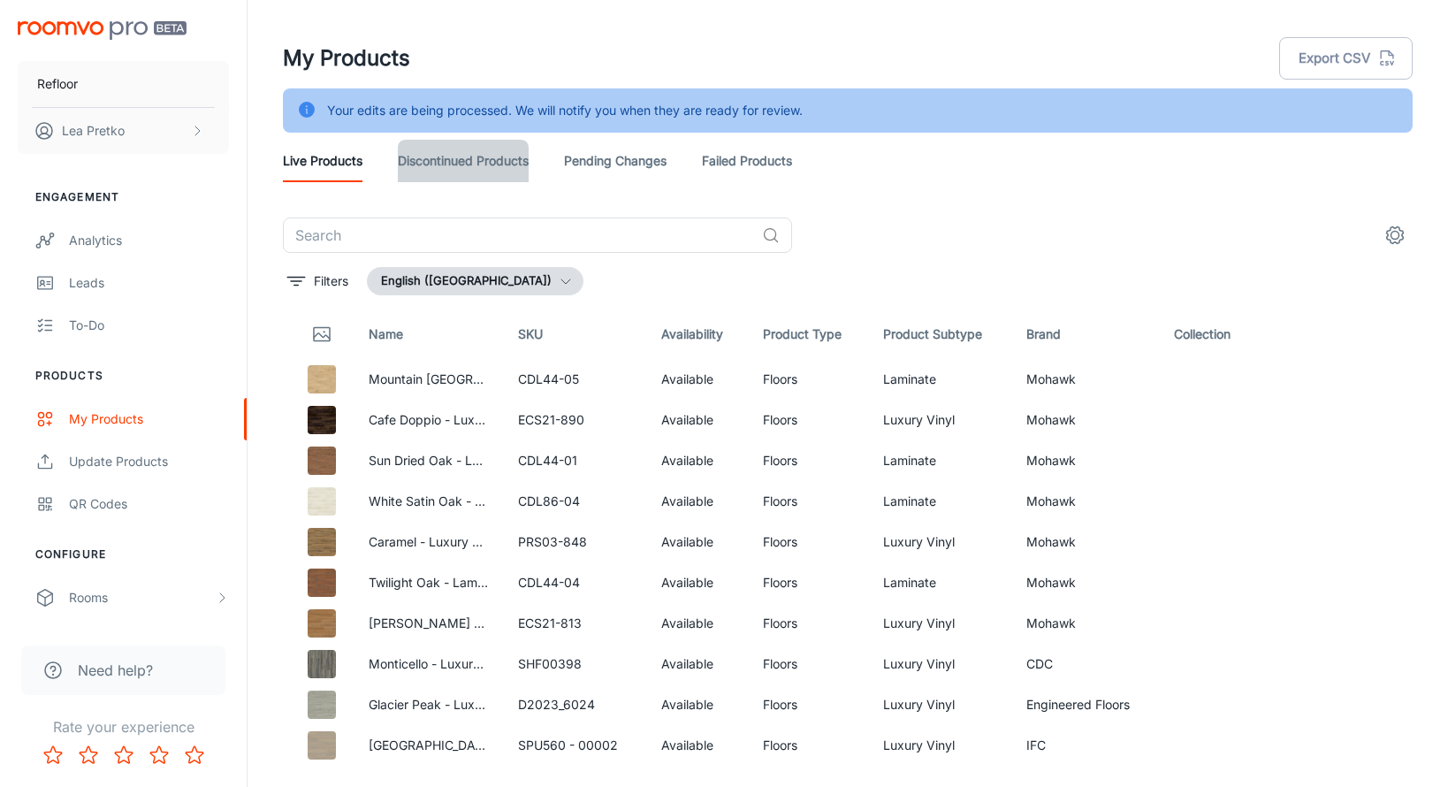
click at [515, 170] on link "Discontinued Products" at bounding box center [463, 161] width 131 height 42
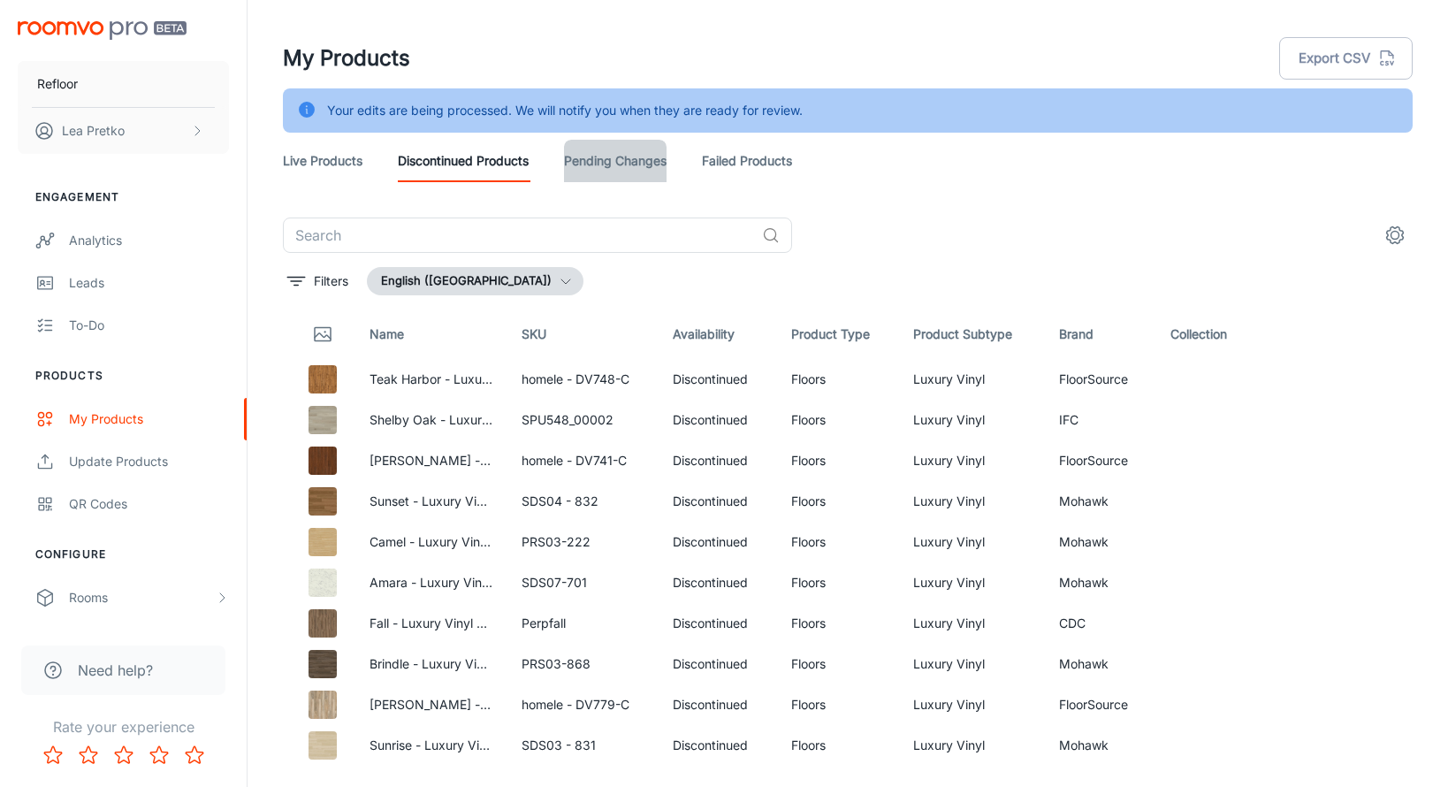
click at [622, 167] on link "Pending Changes" at bounding box center [615, 161] width 103 height 42
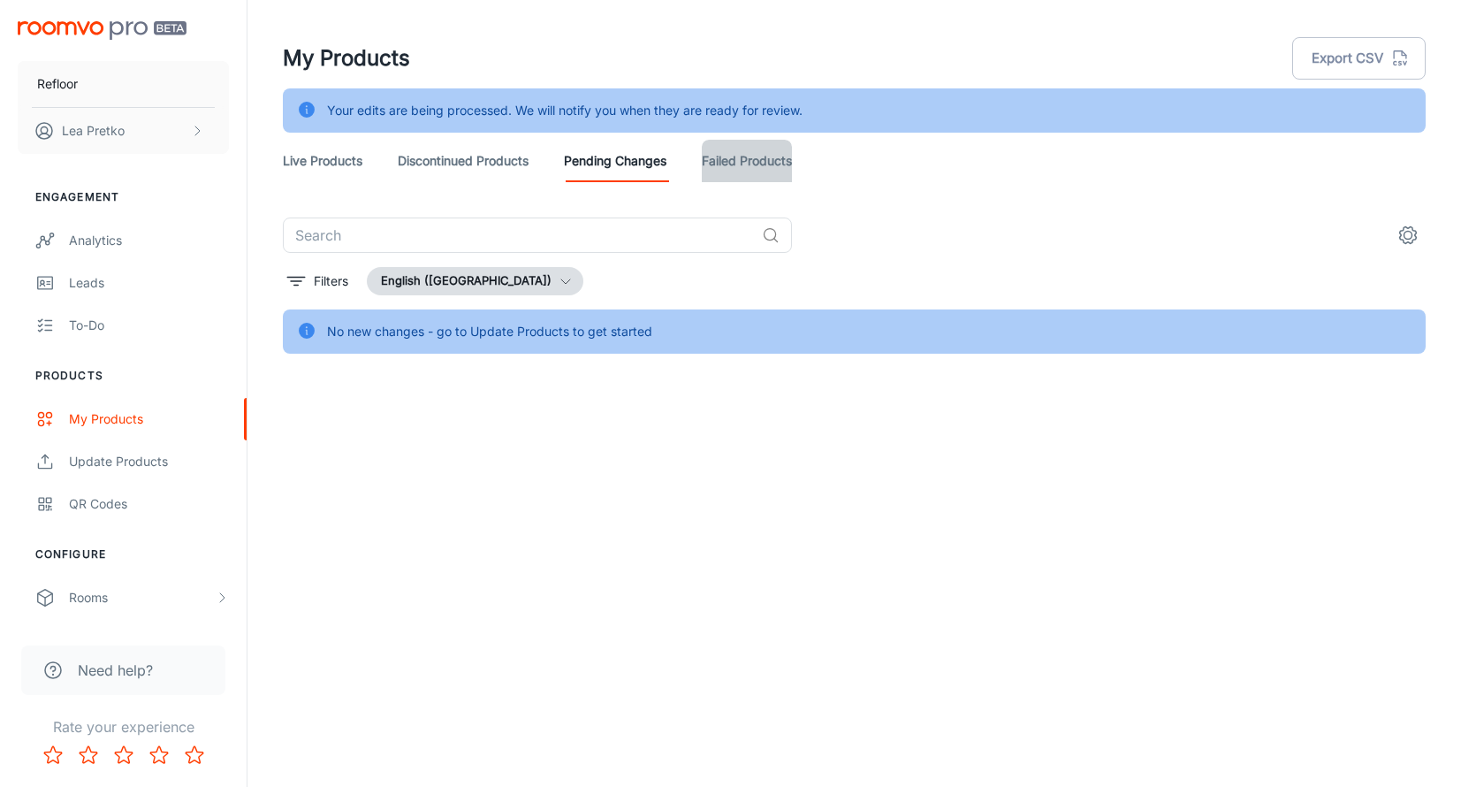
click at [746, 165] on link "Failed Products" at bounding box center [747, 161] width 90 height 42
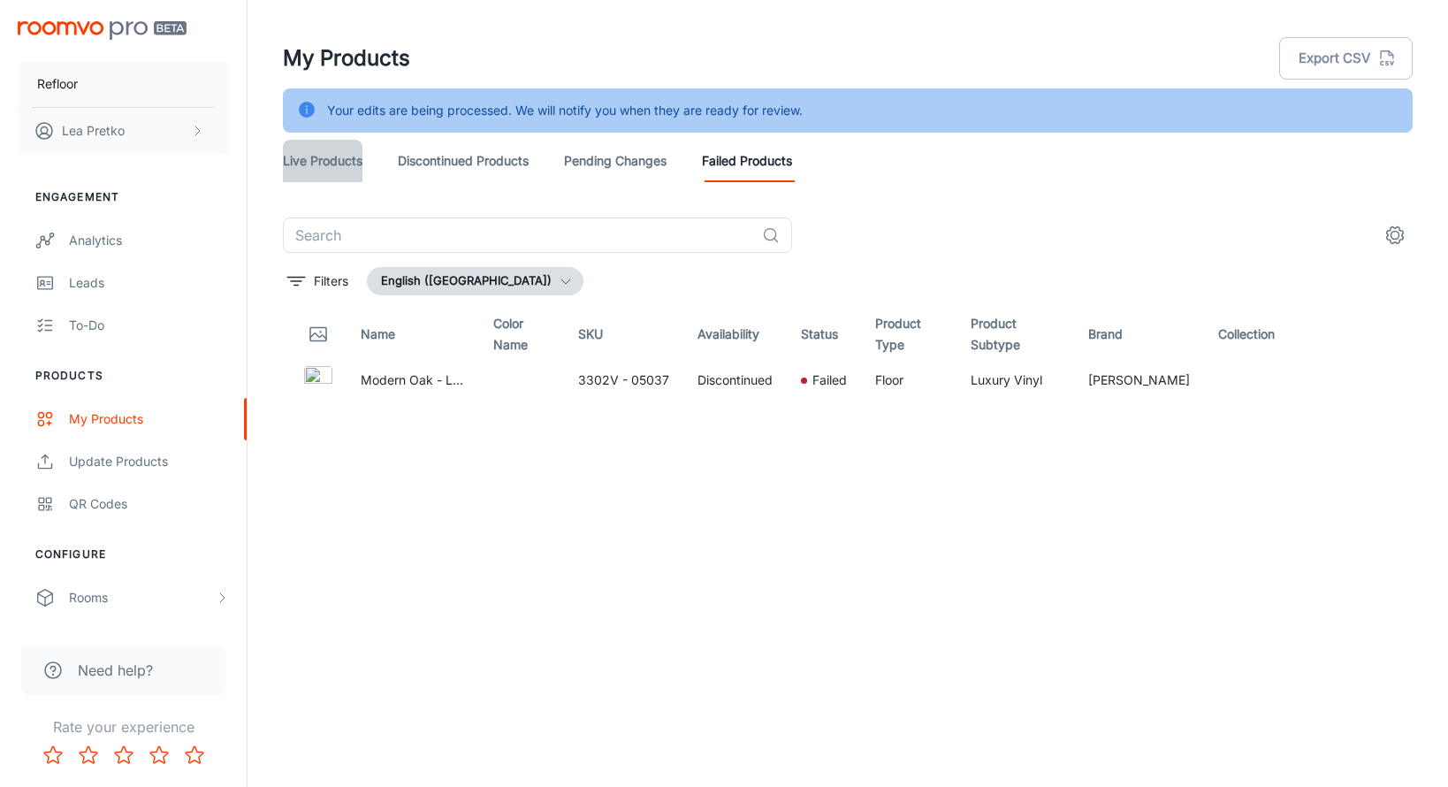
click at [340, 154] on link "Live Products" at bounding box center [323, 161] width 80 height 42
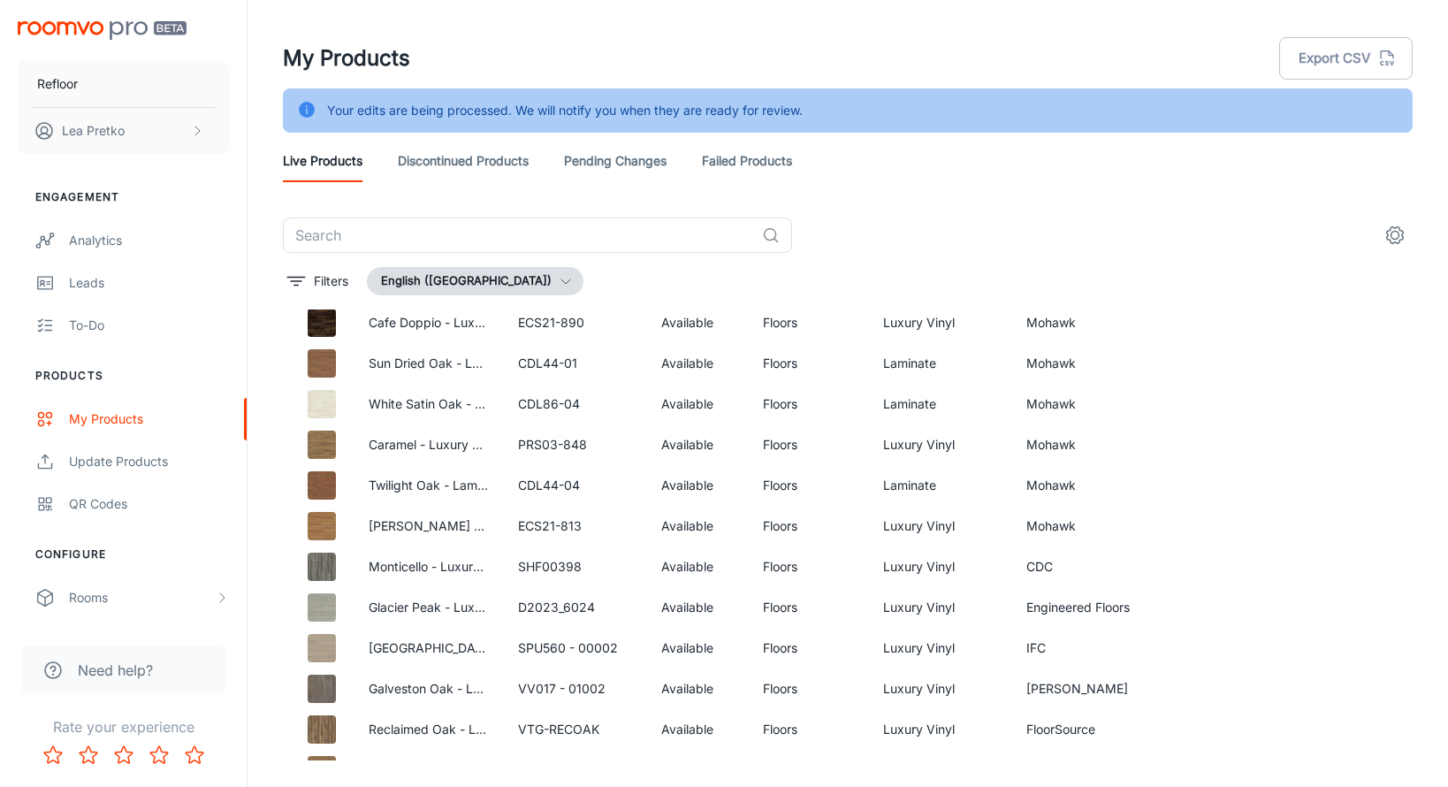
scroll to position [102, 0]
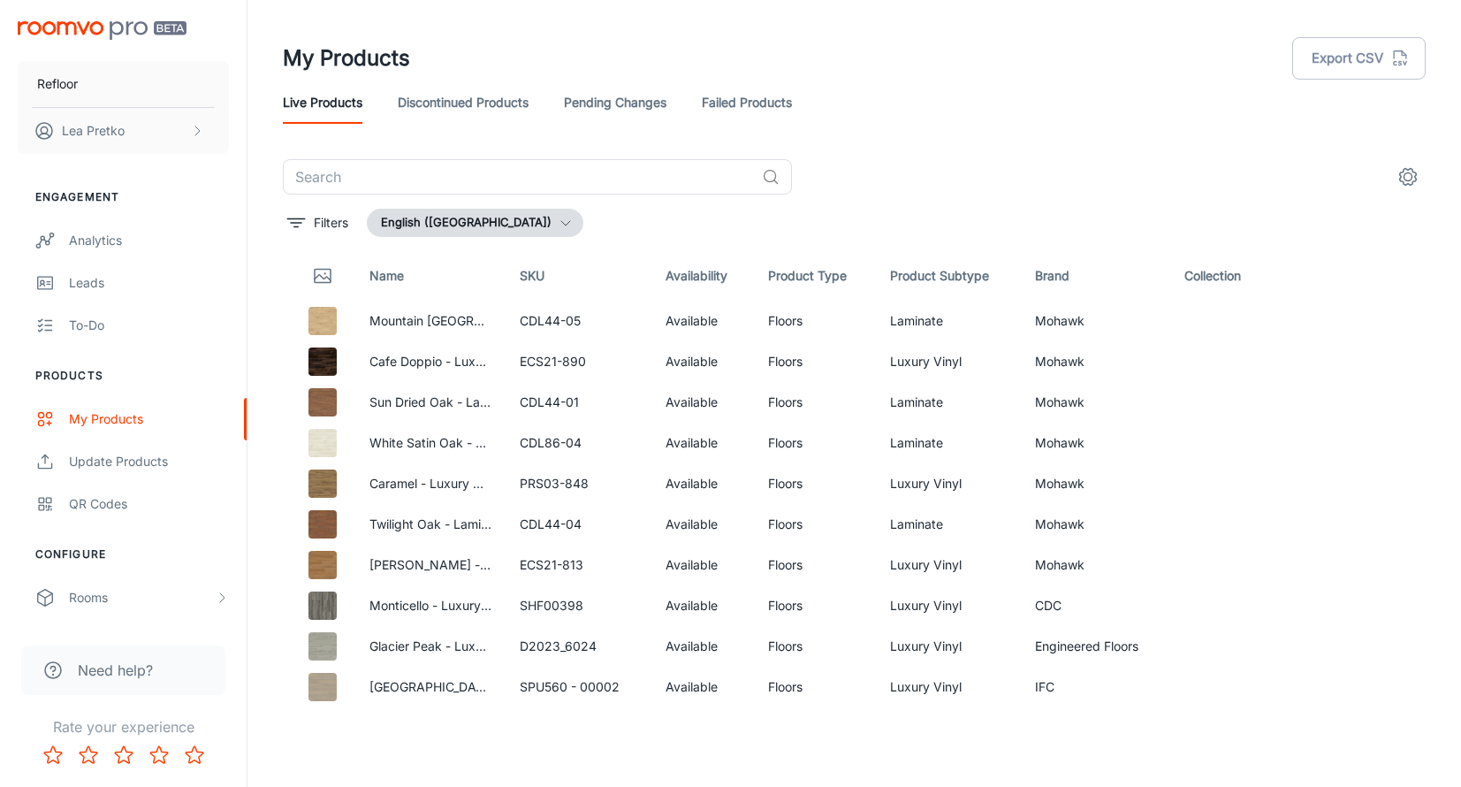
click at [497, 102] on link "Discontinued Products" at bounding box center [463, 102] width 131 height 42
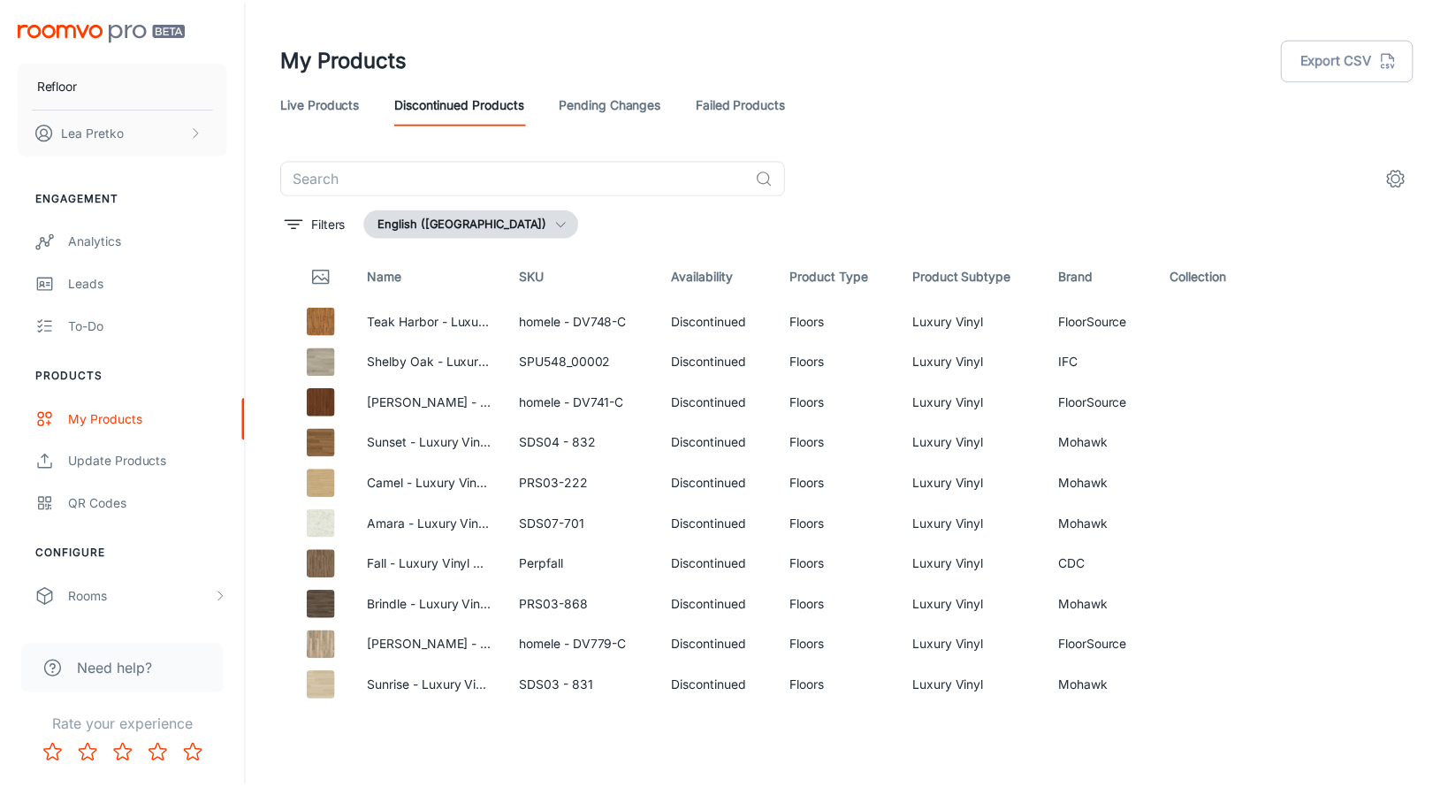
scroll to position [46, 0]
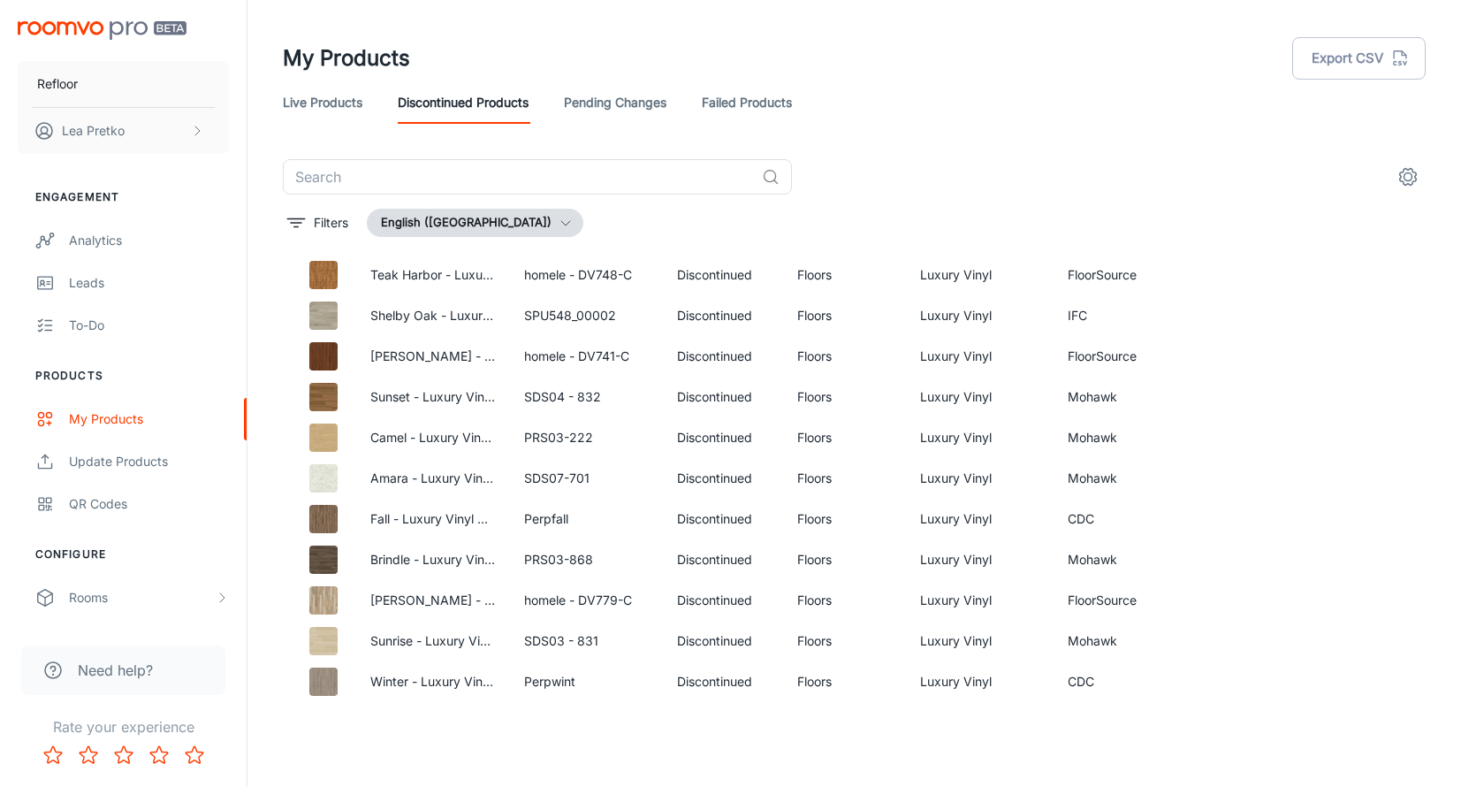
click at [604, 105] on link "Pending Changes" at bounding box center [615, 102] width 103 height 42
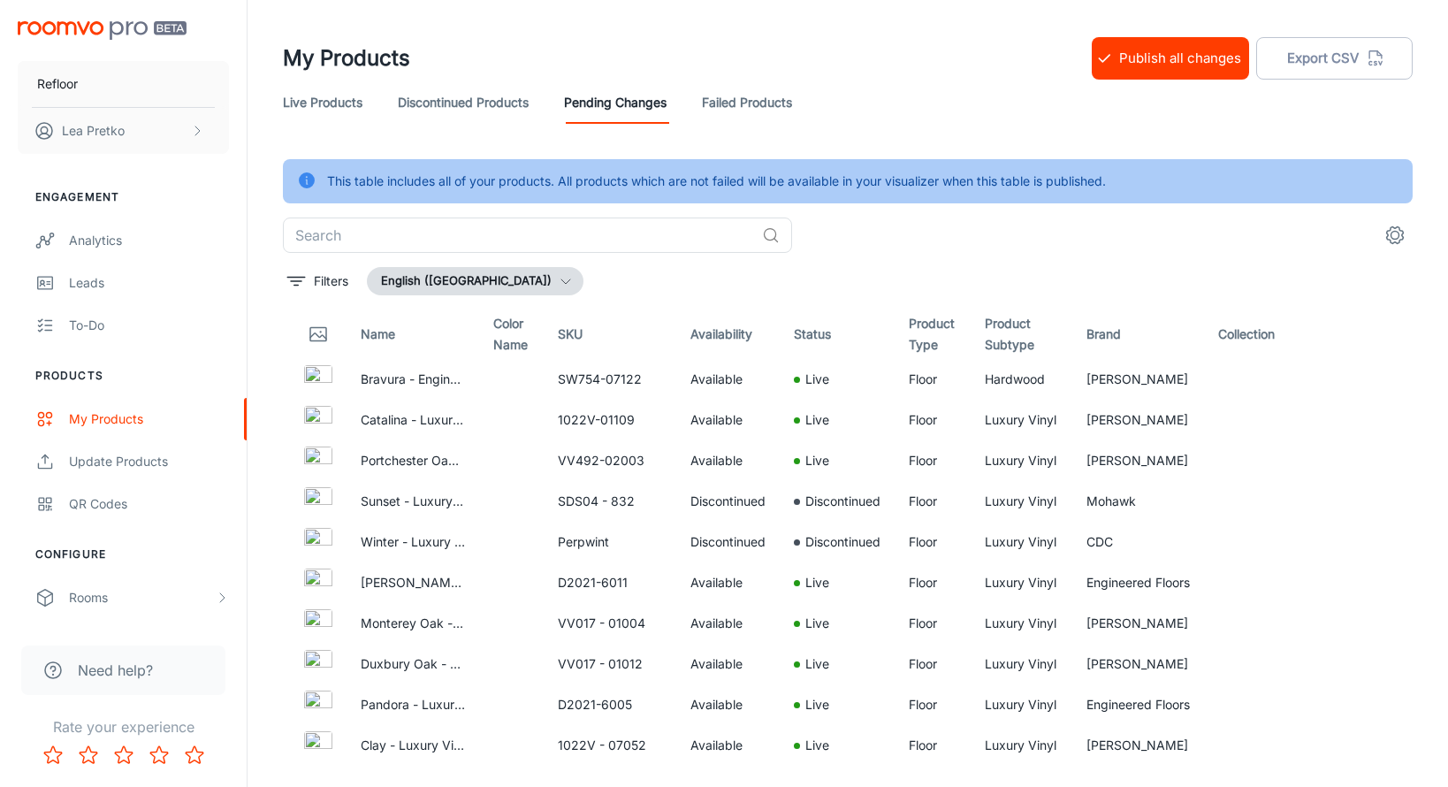
click at [736, 103] on link "Failed Products" at bounding box center [747, 102] width 90 height 42
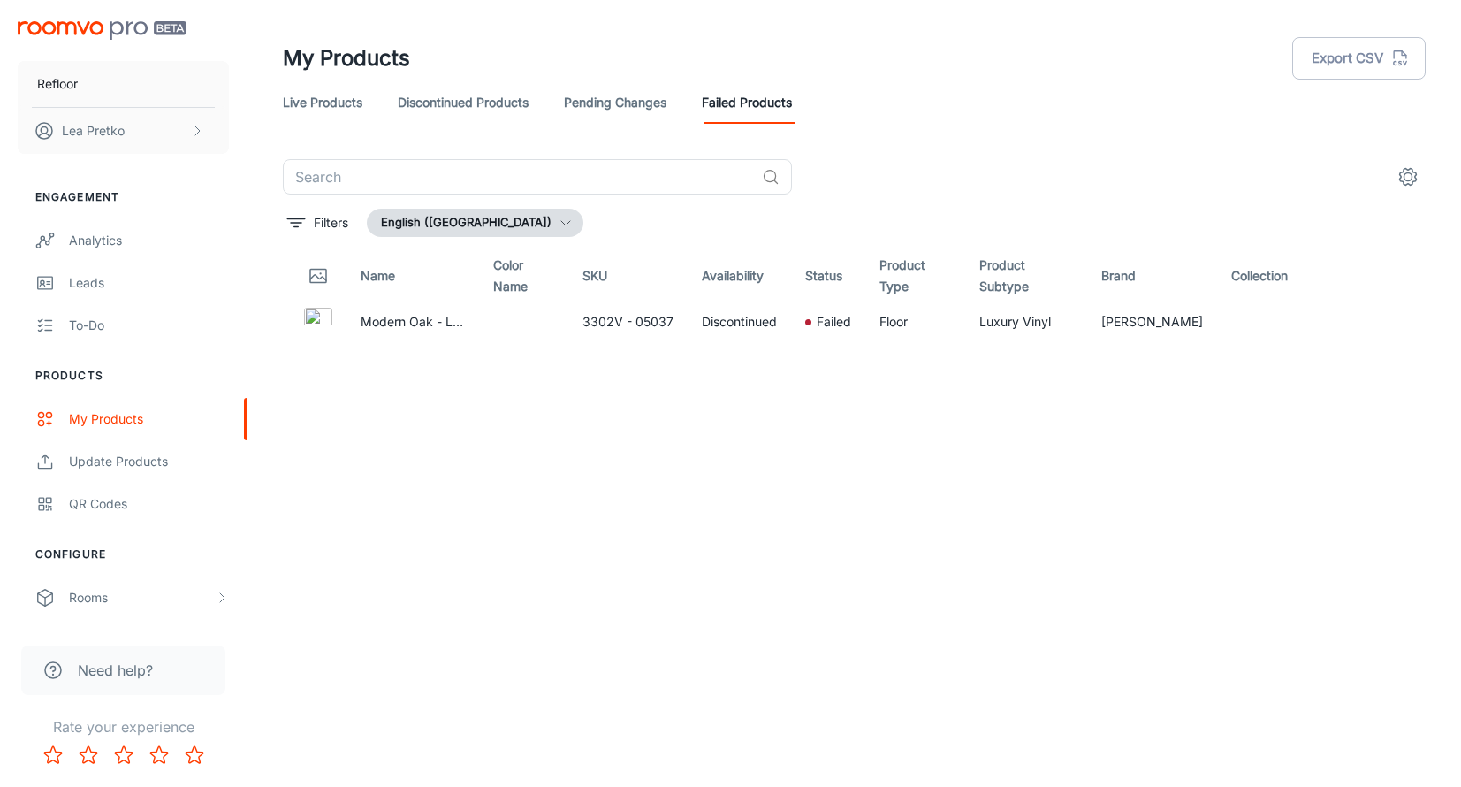
click at [619, 111] on link "Pending Changes" at bounding box center [615, 102] width 103 height 42
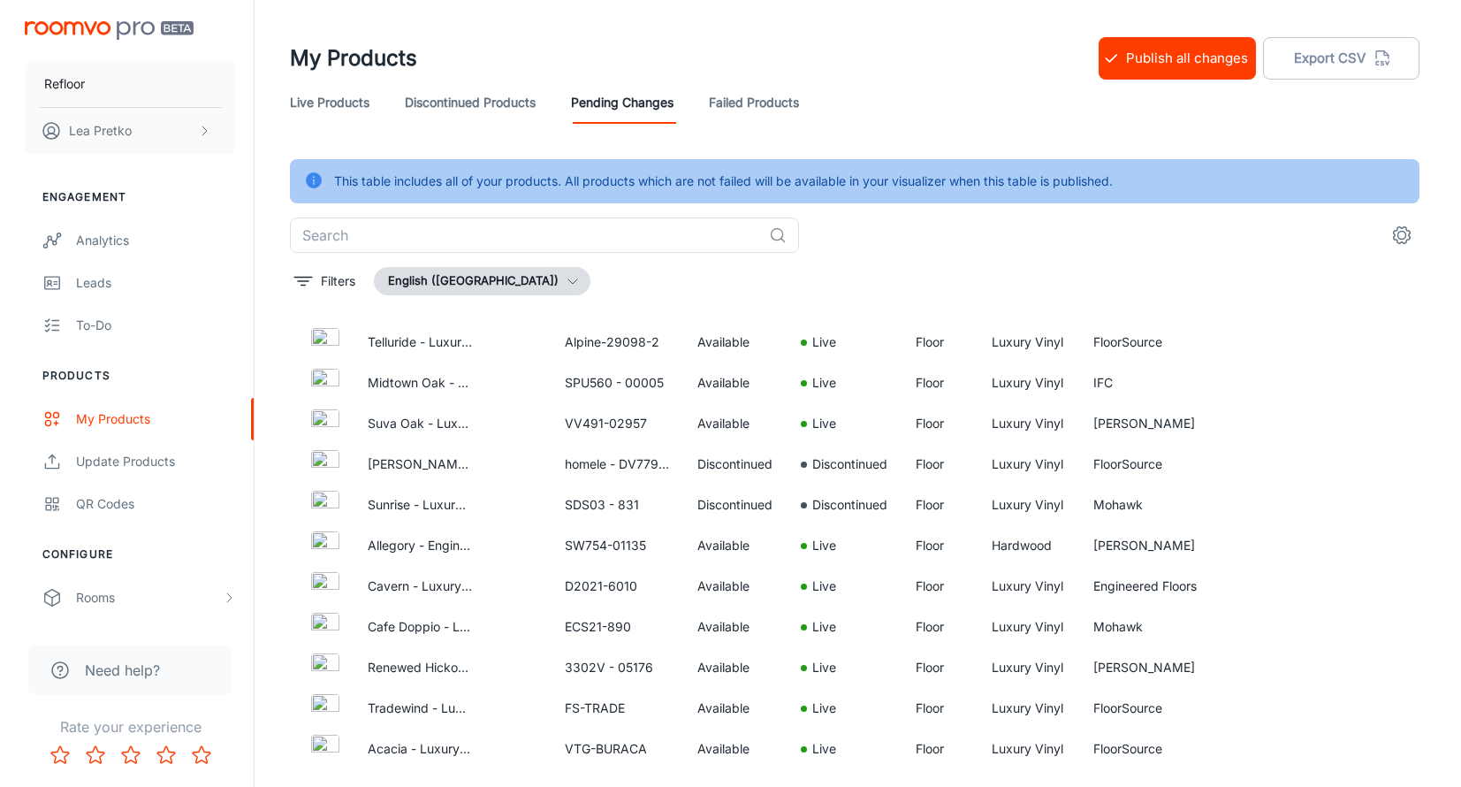
scroll to position [2298, 0]
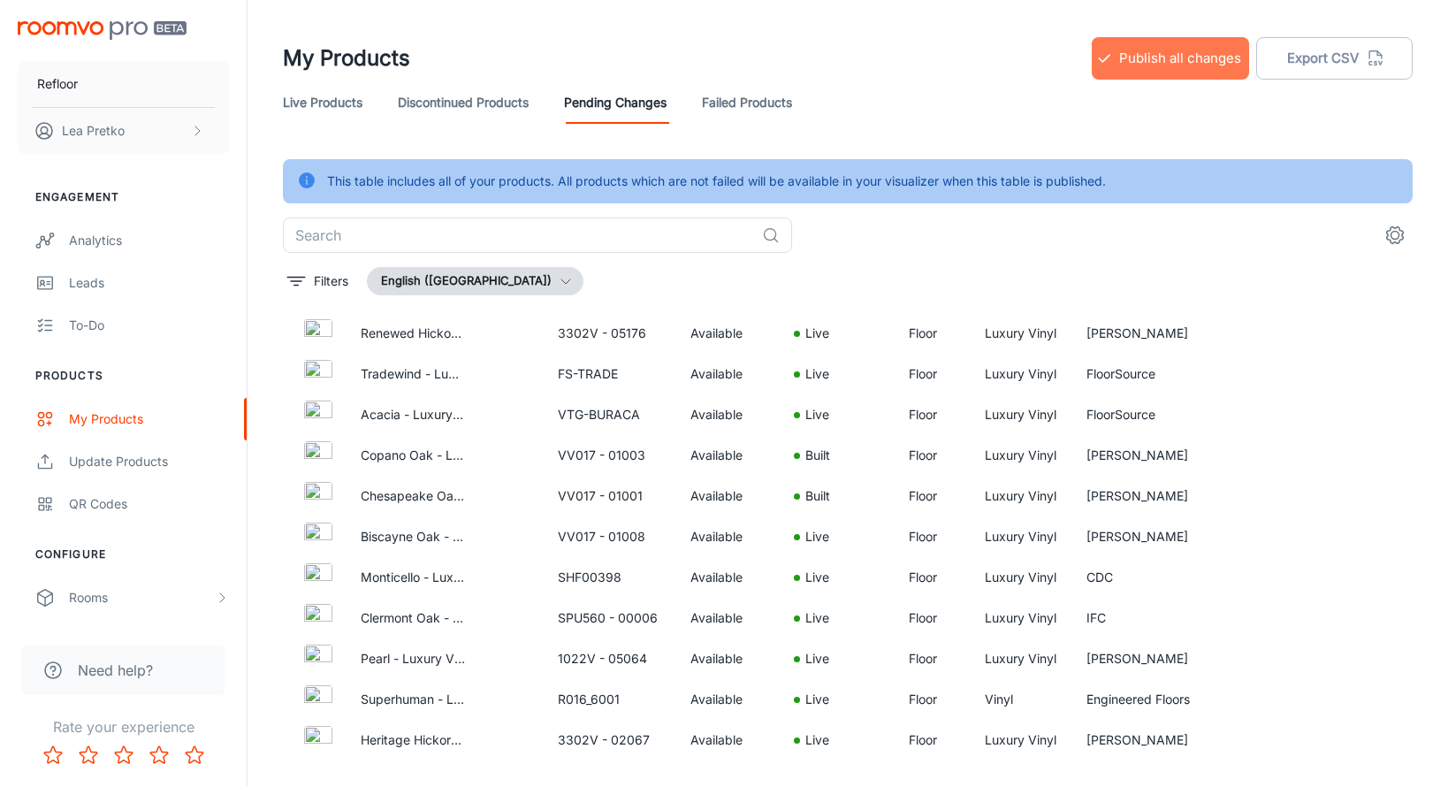
click at [1156, 58] on button "Publish all changes" at bounding box center [1170, 58] width 157 height 42
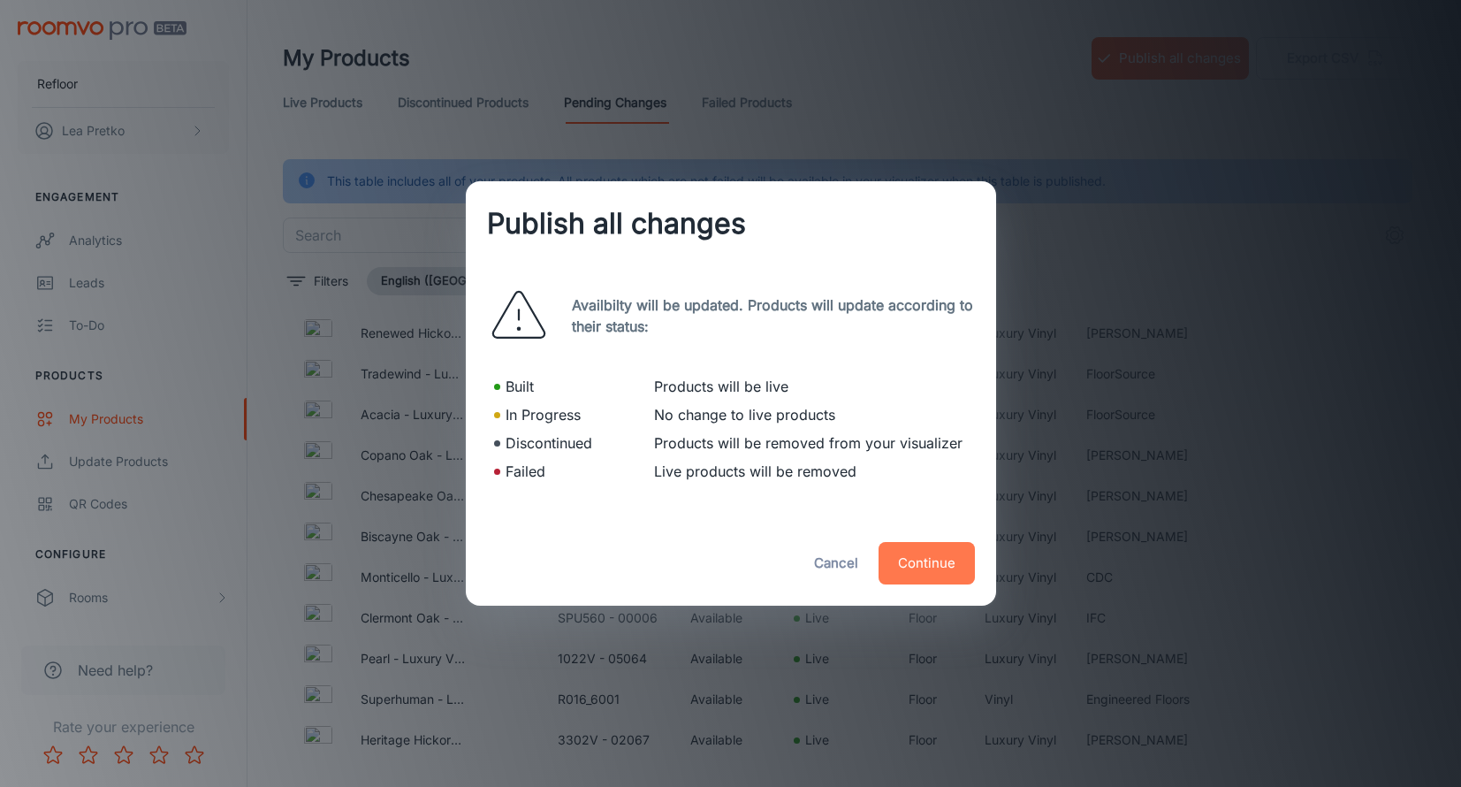
click at [937, 561] on button "Continue" at bounding box center [927, 563] width 96 height 42
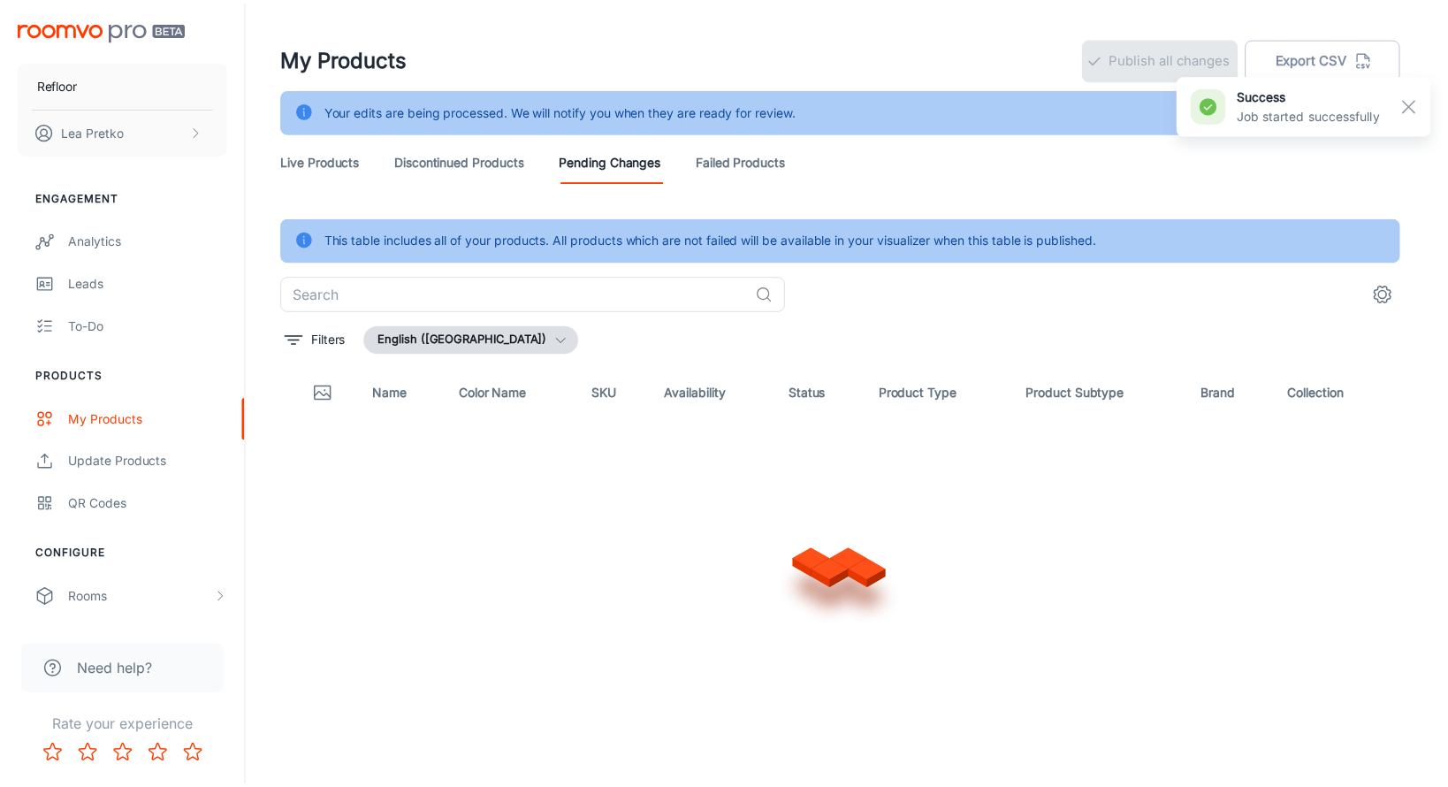
scroll to position [0, 0]
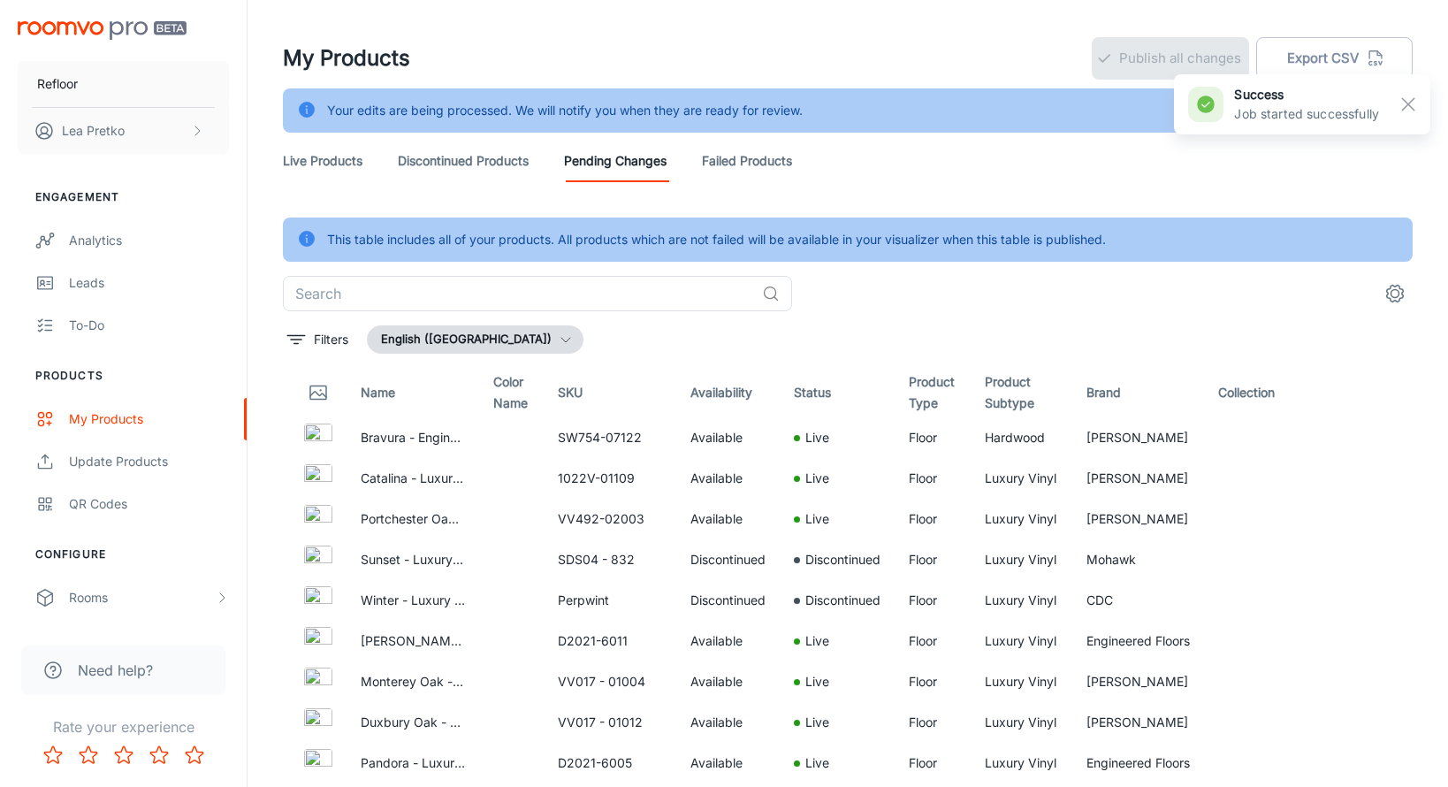
click at [341, 160] on link "Live Products" at bounding box center [323, 161] width 80 height 42
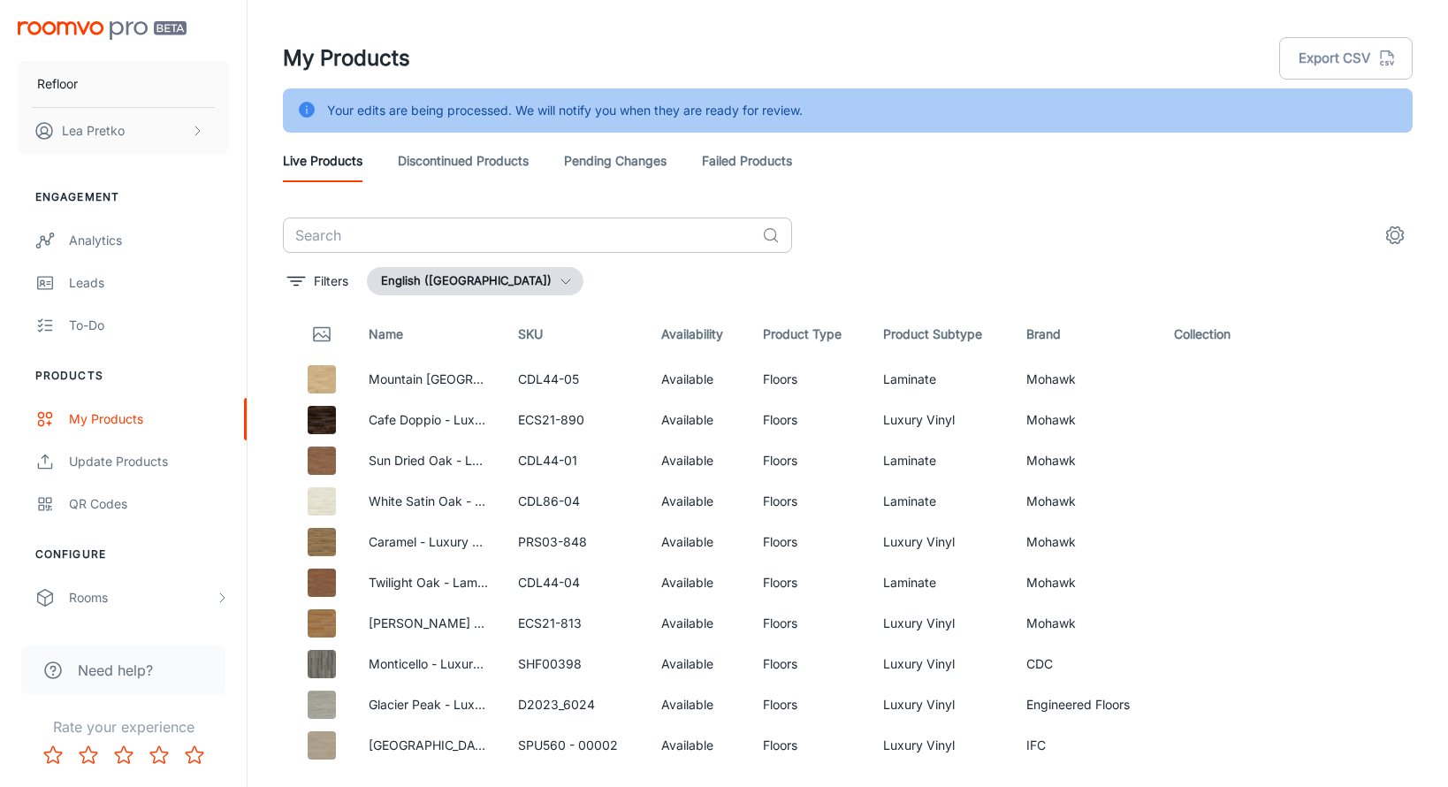
click at [484, 248] on input "text" at bounding box center [519, 234] width 472 height 35
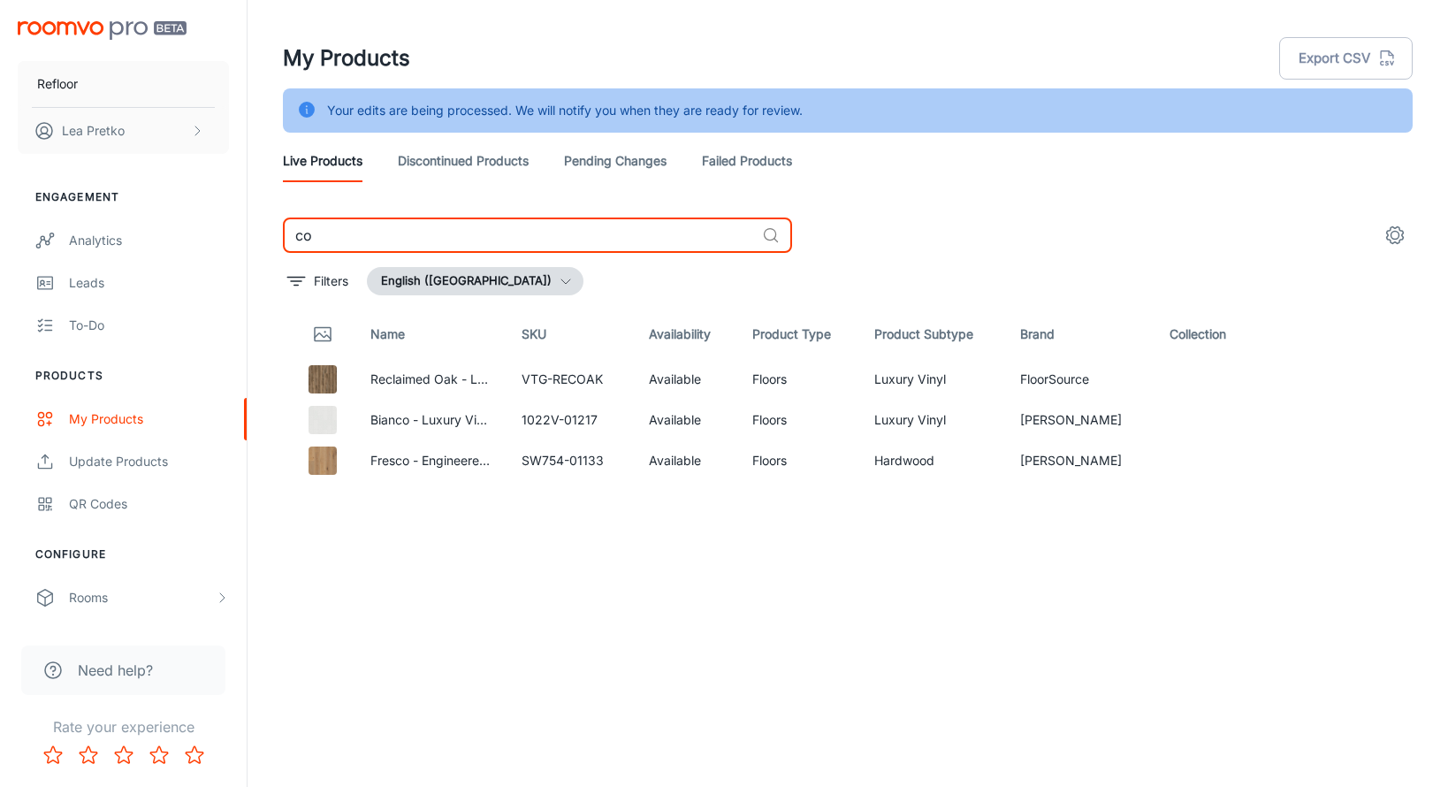
type input "c"
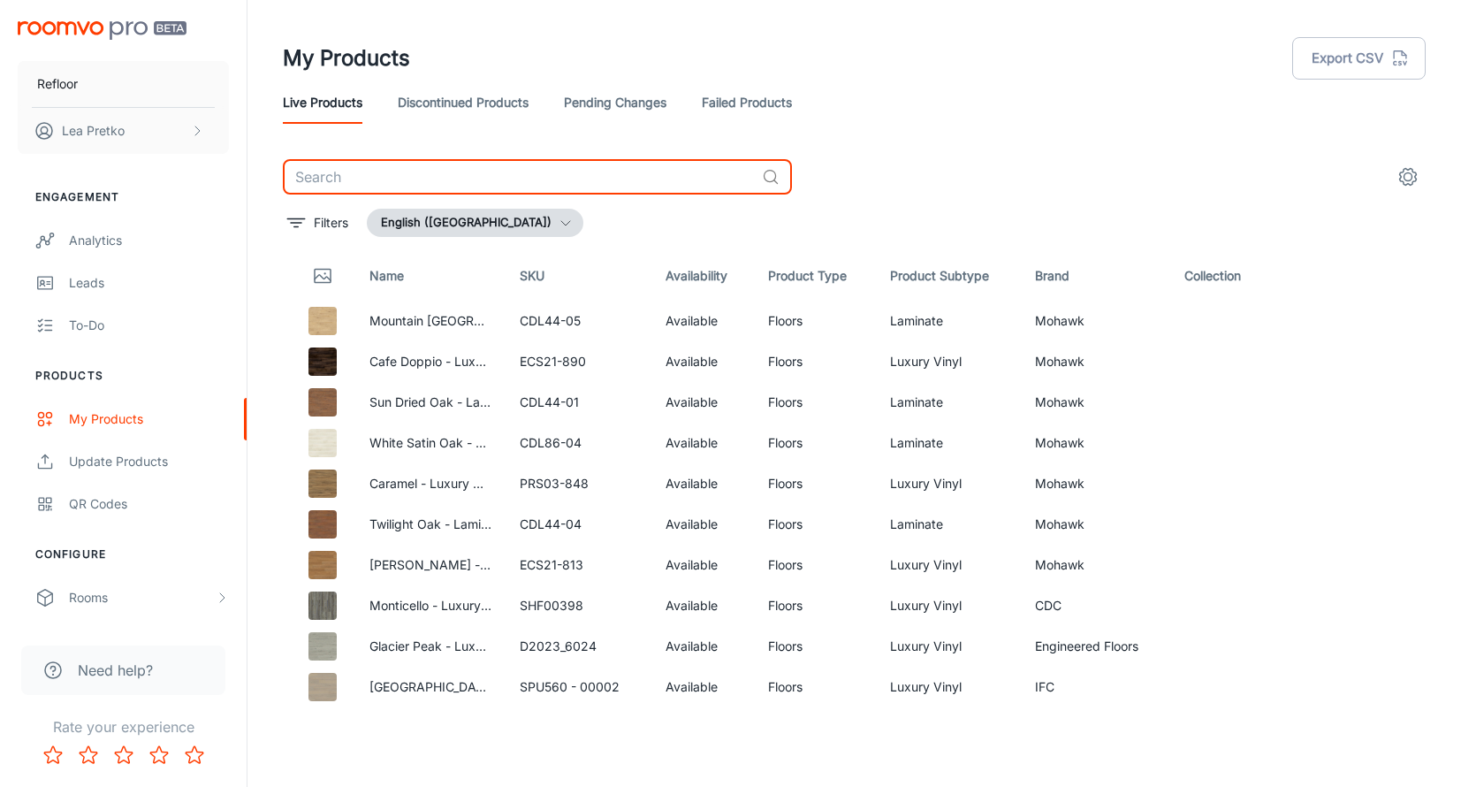
click at [480, 175] on input "text" at bounding box center [519, 176] width 472 height 35
type input "cop"
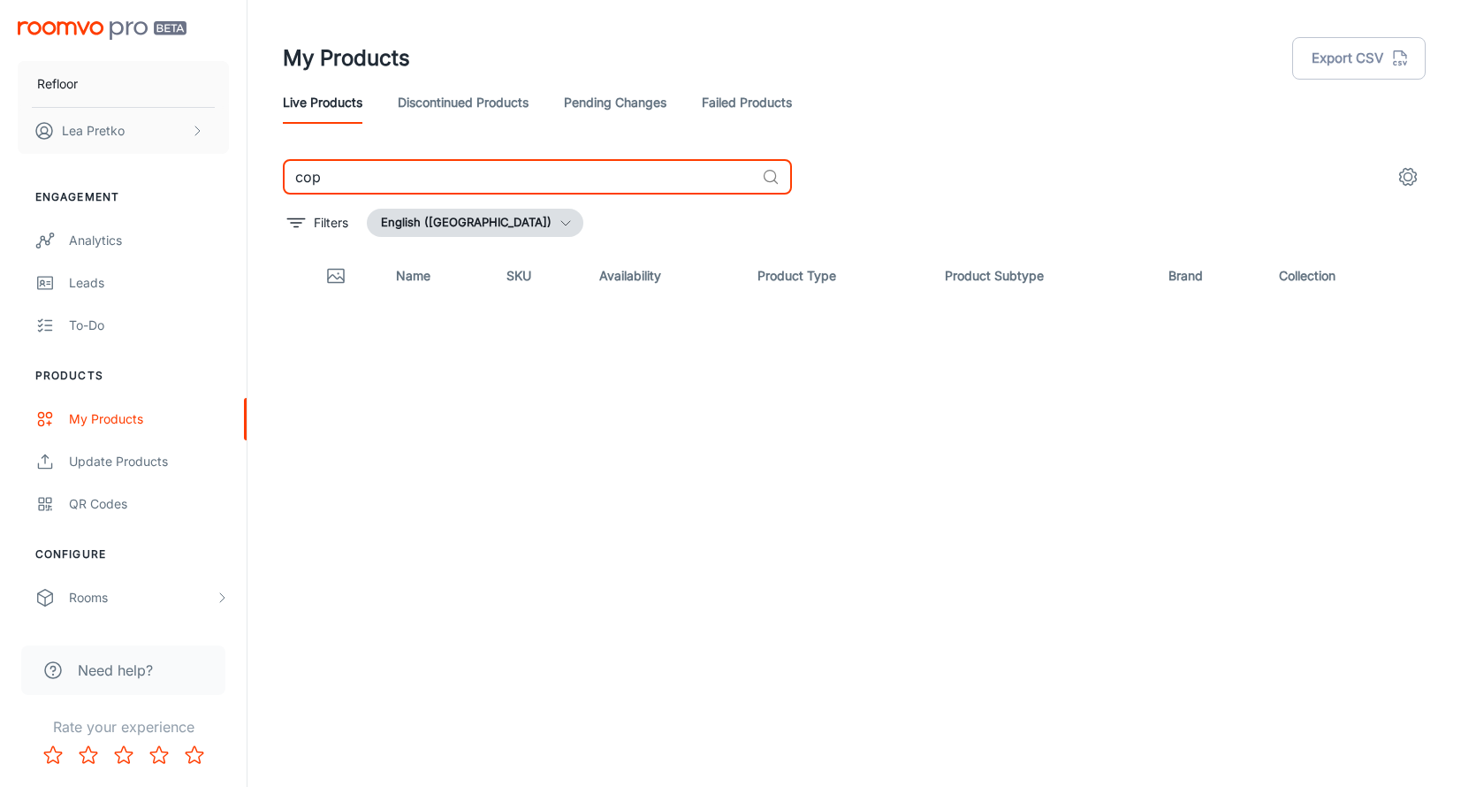
drag, startPoint x: 498, startPoint y: 180, endPoint x: 266, endPoint y: 141, distance: 234.9
click at [301, 149] on div "My Products Export CSV Live Products Discontinued Products Pending Changes Fail…" at bounding box center [855, 351] width 1186 height 702
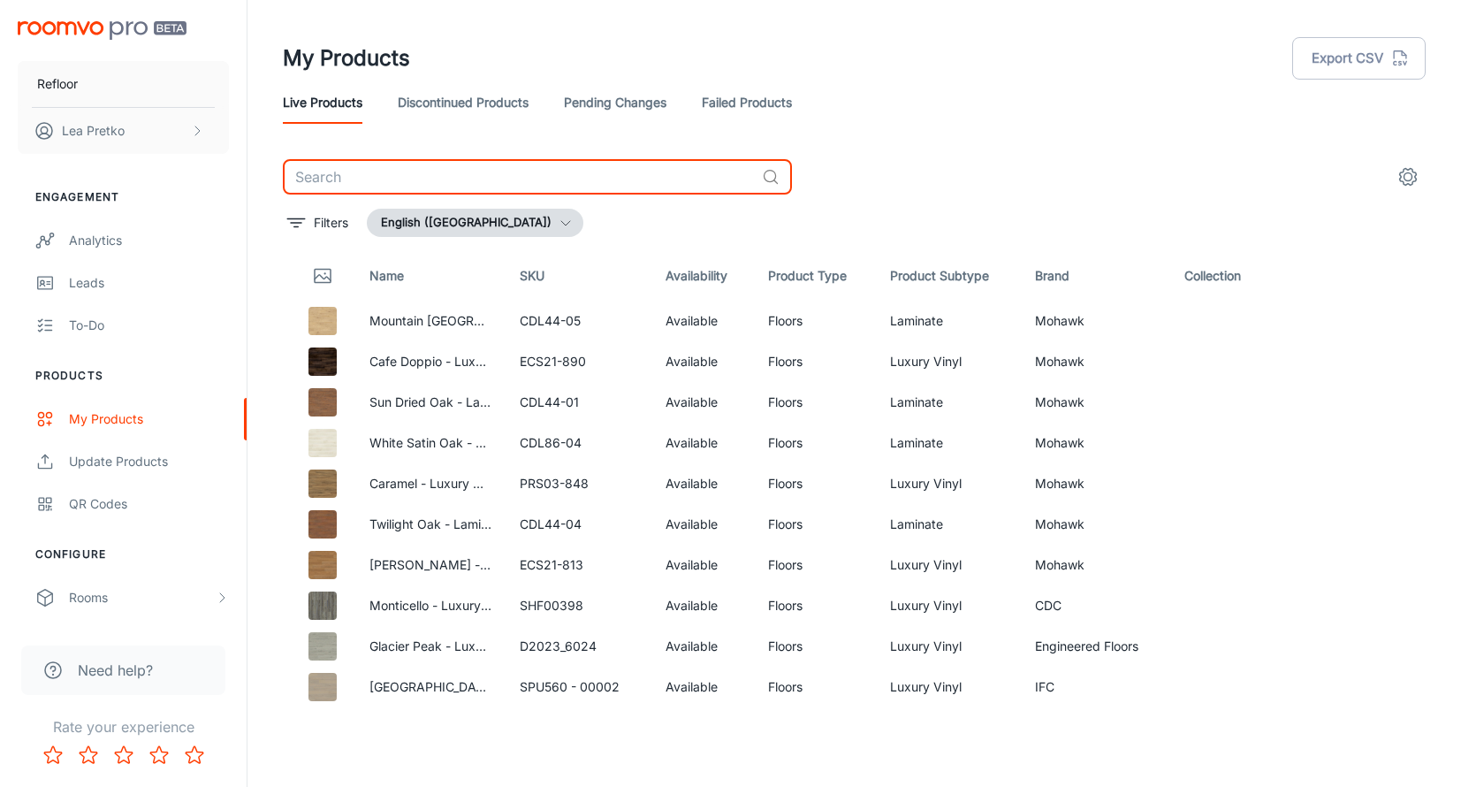
click at [577, 108] on link "Pending Changes" at bounding box center [615, 102] width 103 height 42
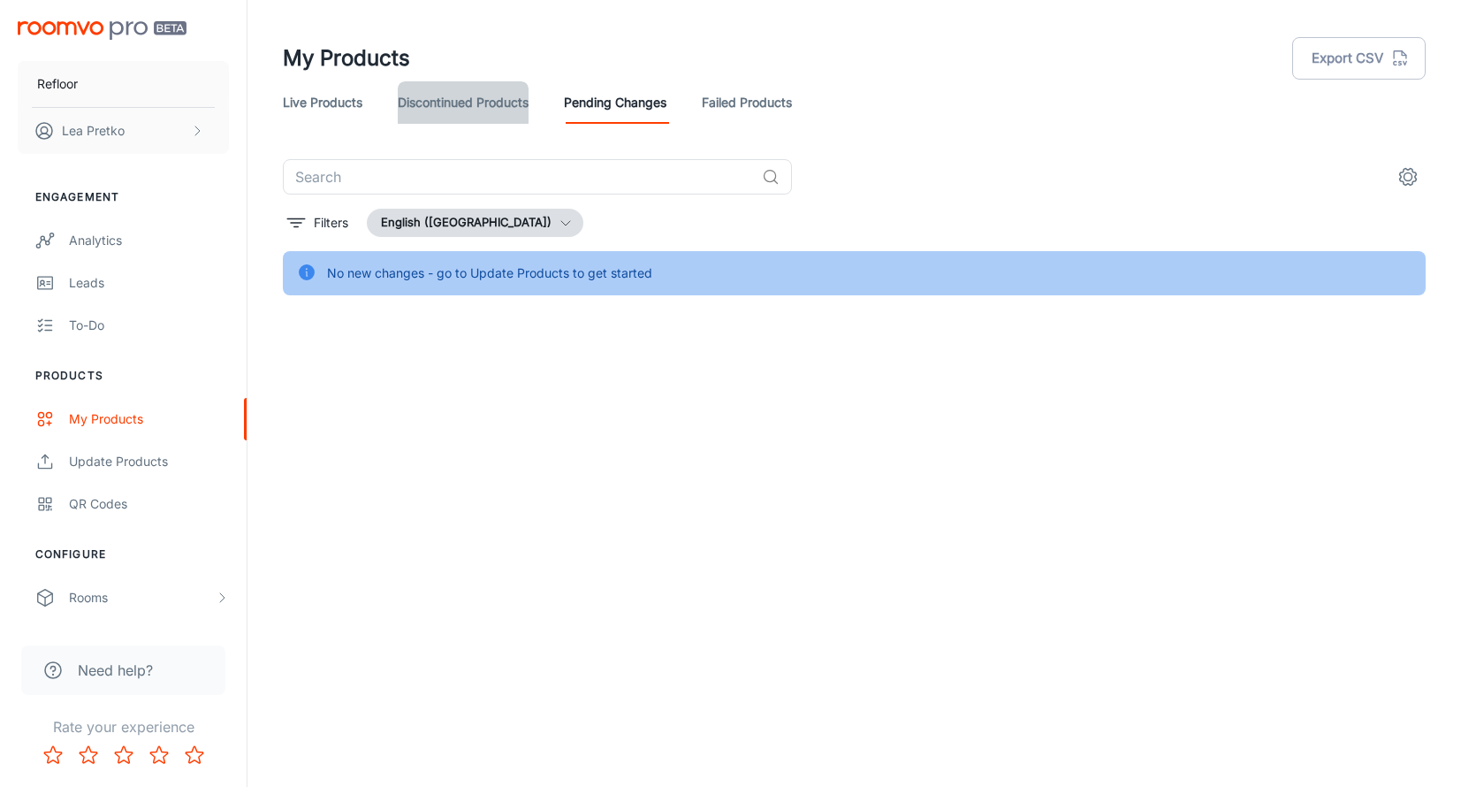
click at [469, 101] on link "Discontinued Products" at bounding box center [463, 102] width 131 height 42
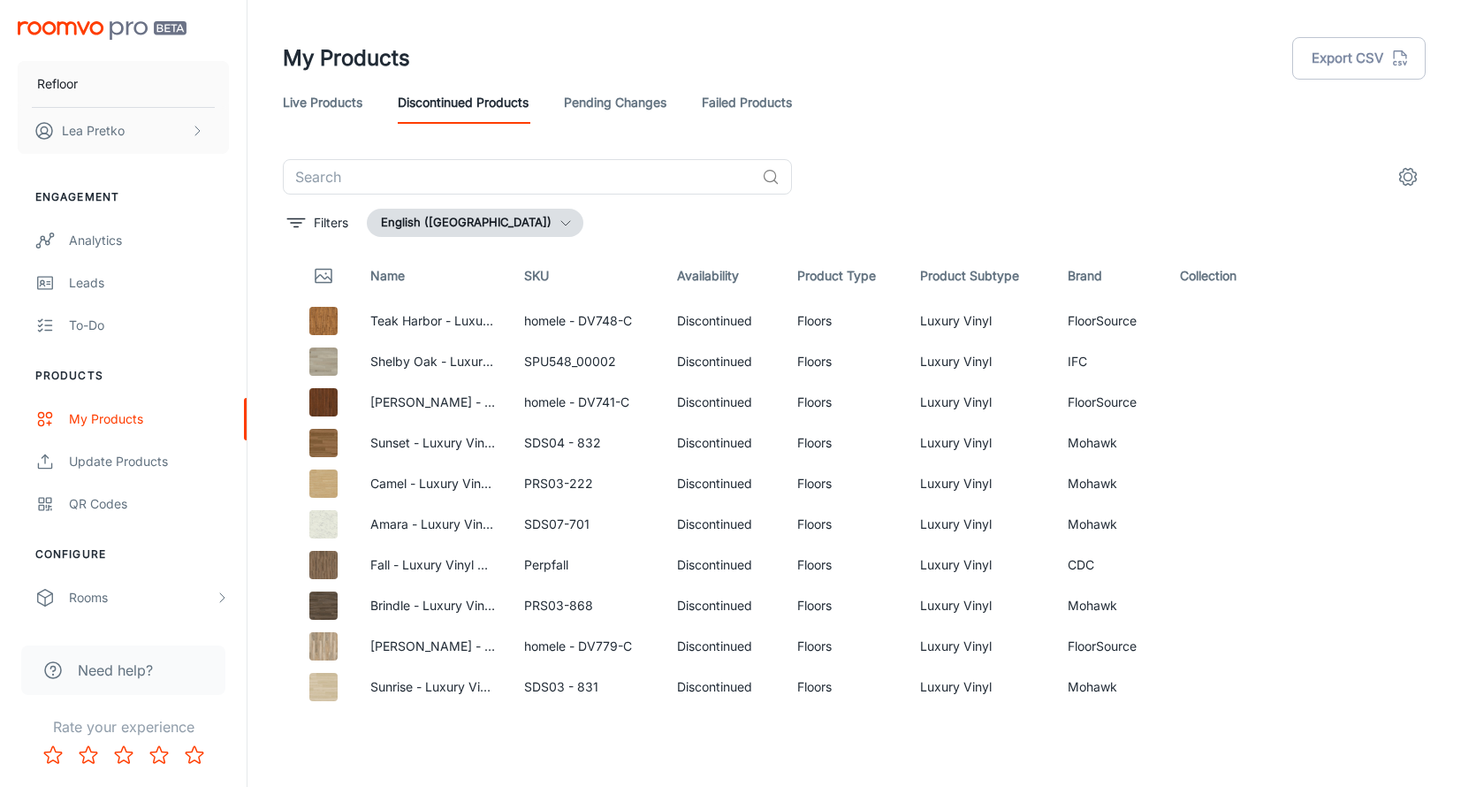
scroll to position [46, 0]
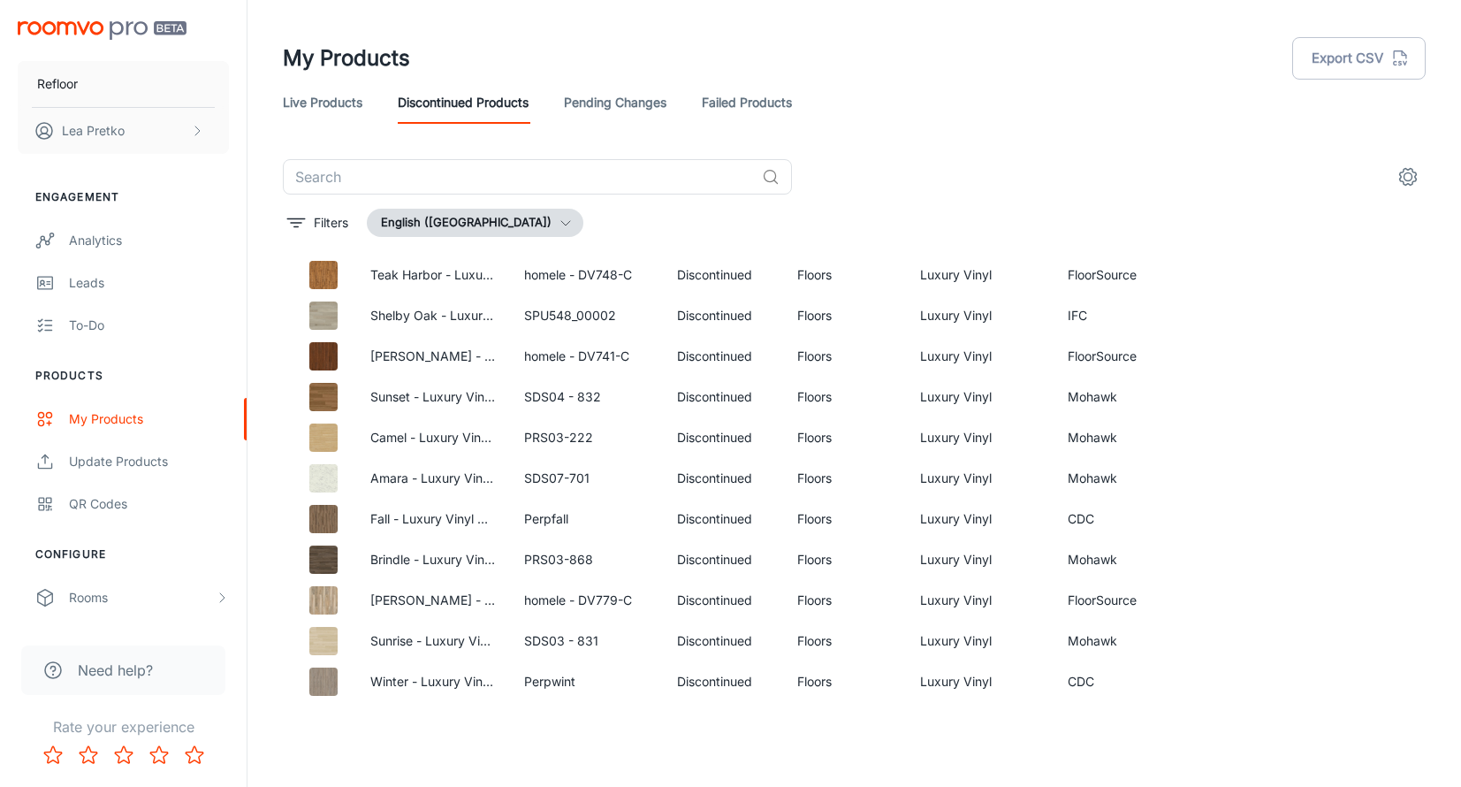
click at [768, 104] on link "Failed Products" at bounding box center [747, 102] width 90 height 42
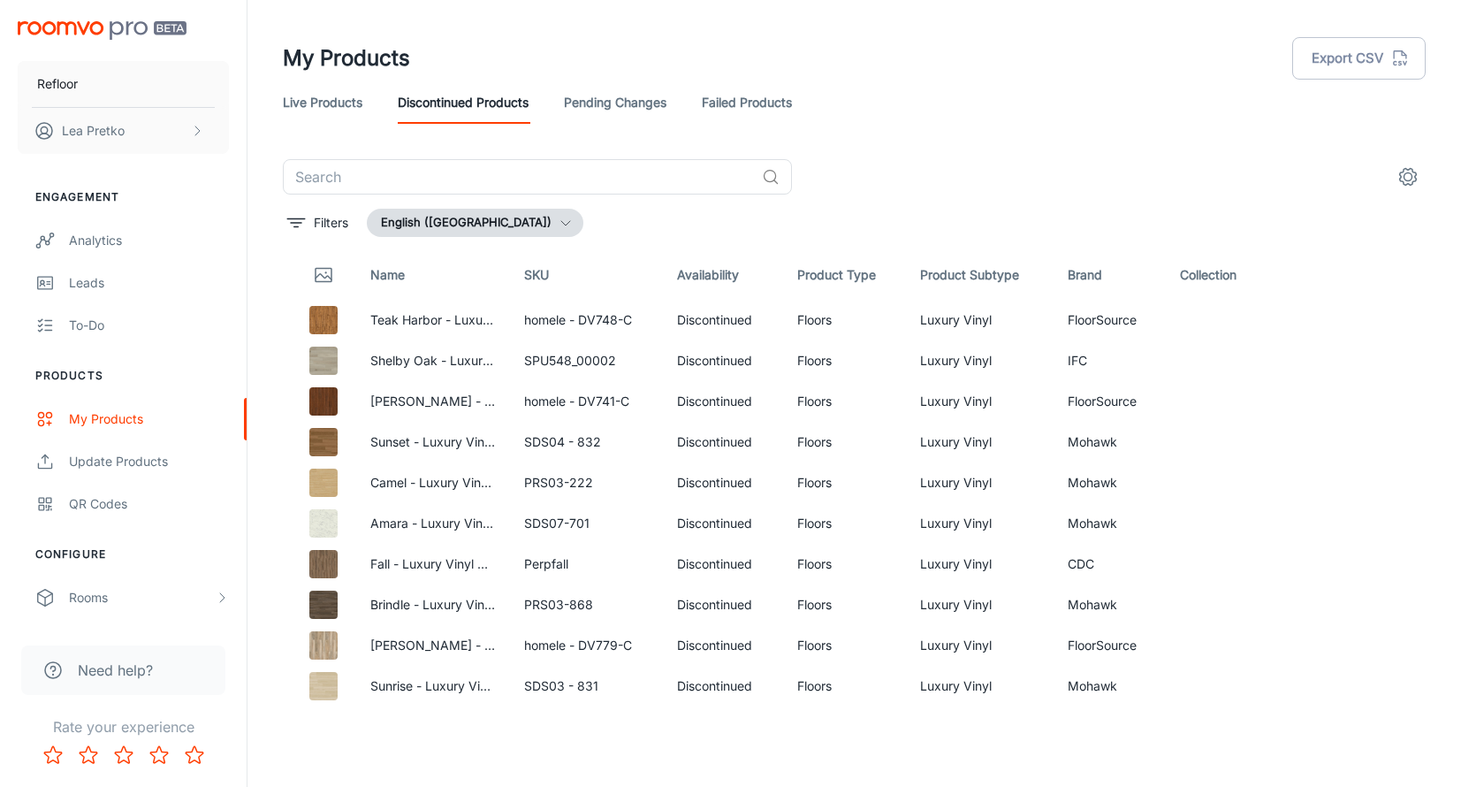
scroll to position [46, 0]
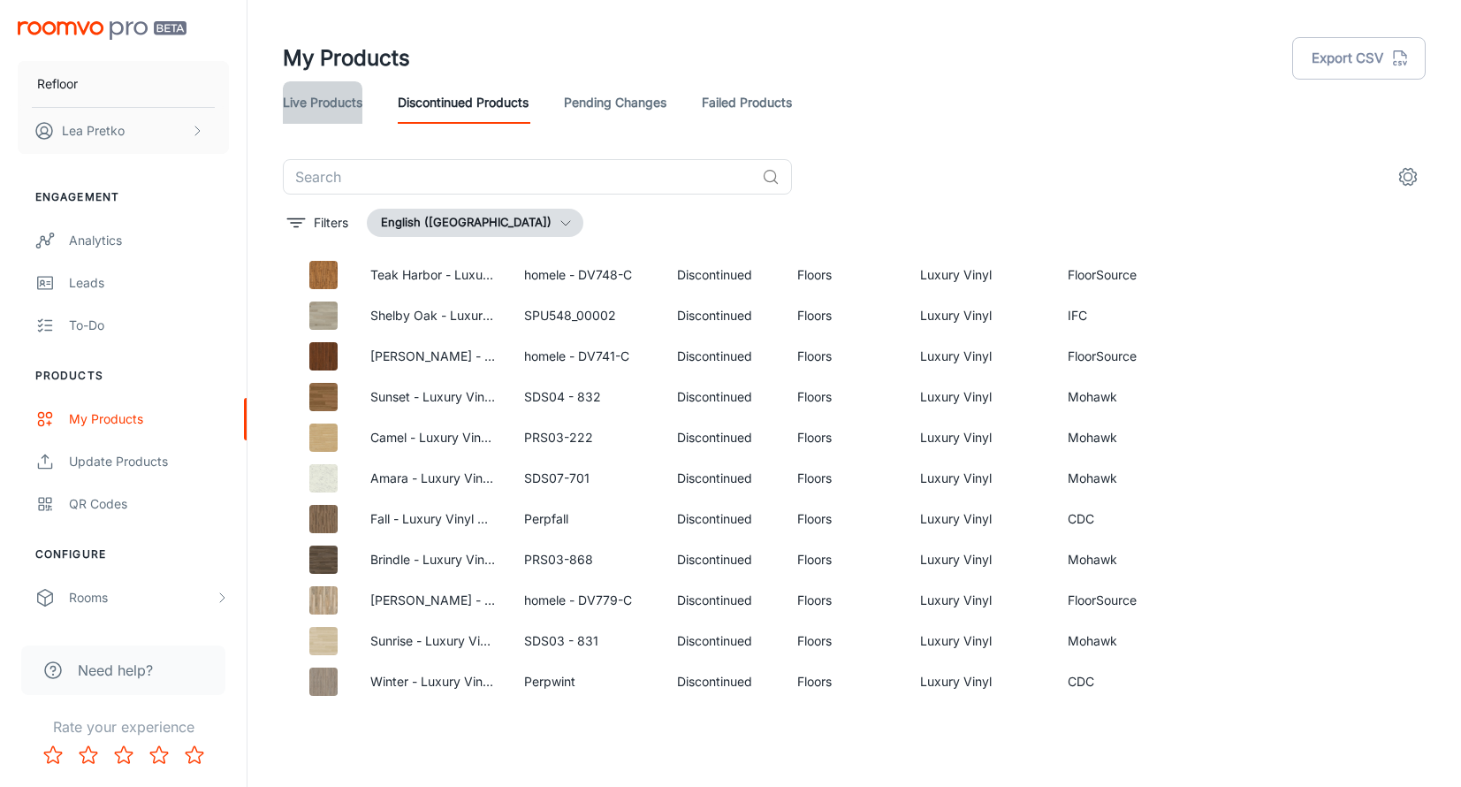
click at [339, 113] on link "Live Products" at bounding box center [323, 102] width 80 height 42
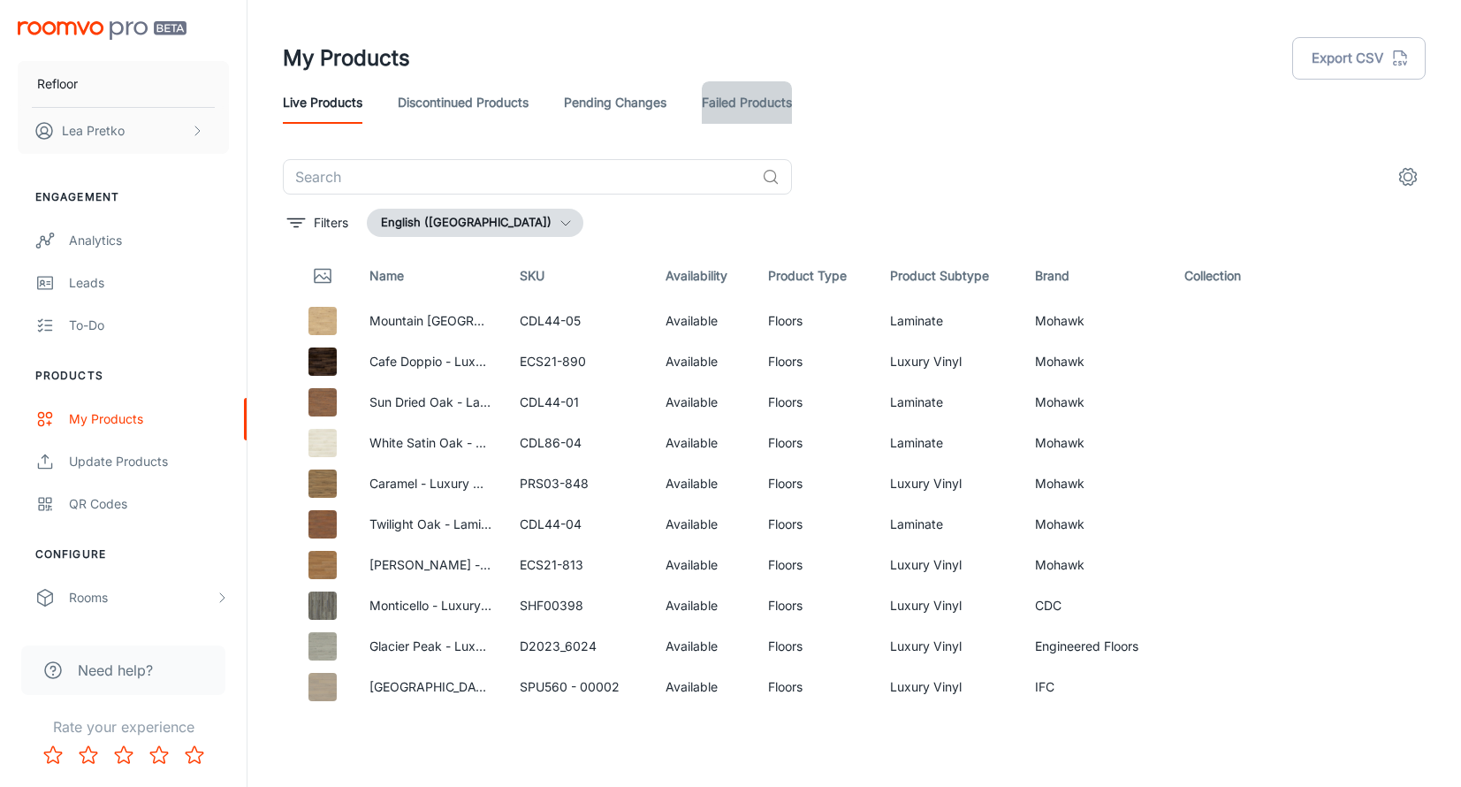
click at [747, 88] on link "Failed Products" at bounding box center [747, 102] width 90 height 42
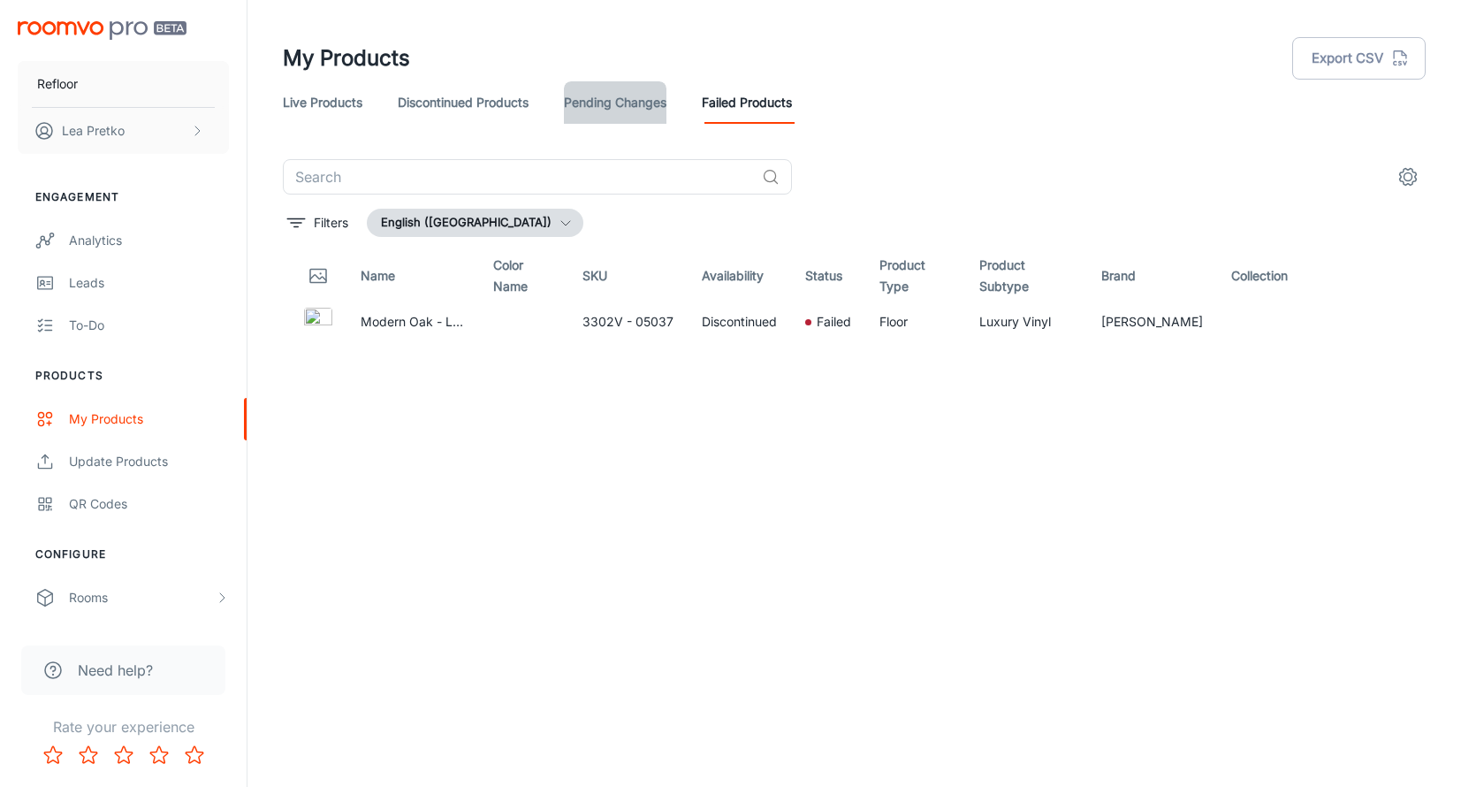
click at [630, 97] on link "Pending Changes" at bounding box center [615, 102] width 103 height 42
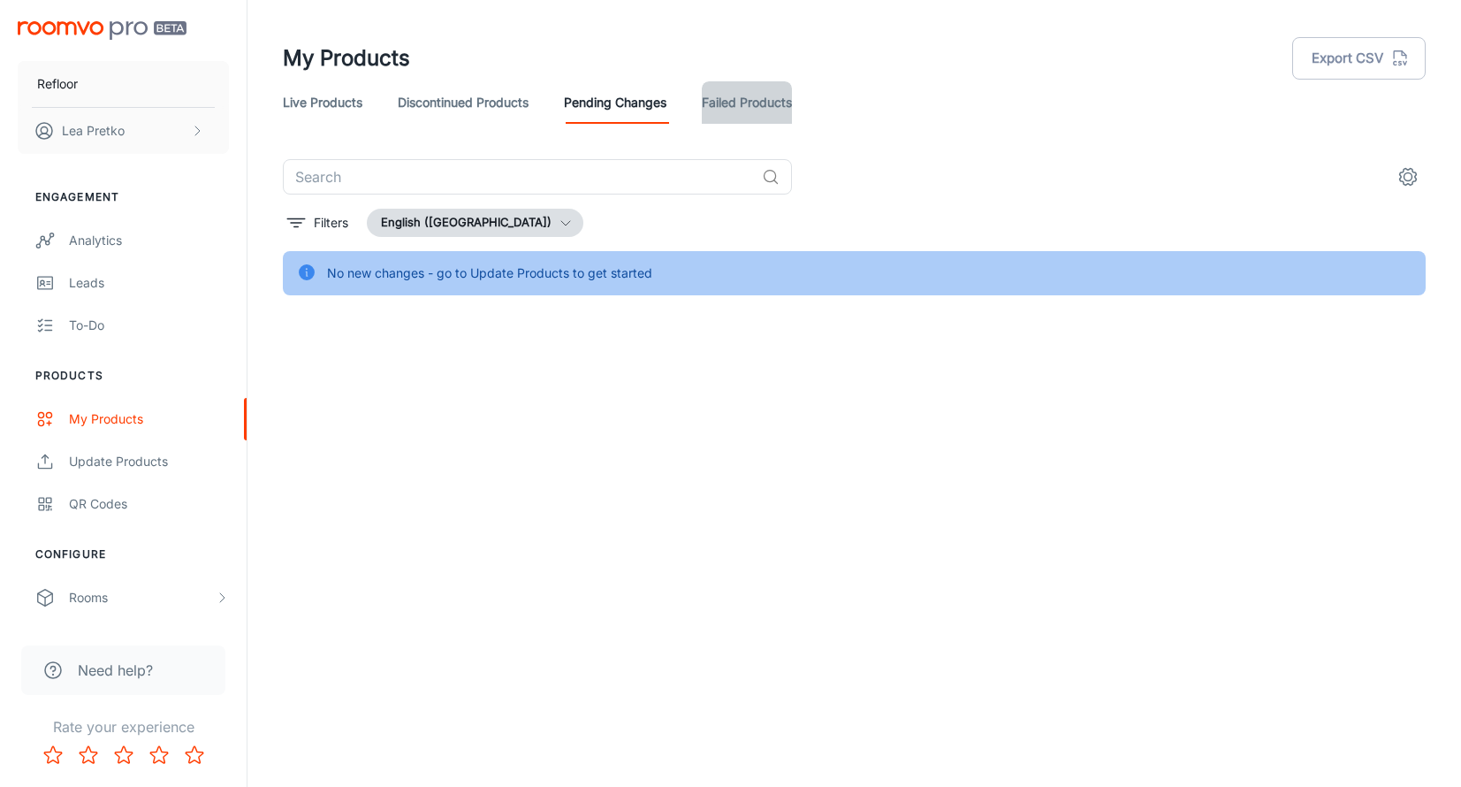
click at [734, 114] on link "Failed Products" at bounding box center [747, 102] width 90 height 42
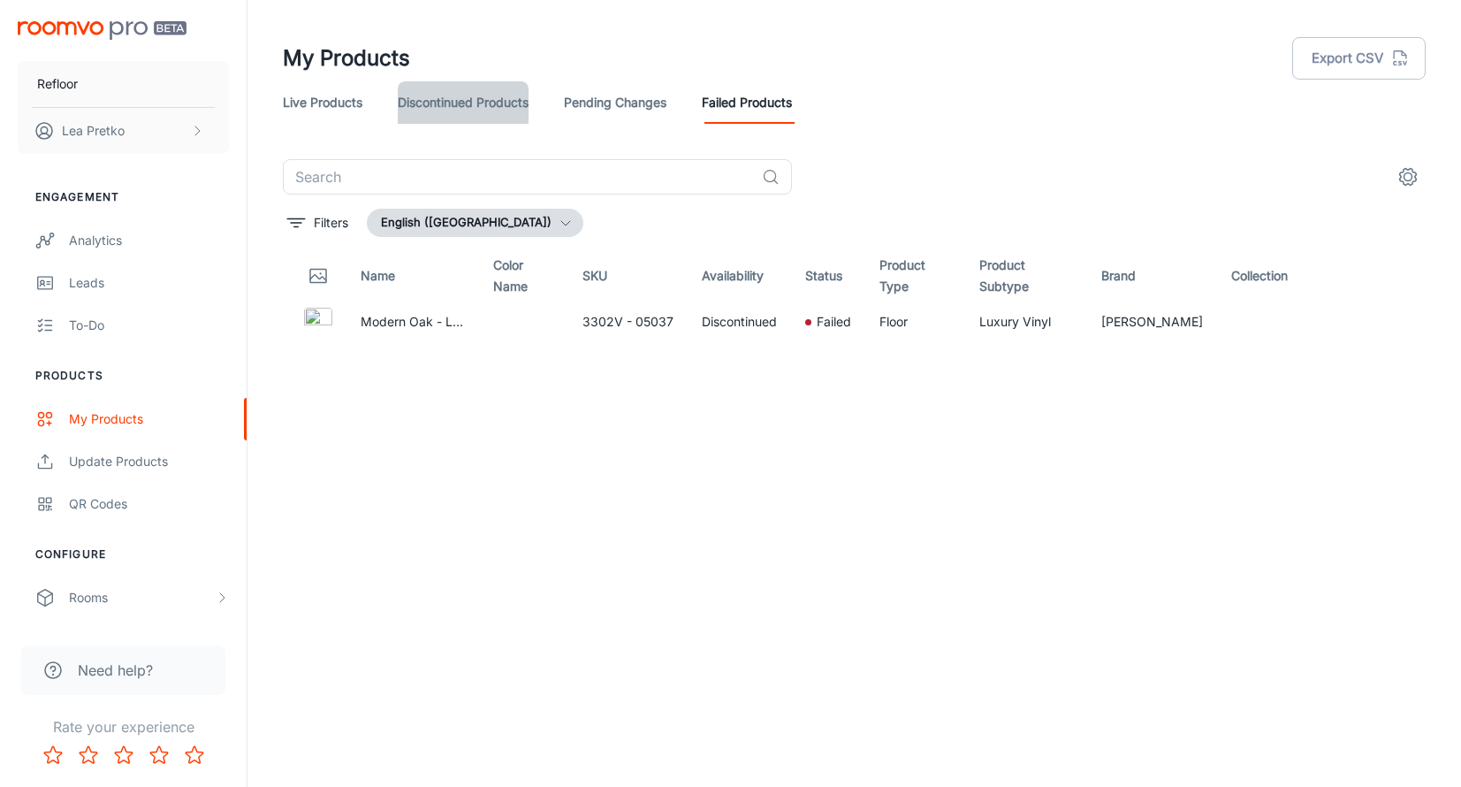
click at [504, 93] on link "Discontinued Products" at bounding box center [463, 102] width 131 height 42
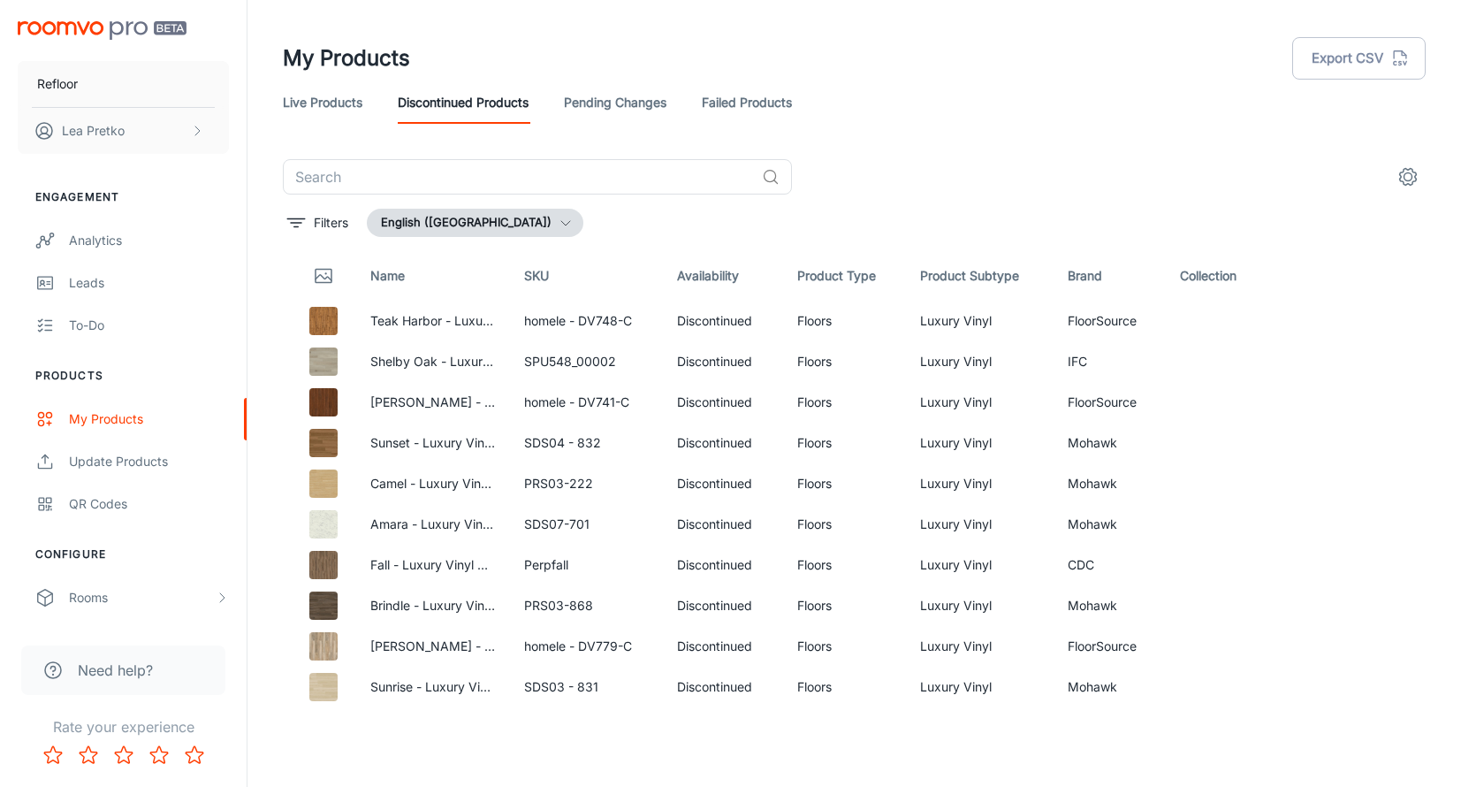
scroll to position [46, 0]
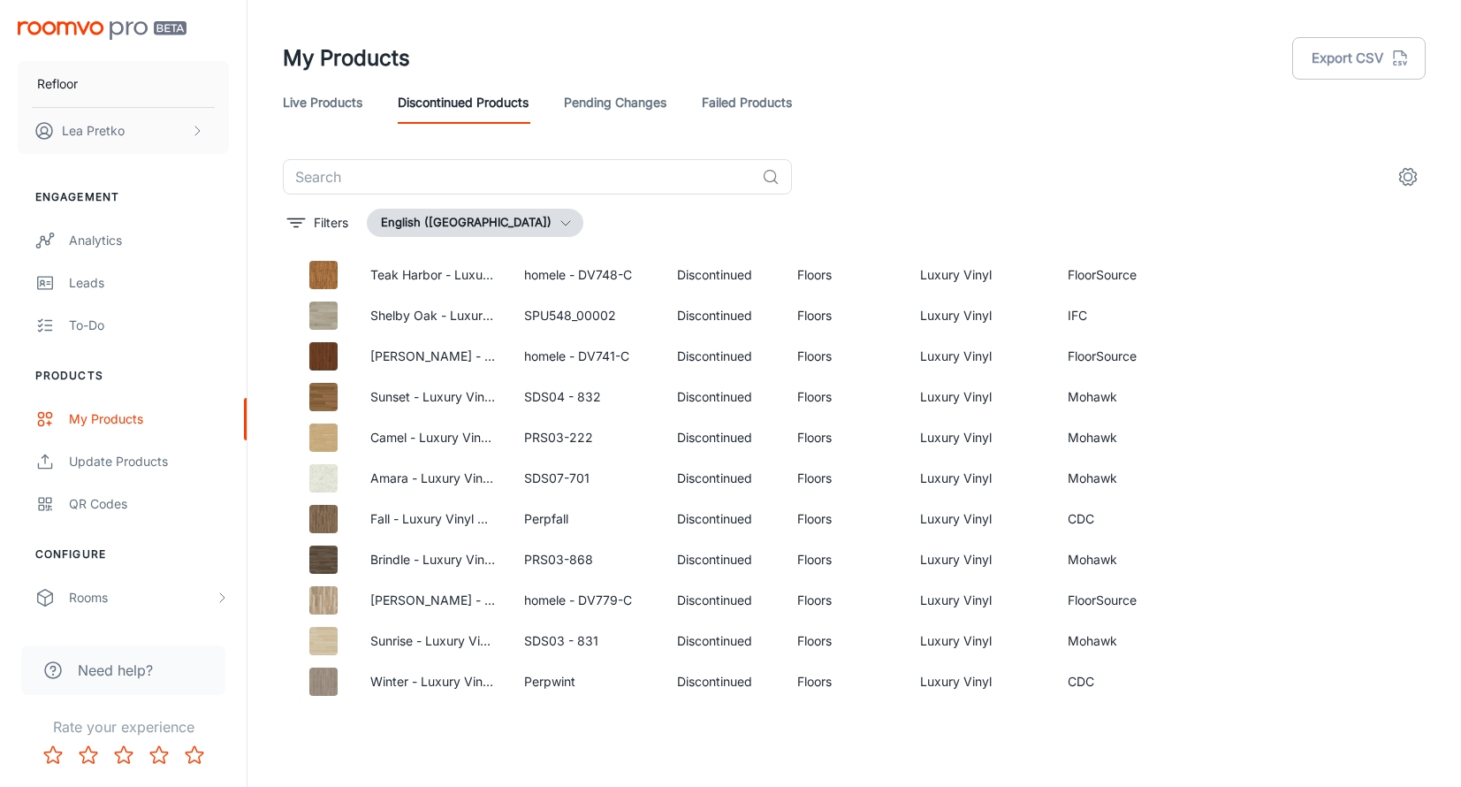
click at [357, 110] on link "Live Products" at bounding box center [323, 102] width 80 height 42
